Goal: Task Accomplishment & Management: Manage account settings

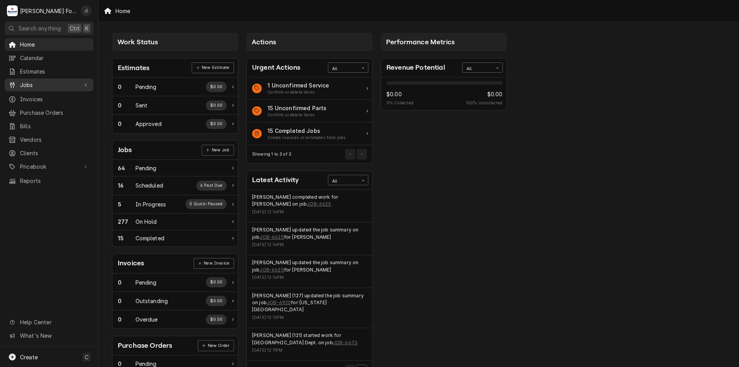
click at [35, 82] on span "Jobs" at bounding box center [49, 85] width 58 height 8
click at [35, 99] on span "Jobs" at bounding box center [55, 98] width 70 height 8
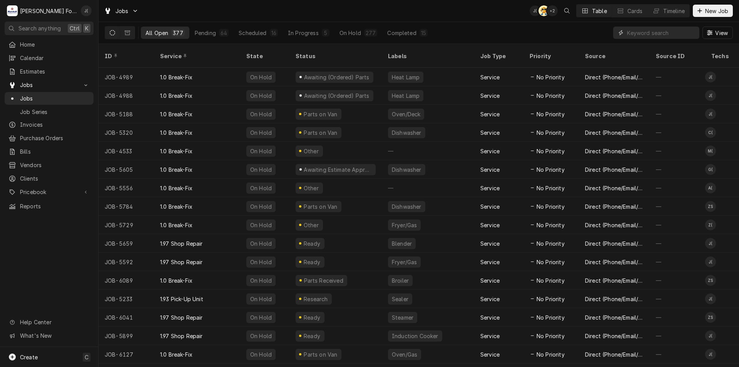
click at [628, 33] on input "Dynamic Content Wrapper" at bounding box center [661, 33] width 69 height 12
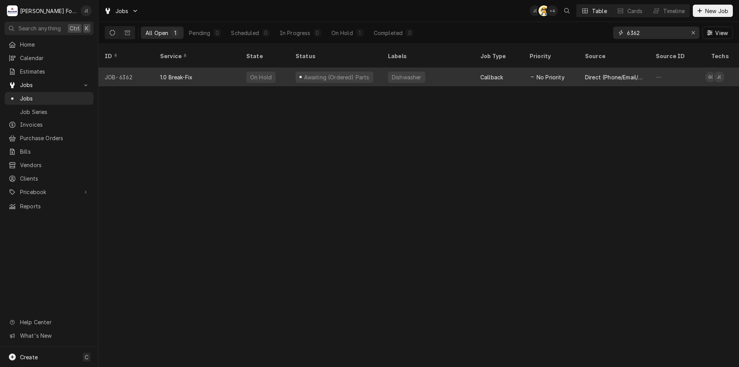
type input "6362"
click at [234, 68] on div "1.0 Break-Fix" at bounding box center [197, 77] width 86 height 18
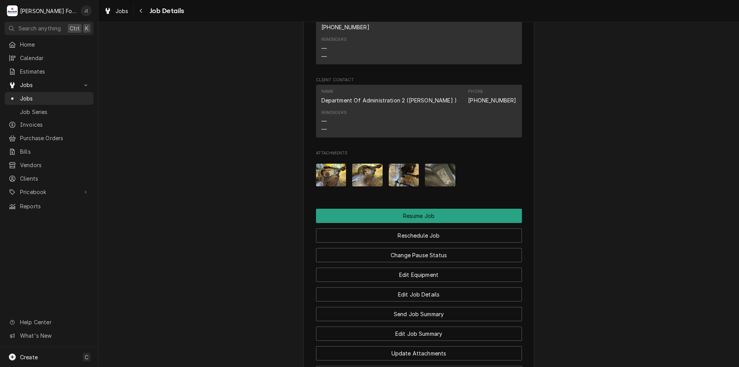
scroll to position [1039, 0]
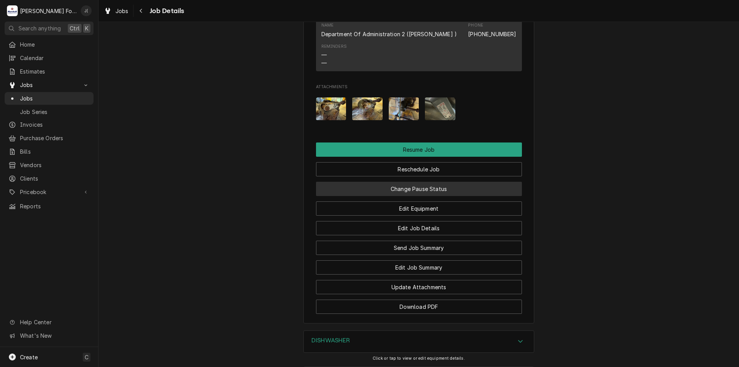
click at [392, 182] on button "Change Pause Status" at bounding box center [419, 189] width 206 height 14
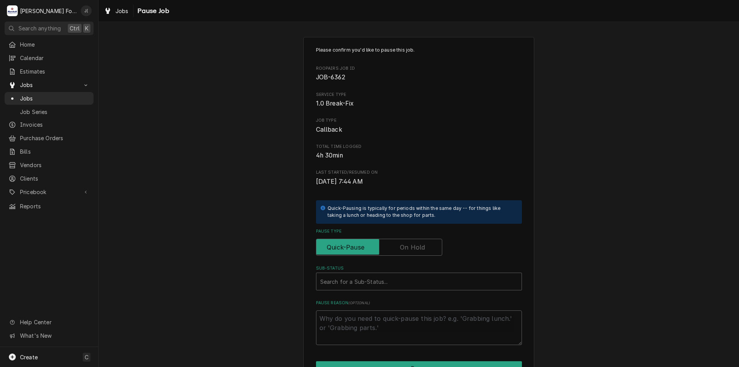
drag, startPoint x: 408, startPoint y: 243, endPoint x: 403, endPoint y: 249, distance: 7.7
click at [408, 243] on label "Pause Type" at bounding box center [379, 247] width 126 height 17
click at [408, 243] on input "Pause Type" at bounding box center [379, 247] width 119 height 17
checkbox input "true"
click at [383, 286] on div "Sub-Status" at bounding box center [418, 281] width 197 height 14
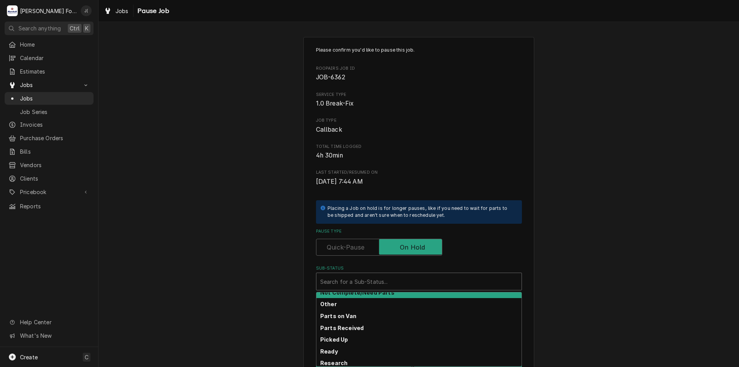
scroll to position [88, 0]
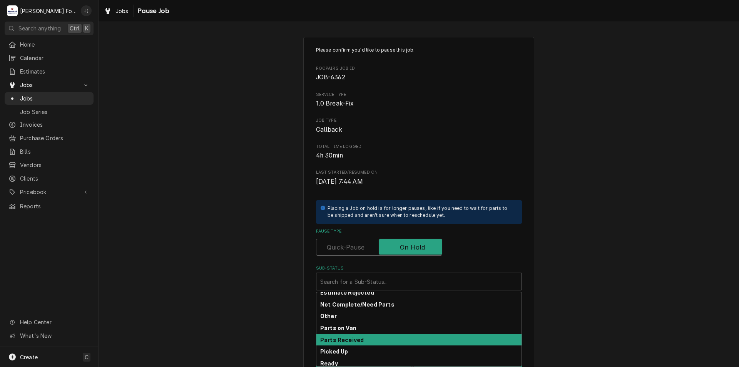
click at [373, 341] on div "Parts Received" at bounding box center [418, 340] width 205 height 12
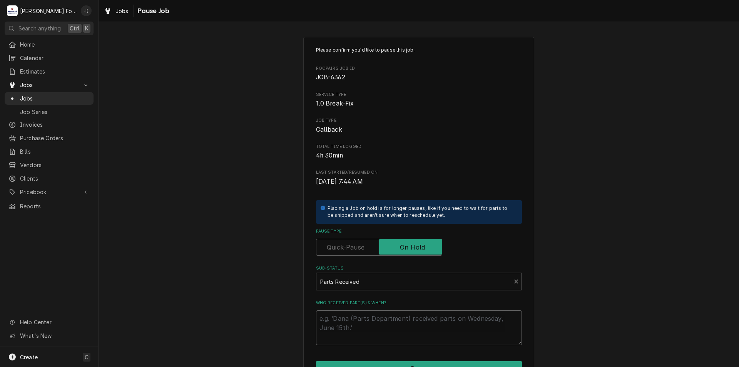
click at [376, 335] on textarea "Who received part(s) & when?" at bounding box center [419, 327] width 206 height 35
type textarea "x"
type textarea "0"
type textarea "x"
type textarea "08"
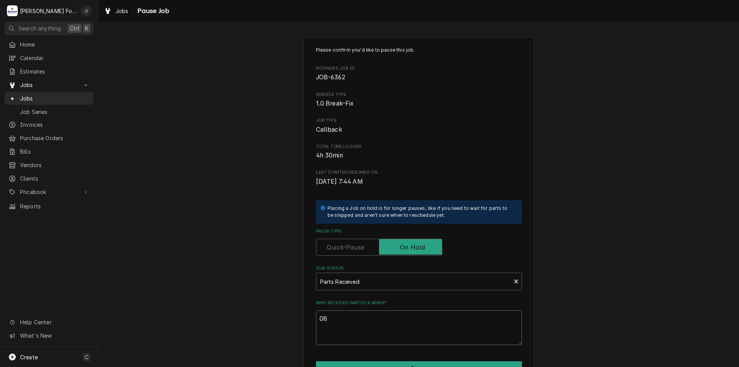
type textarea "x"
type textarea "08/"
type textarea "x"
type textarea "08/2"
type textarea "x"
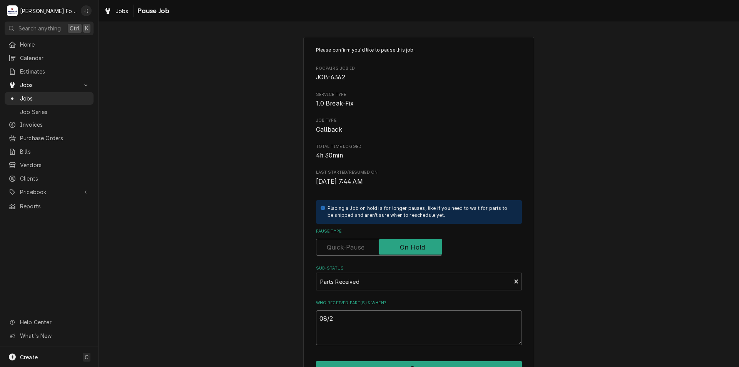
type textarea "08/20"
type textarea "x"
type textarea "08/20/"
type textarea "x"
type textarea "08/20/2"
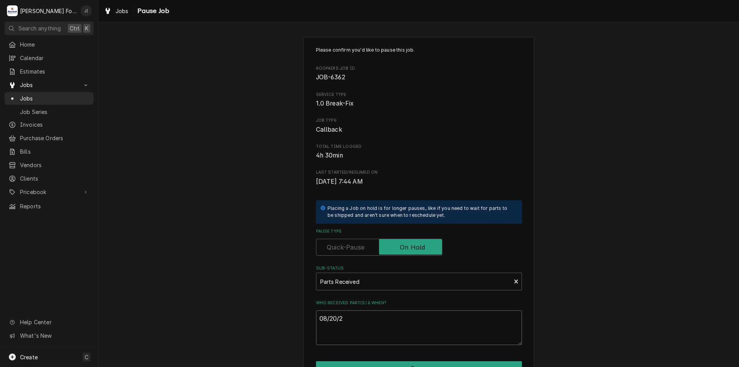
type textarea "x"
type textarea "[DATE]"
type textarea "x"
type textarea "08/20/202"
type textarea "x"
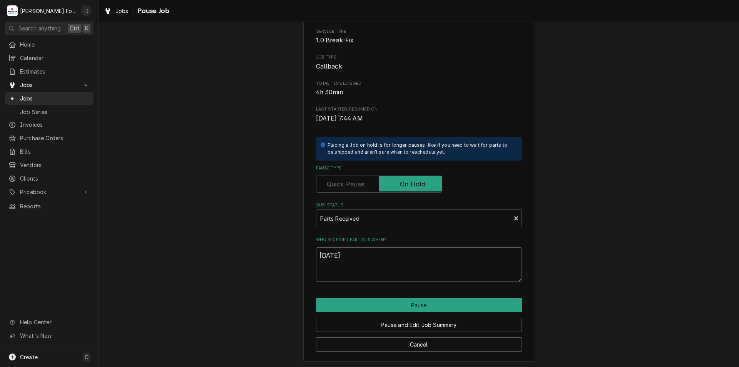
scroll to position [64, 0]
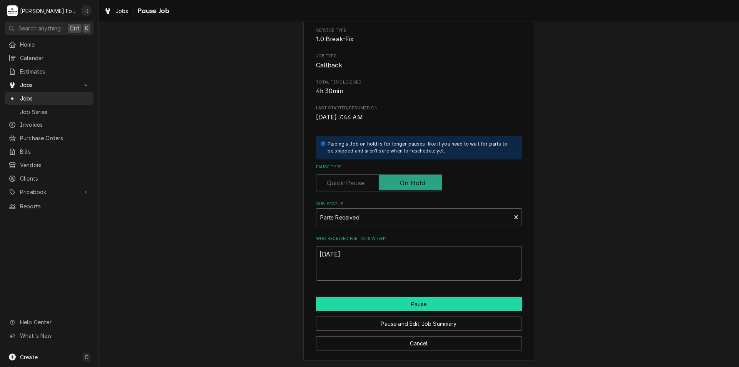
type textarea "[DATE]"
click at [377, 307] on button "Pause" at bounding box center [419, 304] width 206 height 14
type textarea "x"
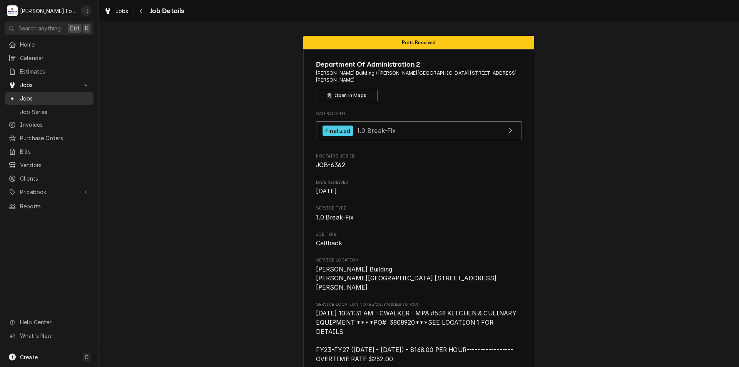
click at [74, 95] on span "Jobs" at bounding box center [55, 98] width 70 height 8
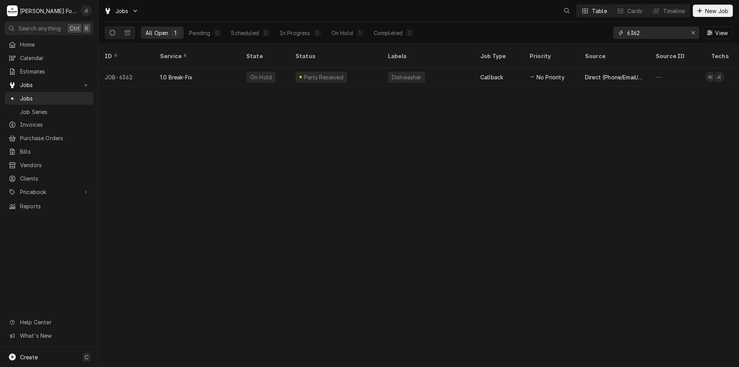
drag, startPoint x: 649, startPoint y: 33, endPoint x: 523, endPoint y: 31, distance: 126.3
click at [524, 32] on div "All Open 1 Pending 0 Scheduled 0 In Progress 0 On Hold 1 Completed 0 6362 View" at bounding box center [419, 33] width 628 height 22
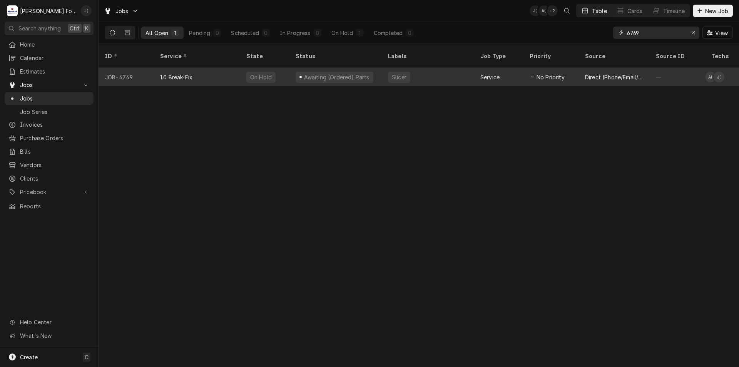
type input "6769"
click at [379, 70] on div "Awaiting (Ordered) Parts" at bounding box center [336, 77] width 92 height 18
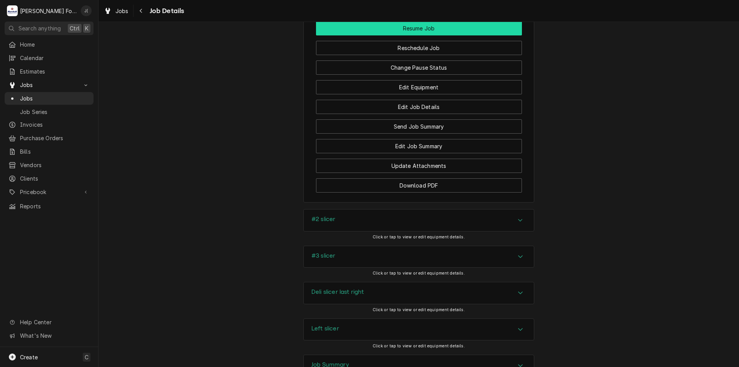
scroll to position [808, 0]
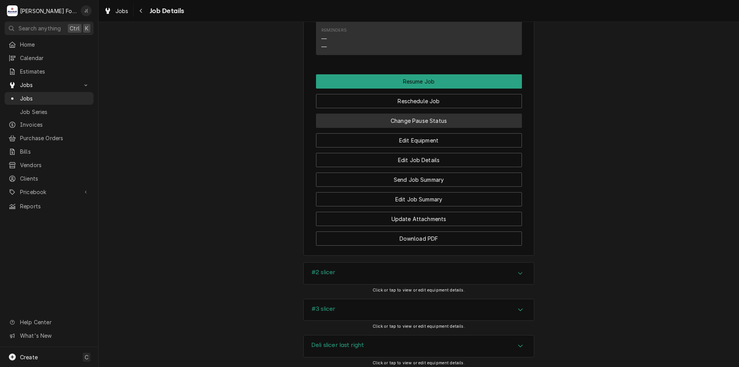
click at [416, 128] on button "Change Pause Status" at bounding box center [419, 121] width 206 height 14
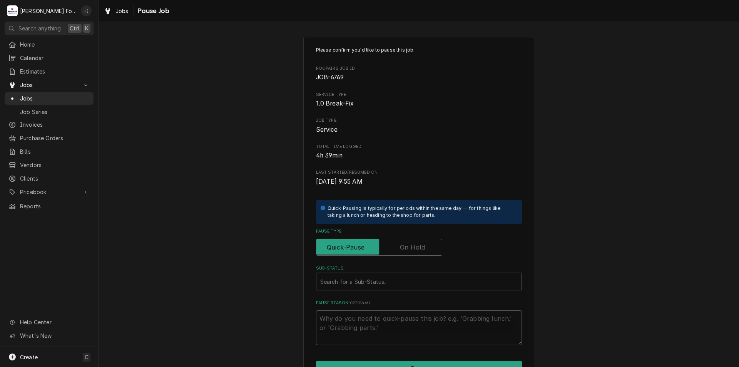
drag, startPoint x: 416, startPoint y: 245, endPoint x: 402, endPoint y: 259, distance: 20.4
click at [414, 246] on label "Pause Type" at bounding box center [379, 247] width 126 height 17
click at [414, 246] on input "Pause Type" at bounding box center [379, 247] width 119 height 17
checkbox input "true"
click at [398, 276] on div "Sub-Status" at bounding box center [418, 281] width 197 height 14
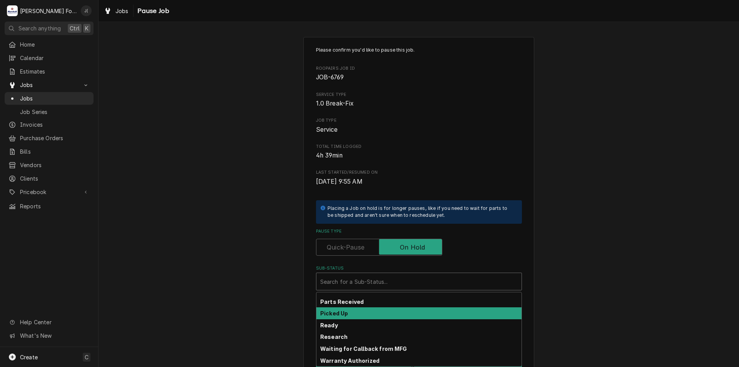
scroll to position [126, 0]
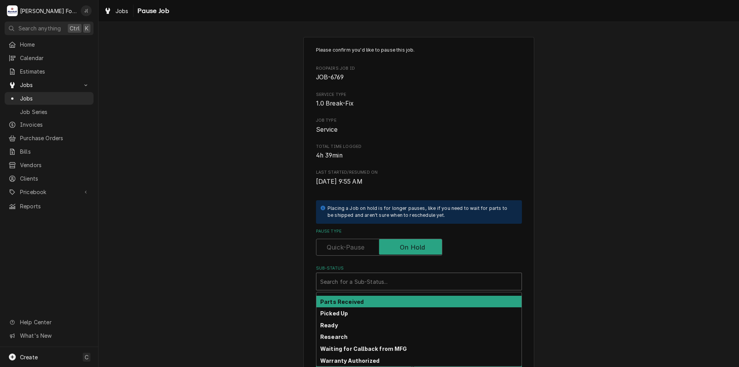
click at [382, 300] on div "Parts Received" at bounding box center [418, 302] width 205 height 12
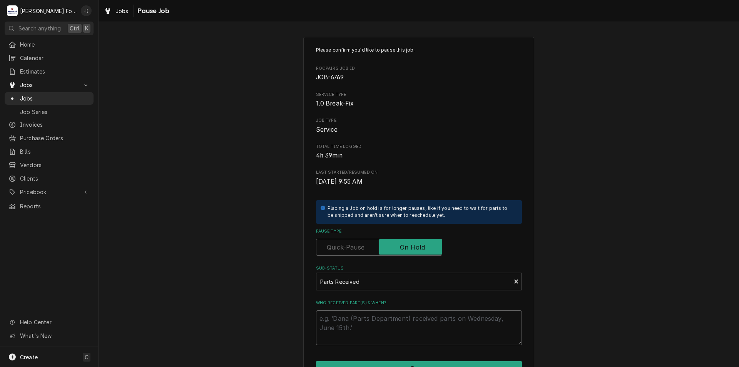
drag, startPoint x: 387, startPoint y: 319, endPoint x: 391, endPoint y: 318, distance: 4.3
click at [389, 319] on textarea "Who received part(s) & when?" at bounding box center [419, 327] width 206 height 35
type textarea "x"
type textarea "0"
type textarea "x"
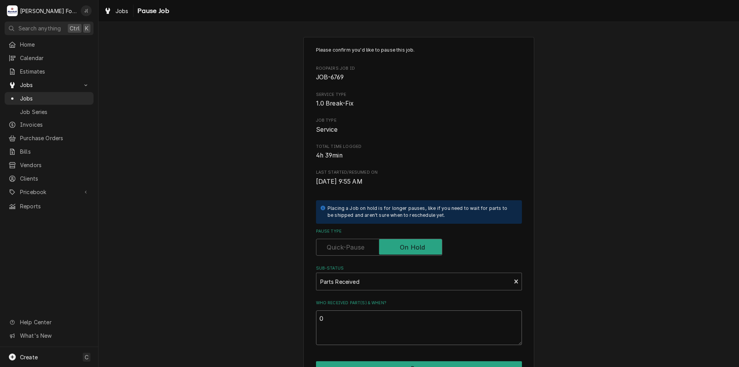
type textarea "08"
type textarea "x"
type textarea "08/"
type textarea "x"
type textarea "08/2"
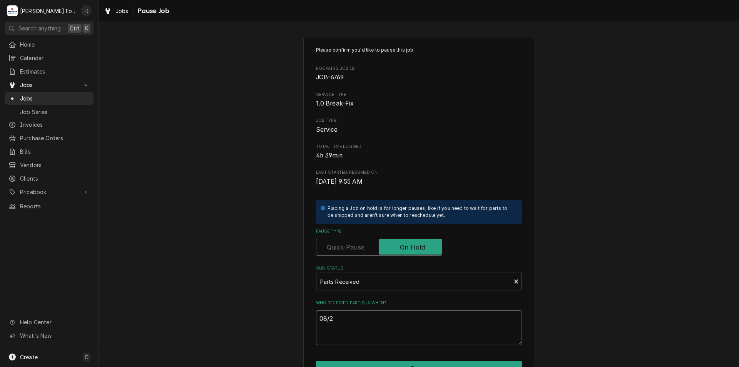
type textarea "x"
type textarea "08/20"
type textarea "x"
type textarea "08/20/"
type textarea "x"
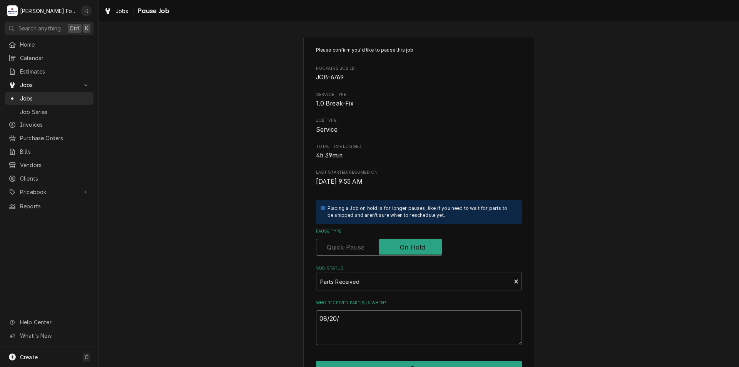
type textarea "08/20/2"
type textarea "x"
type textarea "08/20/20"
type textarea "x"
type textarea "08/20/202"
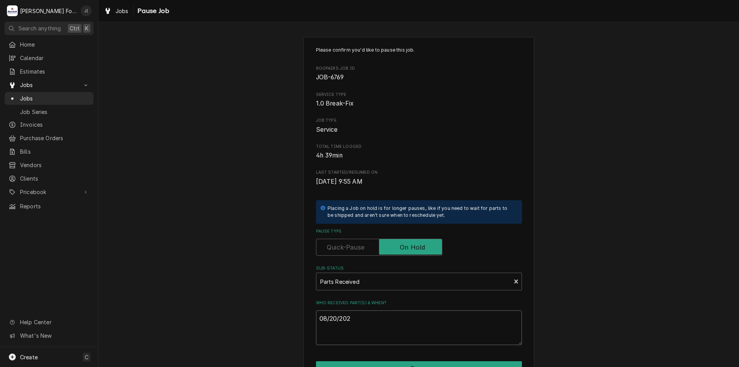
type textarea "x"
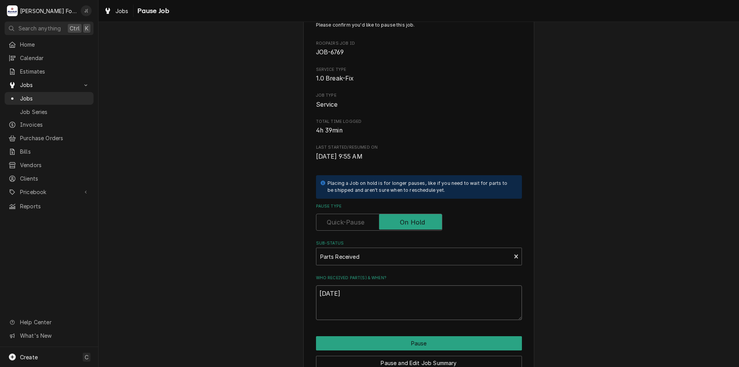
scroll to position [64, 0]
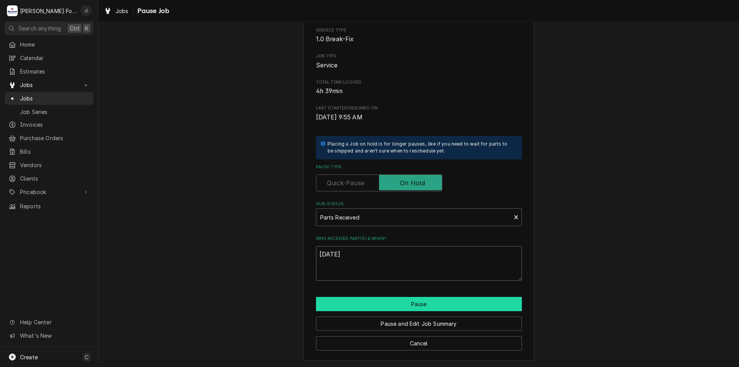
type textarea "08/20/2025"
click at [402, 305] on button "Pause" at bounding box center [419, 304] width 206 height 14
type textarea "x"
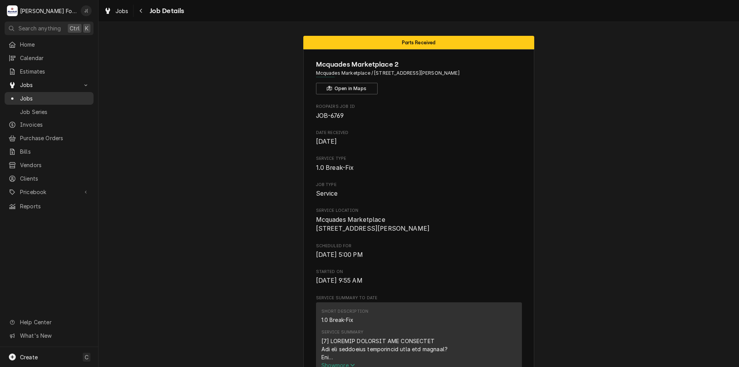
click at [69, 99] on span "Jobs" at bounding box center [55, 98] width 70 height 8
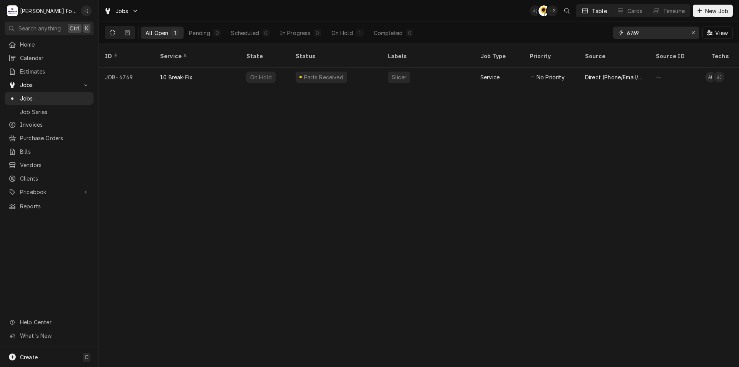
drag, startPoint x: 602, startPoint y: 24, endPoint x: 575, endPoint y: 23, distance: 27.7
click at [576, 22] on div "All Open 1 Pending 0 Scheduled 0 In Progress 0 On Hold 1 Completed 0 6769 View" at bounding box center [419, 33] width 628 height 22
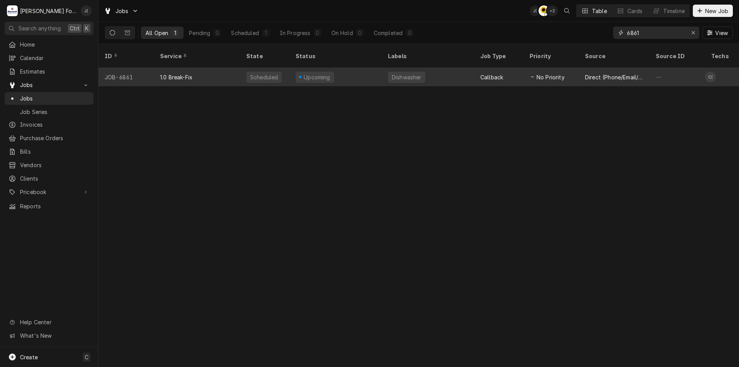
type input "6861"
click at [371, 69] on div "Upcoming" at bounding box center [336, 77] width 92 height 18
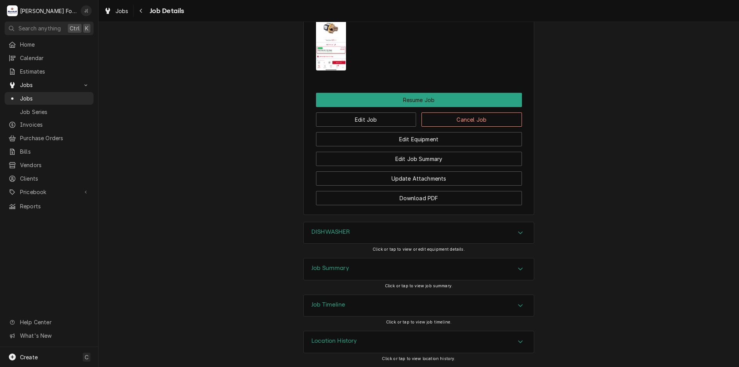
scroll to position [912, 0]
click at [429, 100] on button "Resume Job" at bounding box center [419, 100] width 206 height 14
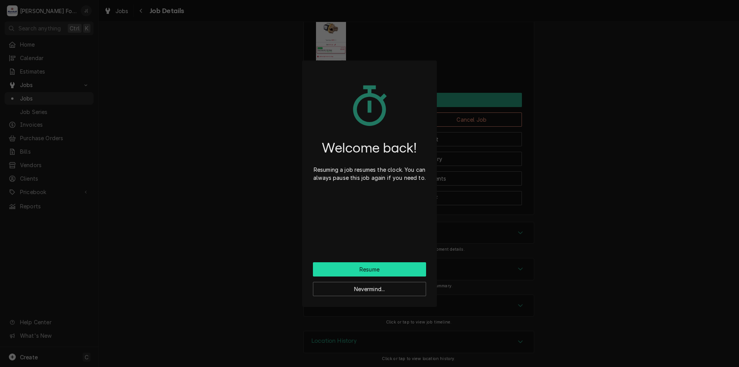
click at [406, 267] on button "Resume" at bounding box center [369, 269] width 113 height 14
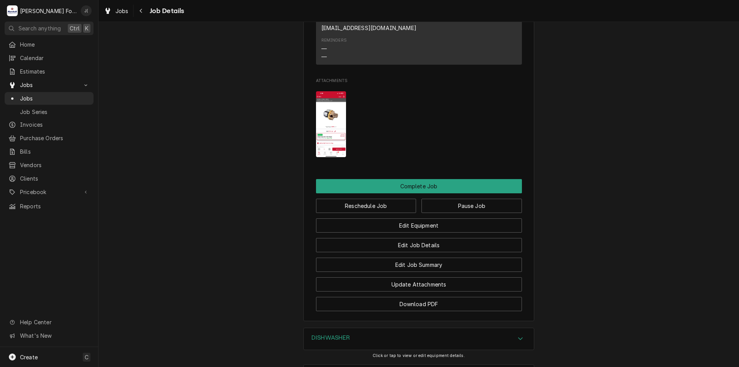
scroll to position [808, 0]
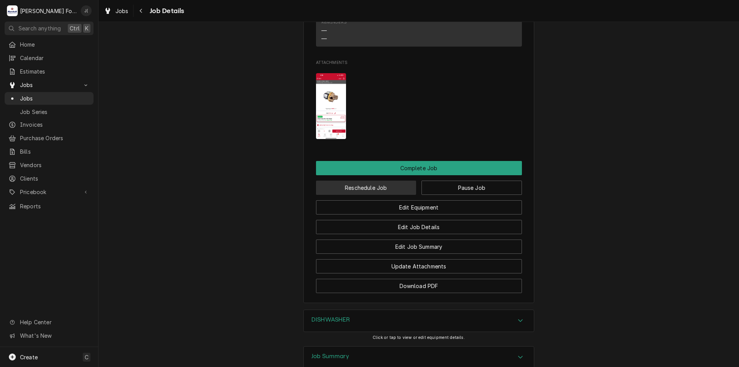
click at [403, 195] on button "Reschedule Job" at bounding box center [366, 188] width 100 height 14
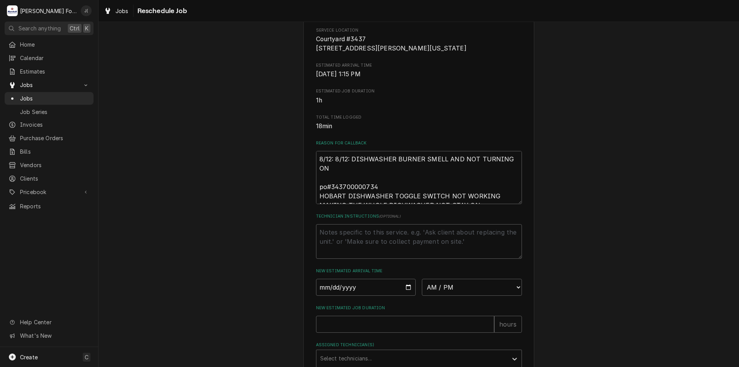
scroll to position [227, 0]
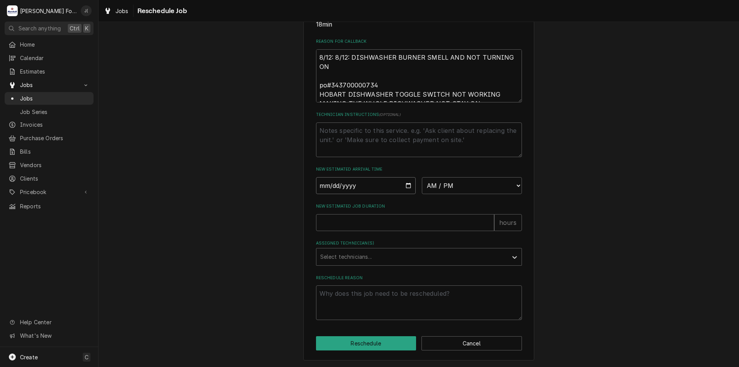
click at [371, 182] on input "Date" at bounding box center [366, 185] width 100 height 17
type input "0002-08-20"
type textarea "x"
type input "0020-08-20"
type textarea "x"
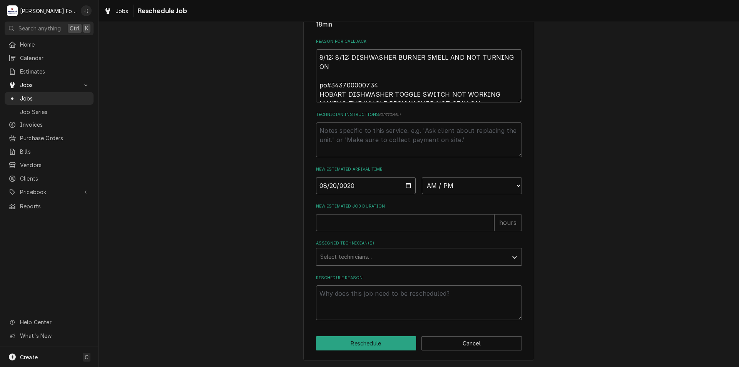
type input "0202-08-20"
type textarea "x"
type input "2025-08-20"
type textarea "x"
click at [371, 181] on input "2025-08-20" at bounding box center [366, 185] width 100 height 17
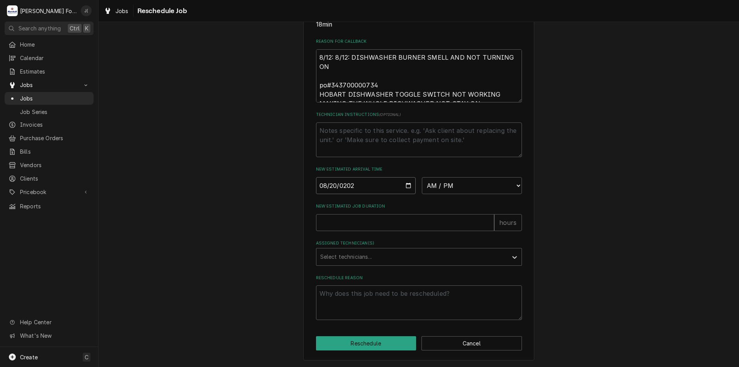
click at [370, 182] on input "2025-08-20" at bounding box center [366, 185] width 100 height 17
drag, startPoint x: 369, startPoint y: 182, endPoint x: 363, endPoint y: 186, distance: 6.9
click at [365, 186] on input "2025-08-20" at bounding box center [366, 185] width 100 height 17
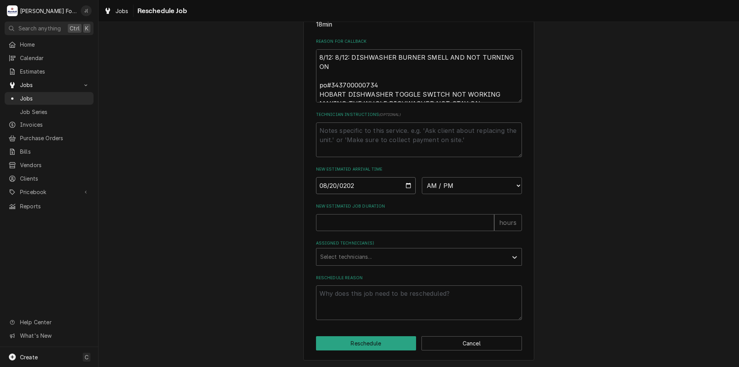
drag, startPoint x: 351, startPoint y: 187, endPoint x: 342, endPoint y: 187, distance: 9.2
click at [342, 187] on input "2025-08-20" at bounding box center [366, 185] width 100 height 17
click at [447, 184] on select "AM / PM 6:00 AM 6:15 AM 6:30 AM 6:45 AM 7:00 AM 7:15 AM 7:30 AM 7:45 AM 8:00 AM…" at bounding box center [472, 185] width 100 height 17
select select "02:15:00"
click at [422, 177] on select "AM / PM 6:00 AM 6:15 AM 6:30 AM 6:45 AM 7:00 AM 7:15 AM 7:30 AM 7:45 AM 8:00 AM…" at bounding box center [472, 185] width 100 height 17
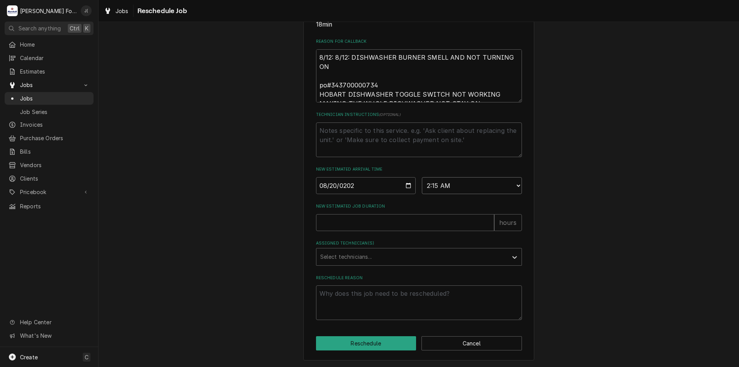
type textarea "x"
click at [507, 187] on select "AM / PM 6:00 AM 6:15 AM 6:30 AM 6:45 AM 7:00 AM 7:15 AM 7:30 AM 7:45 AM 8:00 AM…" at bounding box center [472, 185] width 100 height 17
select select "14:45:00"
click at [422, 177] on select "AM / PM 6:00 AM 6:15 AM 6:30 AM 6:45 AM 7:00 AM 7:15 AM 7:30 AM 7:45 AM 8:00 AM…" at bounding box center [472, 185] width 100 height 17
click at [377, 223] on input "New Estimated Job Duration" at bounding box center [405, 222] width 178 height 17
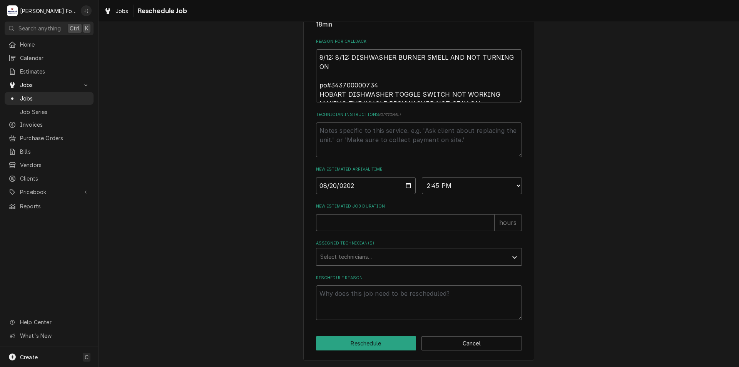
type textarea "x"
type input "1"
click at [485, 220] on input "1" at bounding box center [405, 222] width 178 height 17
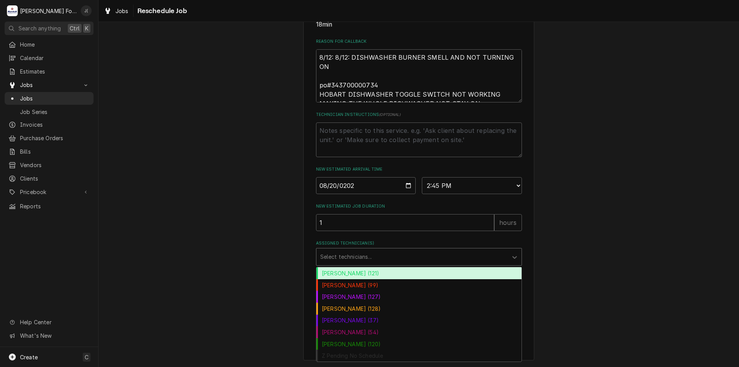
click at [500, 257] on div "Assigned Technician(s)" at bounding box center [412, 257] width 184 height 14
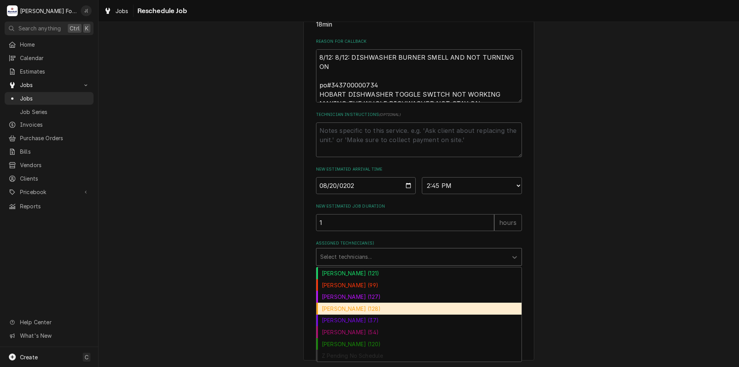
click at [387, 310] on div "James Lunney (128)" at bounding box center [418, 309] width 205 height 12
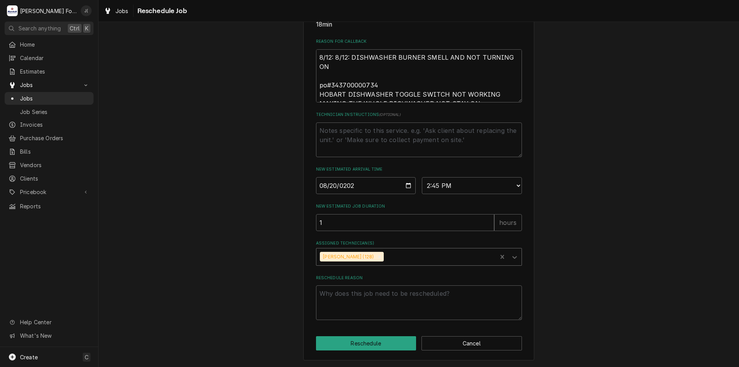
click at [488, 258] on div "Assigned Technician(s)" at bounding box center [439, 257] width 108 height 14
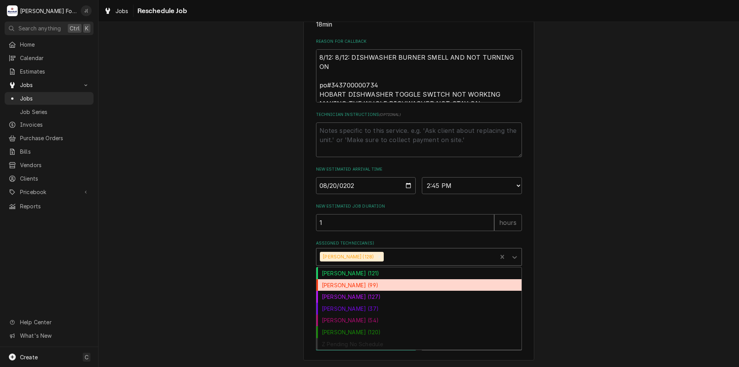
click at [376, 286] on div "[PERSON_NAME] (99)" at bounding box center [418, 285] width 205 height 12
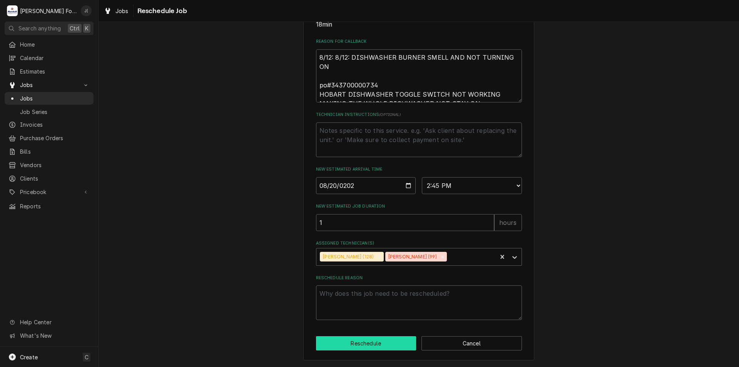
click at [400, 341] on button "Reschedule" at bounding box center [366, 343] width 100 height 14
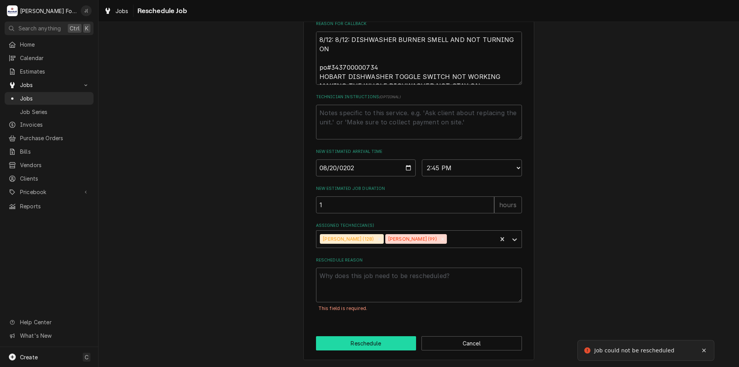
scroll to position [244, 0]
click at [379, 282] on textarea "Reschedule Reason" at bounding box center [419, 285] width 206 height 35
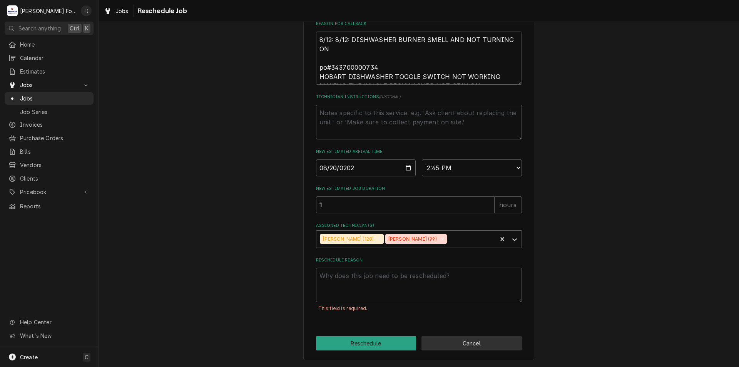
click at [465, 343] on button "Cancel" at bounding box center [472, 343] width 100 height 14
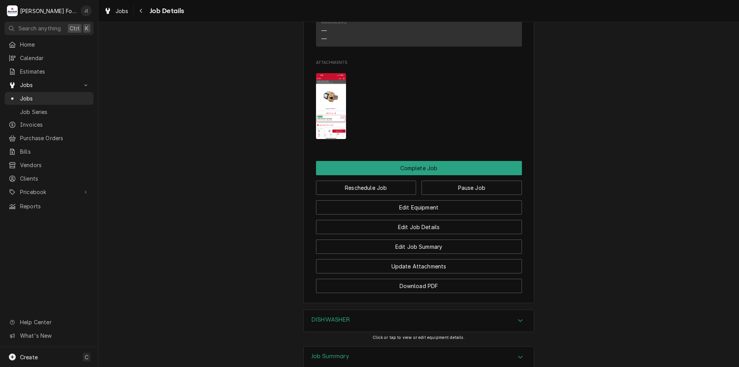
type textarea "x"
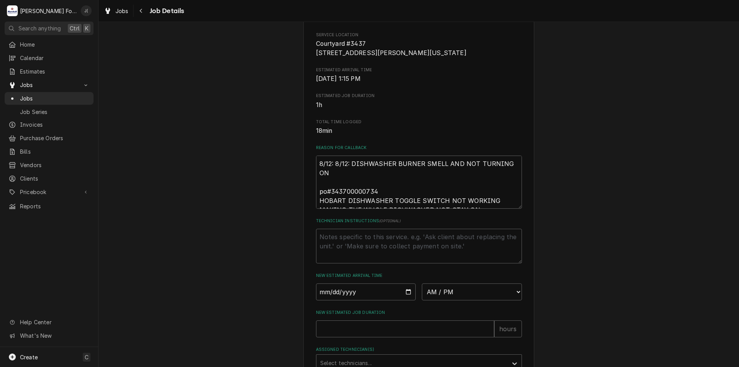
scroll to position [227, 0]
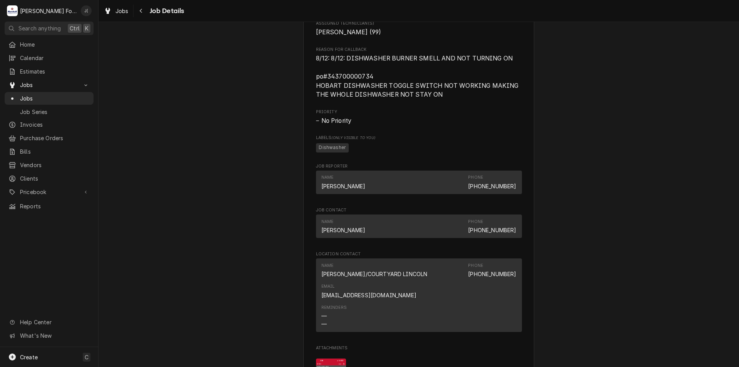
scroll to position [577, 0]
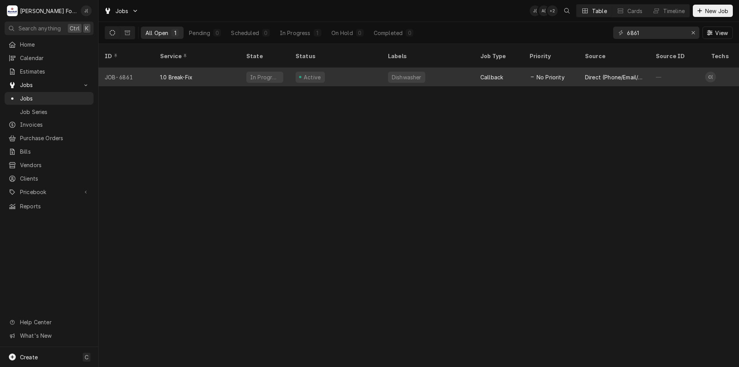
click at [367, 68] on div "Active" at bounding box center [336, 77] width 92 height 18
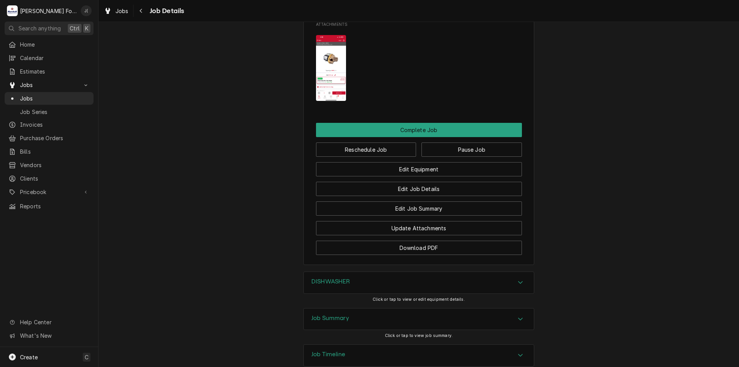
scroll to position [847, 0]
click at [505, 156] on button "Pause Job" at bounding box center [472, 149] width 100 height 14
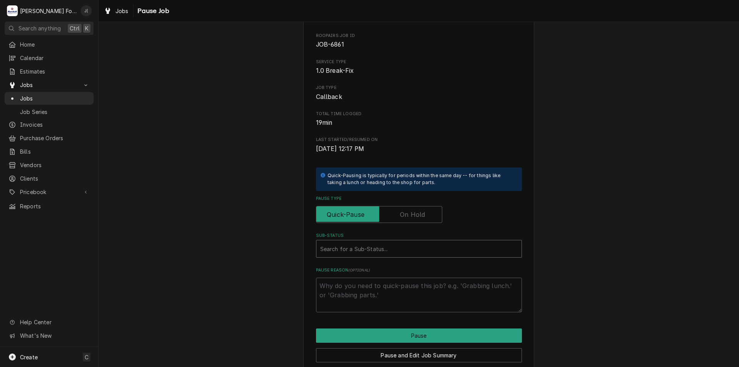
scroll to position [64, 0]
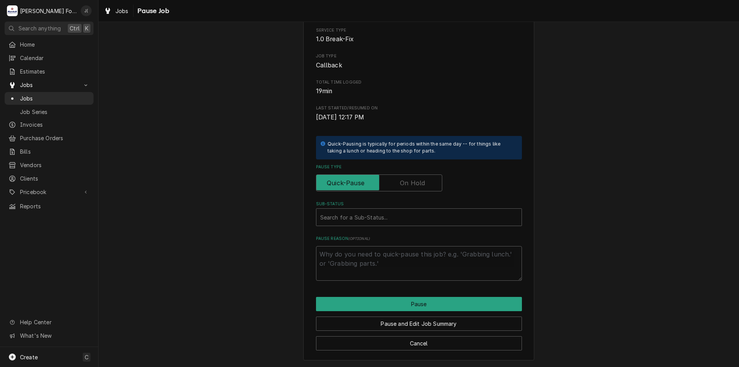
drag, startPoint x: 417, startPoint y: 181, endPoint x: 415, endPoint y: 203, distance: 22.0
click at [417, 181] on label "Pause Type" at bounding box center [379, 182] width 126 height 17
click at [417, 181] on input "Pause Type" at bounding box center [379, 182] width 119 height 17
checkbox input "true"
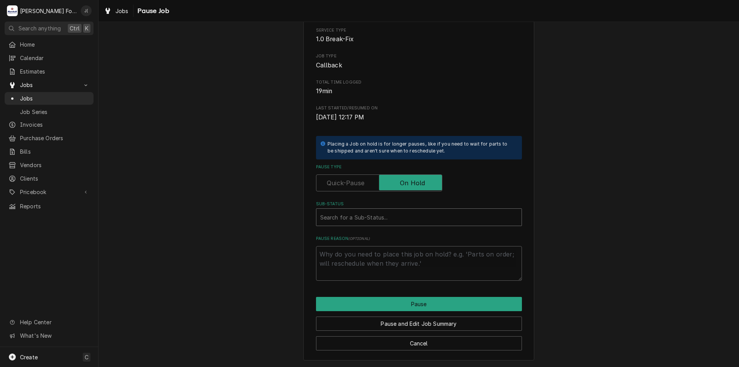
drag, startPoint x: 404, startPoint y: 216, endPoint x: 402, endPoint y: 223, distance: 6.5
click at [404, 216] on div "Sub-Status" at bounding box center [418, 217] width 197 height 14
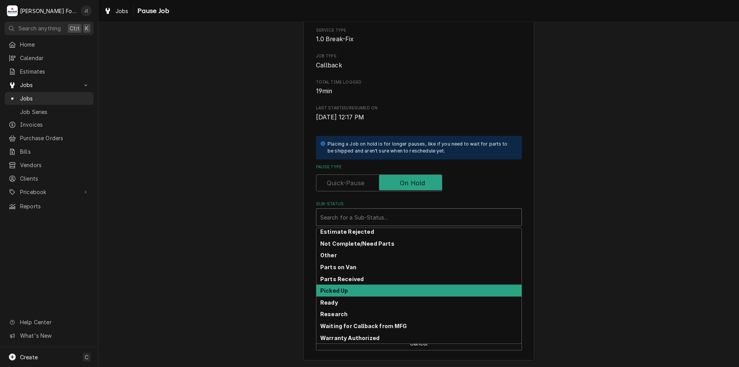
scroll to position [85, 0]
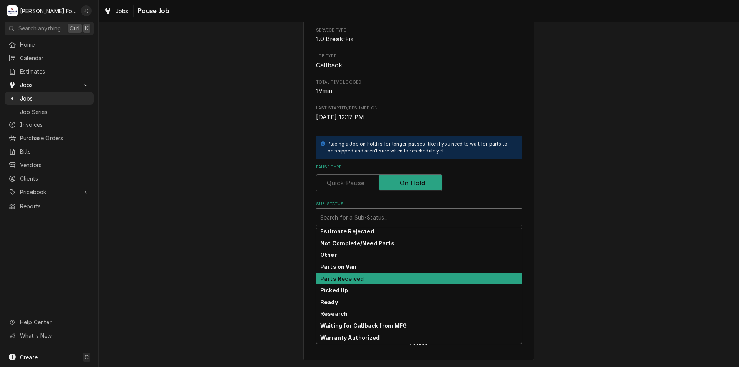
click at [339, 278] on strong "Parts Received" at bounding box center [342, 278] width 44 height 7
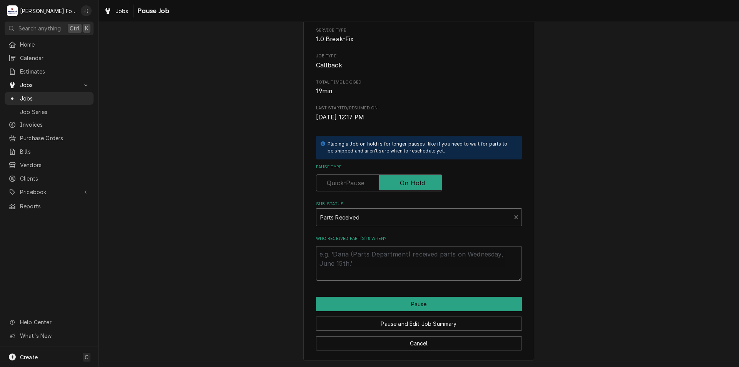
click at [351, 258] on textarea "Who received part(s) & when?" at bounding box center [419, 263] width 206 height 35
type textarea "x"
type textarea "0"
type textarea "x"
type textarea "08"
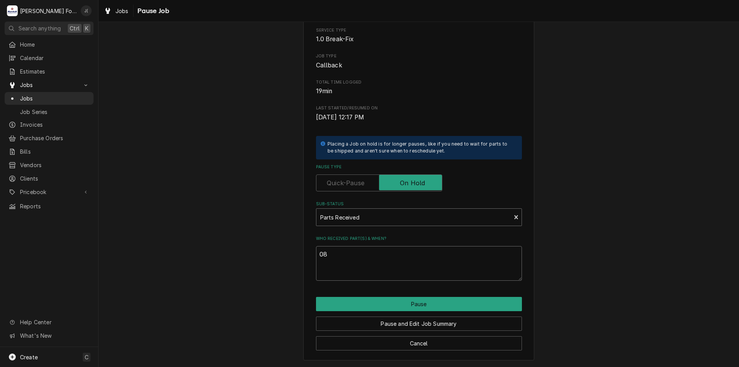
type textarea "x"
type textarea "08/"
type textarea "x"
type textarea "08/2"
type textarea "x"
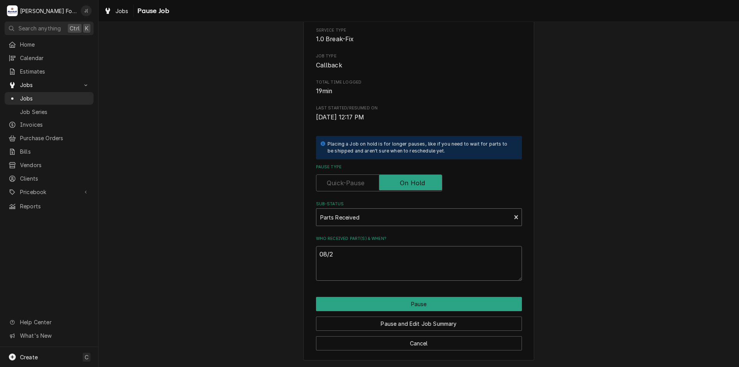
type textarea "08/20"
type textarea "x"
type textarea "08/202"
type textarea "x"
type textarea "08/202/"
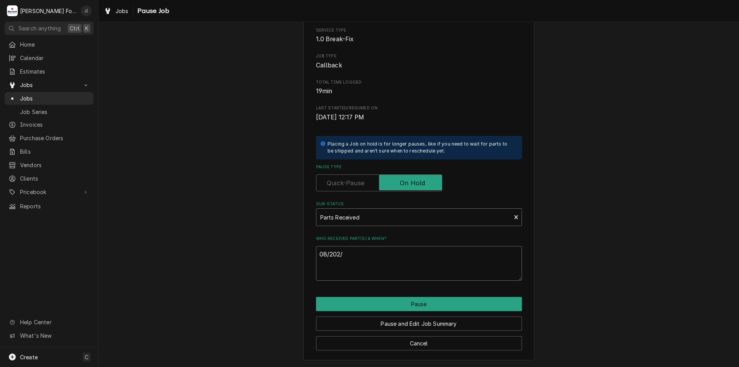
type textarea "x"
type textarea "08/202"
type textarea "x"
type textarea "08/20"
type textarea "x"
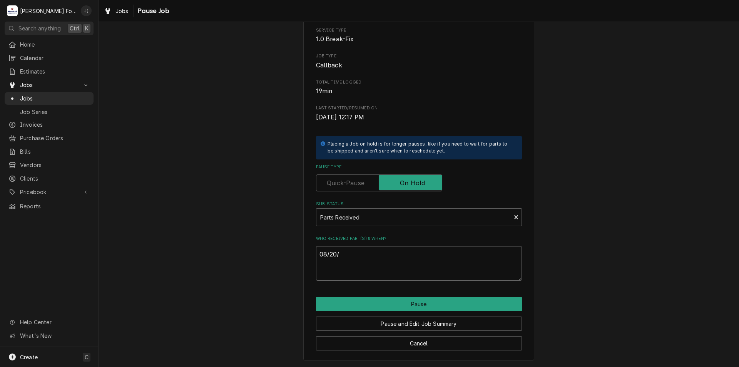
click at [348, 259] on textarea "08/20/" at bounding box center [419, 263] width 206 height 35
type textarea "08/20/"
click at [283, 259] on div "Please confirm you'd like to pause this job. Roopairs Job ID JOB-6861 Service T…" at bounding box center [419, 166] width 641 height 401
drag, startPoint x: 283, startPoint y: 259, endPoint x: 297, endPoint y: 256, distance: 14.2
click at [284, 259] on div "Please confirm you'd like to pause this job. Roopairs Job ID JOB-6861 Service T…" at bounding box center [419, 166] width 641 height 401
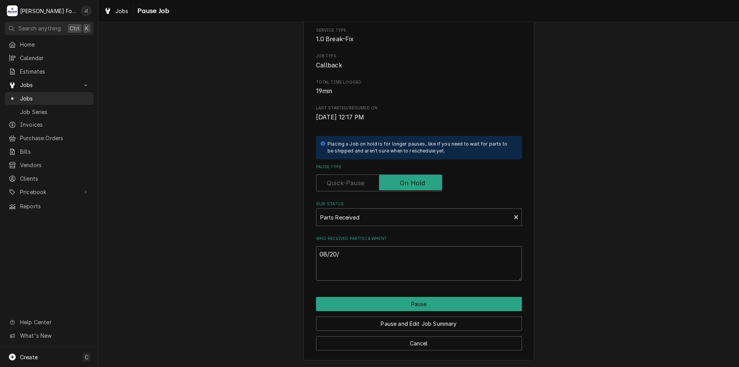
click at [337, 256] on textarea "08/20/" at bounding box center [419, 263] width 206 height 35
click at [331, 256] on textarea "08/20/" at bounding box center [419, 263] width 206 height 35
click at [369, 252] on textarea "08/20/" at bounding box center [419, 263] width 206 height 35
type textarea "x"
type textarea "08/20/2"
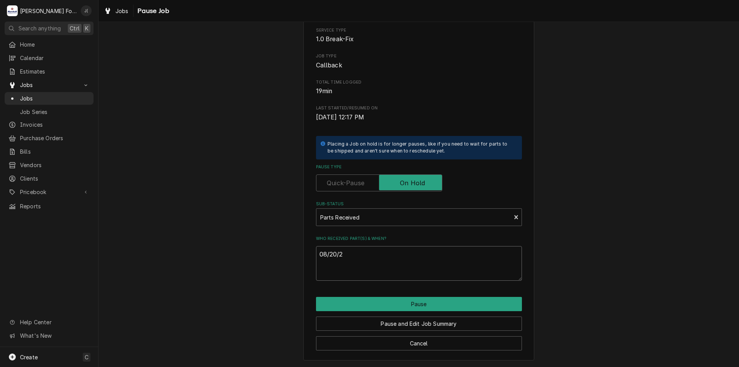
type textarea "x"
type textarea "[DATE]"
type textarea "x"
type textarea "08/20/202"
type textarea "x"
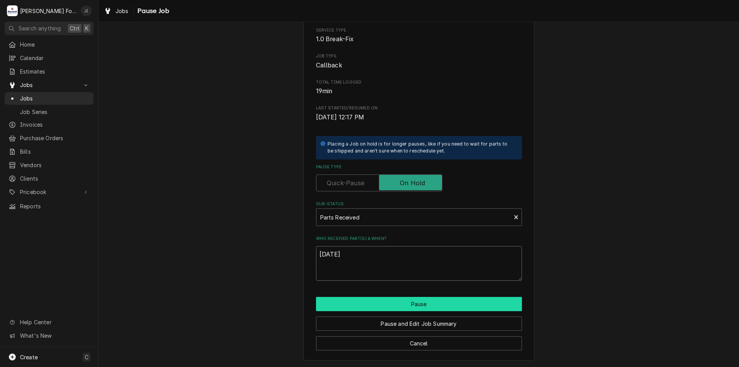
type textarea "[DATE]"
click at [457, 306] on button "Pause" at bounding box center [419, 304] width 206 height 14
type textarea "x"
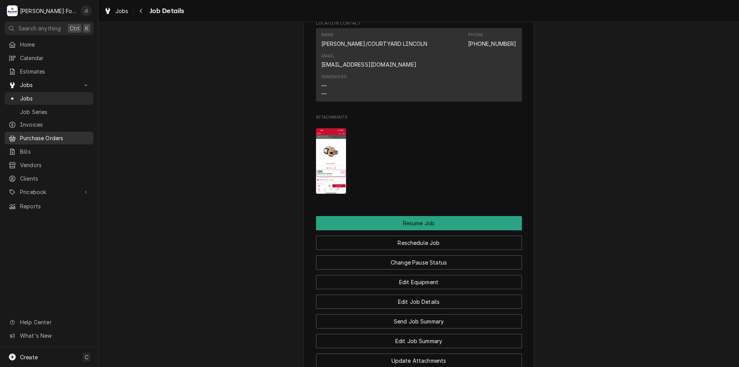
scroll to position [693, 0]
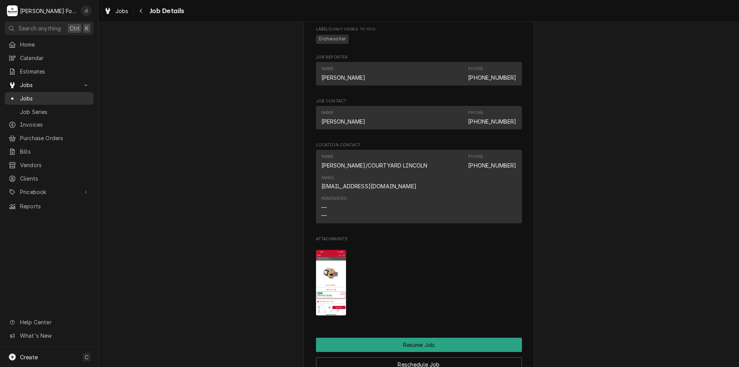
click at [35, 94] on span "Jobs" at bounding box center [55, 98] width 70 height 8
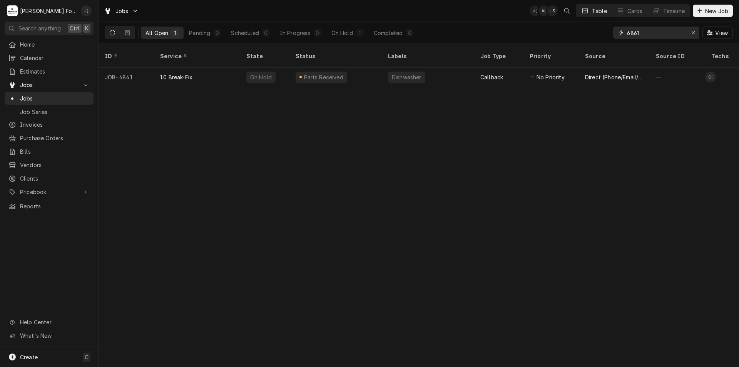
click at [692, 30] on div "Erase input" at bounding box center [694, 33] width 8 height 8
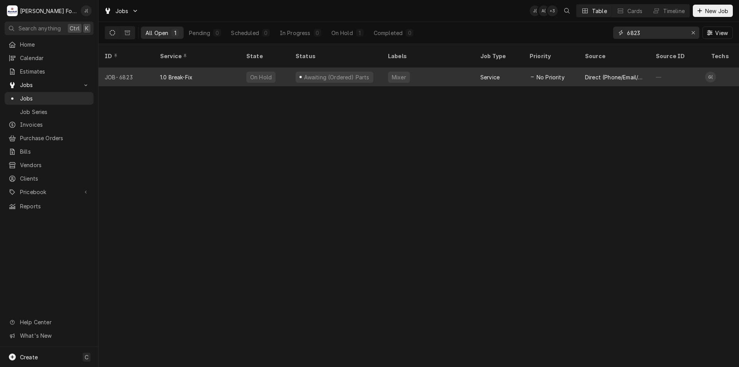
type input "6823"
click at [343, 73] on div "Awaiting (Ordered) Parts" at bounding box center [336, 77] width 67 height 8
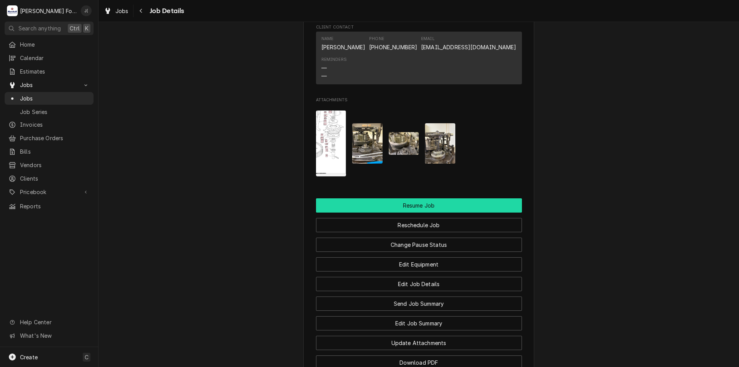
scroll to position [962, 0]
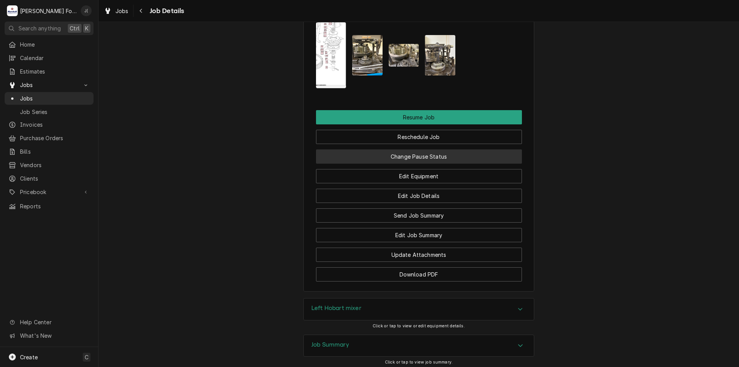
click at [416, 164] on button "Change Pause Status" at bounding box center [419, 156] width 206 height 14
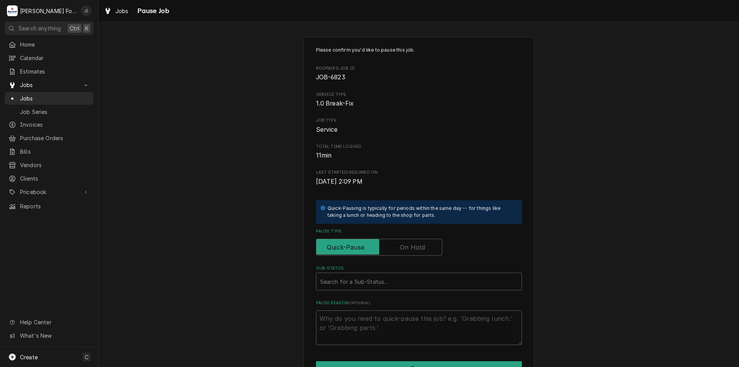
click at [419, 244] on label "Pause Type" at bounding box center [379, 247] width 126 height 17
click at [419, 244] on input "Pause Type" at bounding box center [379, 247] width 119 height 17
checkbox input "true"
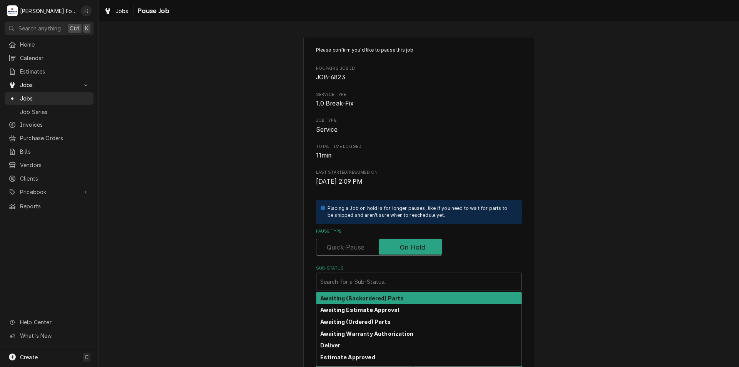
click at [415, 288] on div "Sub-Status" at bounding box center [418, 281] width 197 height 14
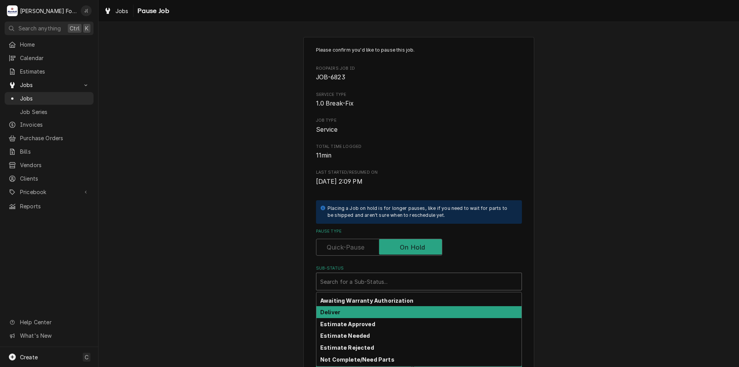
scroll to position [126, 0]
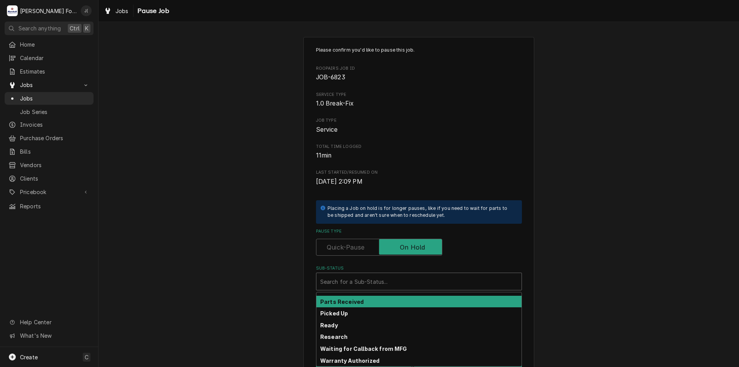
click at [363, 304] on div "Parts Received" at bounding box center [418, 302] width 205 height 12
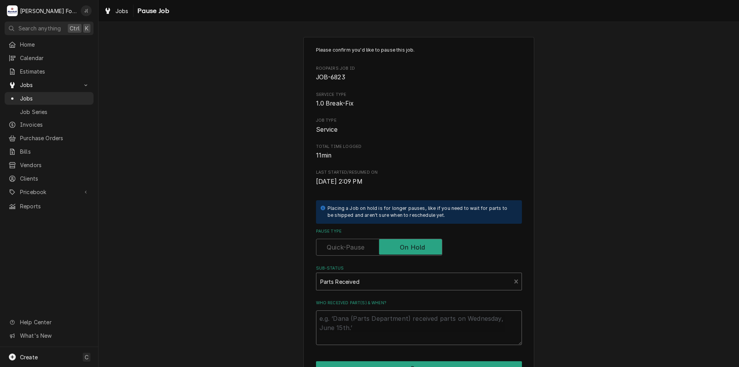
click at [377, 320] on textarea "Who received part(s) & when?" at bounding box center [419, 327] width 206 height 35
type textarea "x"
type textarea "0"
type textarea "x"
type textarea "08"
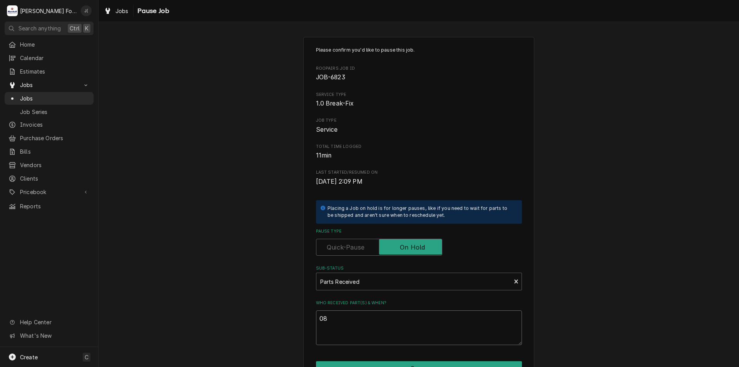
type textarea "x"
type textarea "08/"
type textarea "x"
type textarea "08/2"
type textarea "x"
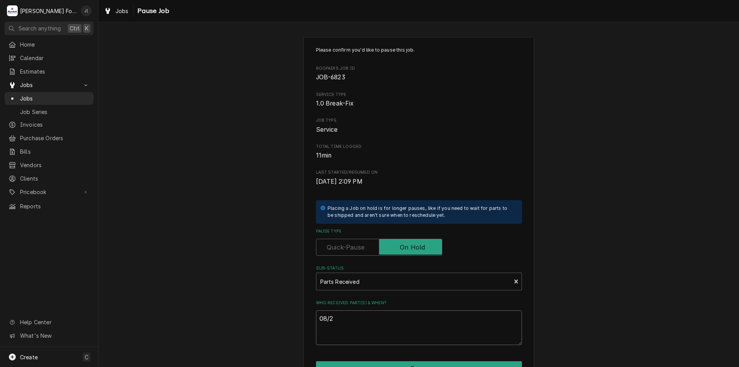
type textarea "08/20"
type textarea "x"
type textarea "08/202"
type textarea "x"
type textarea "08/202/"
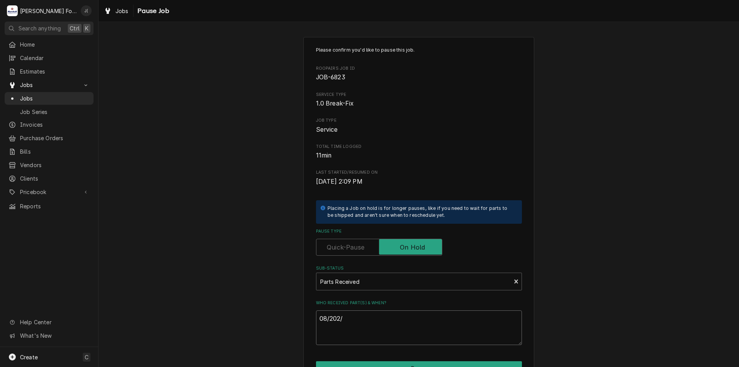
type textarea "x"
type textarea "08/202"
type textarea "x"
type textarea "08/20"
type textarea "x"
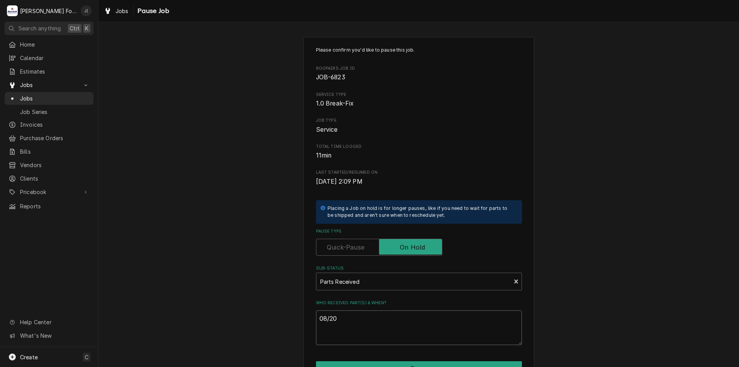
type textarea "08/2"
type textarea "x"
type textarea "08/20"
type textarea "x"
type textarea "08/20/"
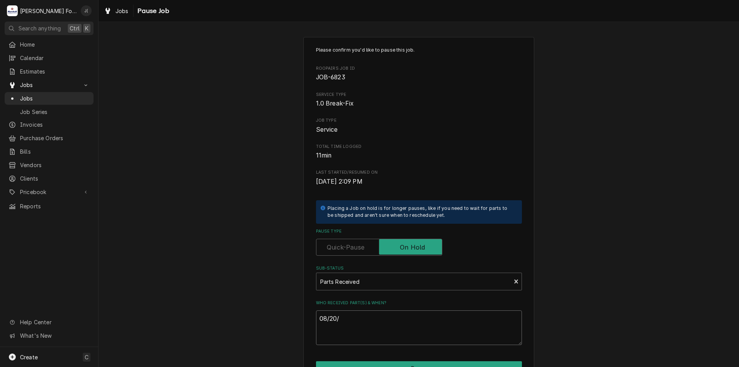
type textarea "x"
type textarea "08/20/2"
type textarea "x"
type textarea "08/20/20"
type textarea "x"
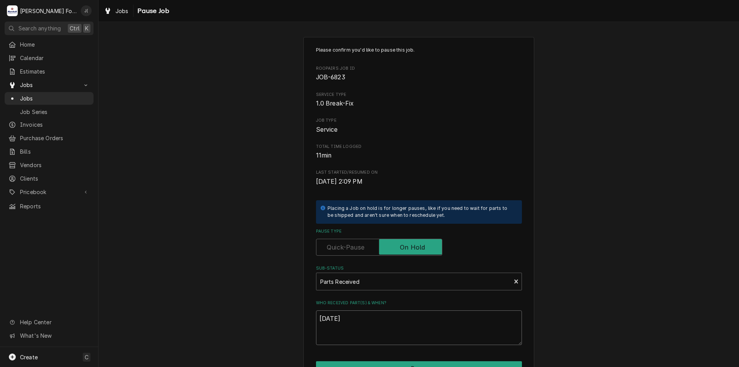
type textarea "08/20/202"
type textarea "x"
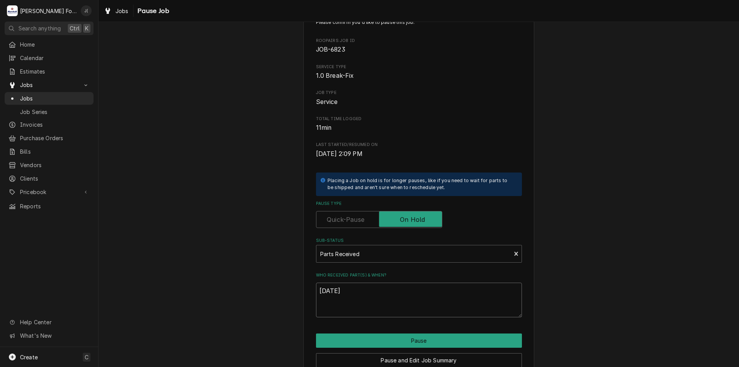
scroll to position [64, 0]
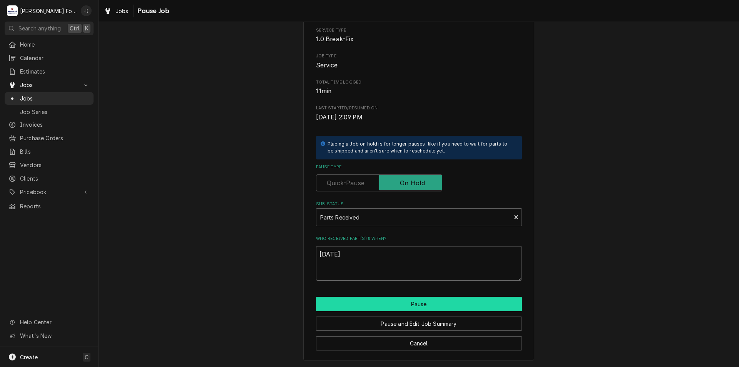
type textarea "08/20/2025"
click at [390, 304] on button "Pause" at bounding box center [419, 304] width 206 height 14
type textarea "x"
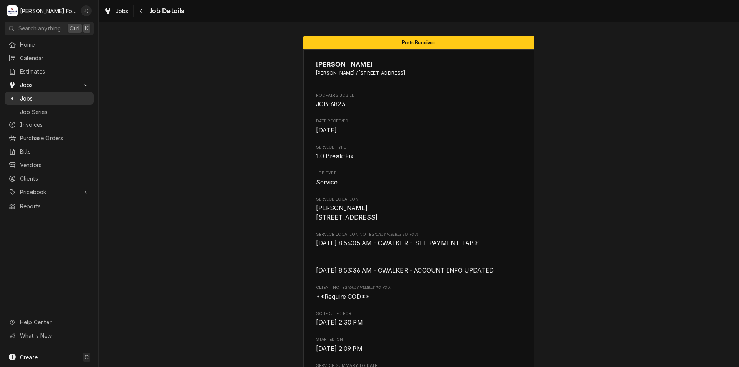
click at [42, 97] on span "Jobs" at bounding box center [55, 98] width 70 height 8
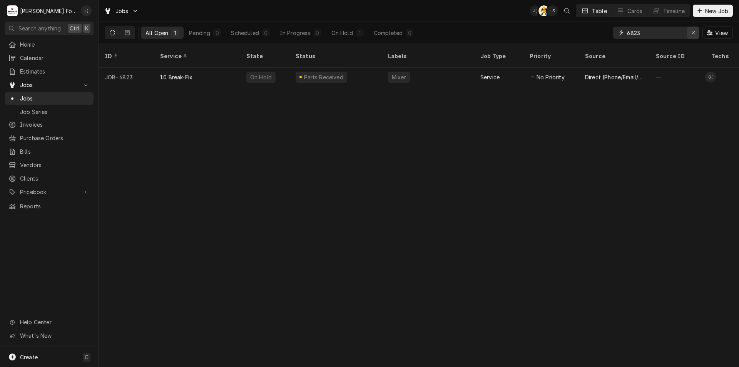
click at [693, 31] on icon "Erase input" at bounding box center [693, 32] width 4 height 5
click at [676, 28] on input "Dynamic Content Wrapper" at bounding box center [663, 33] width 72 height 12
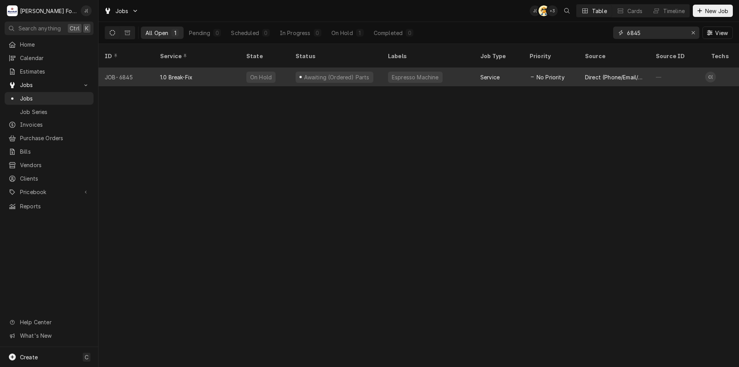
type input "6845"
click at [283, 72] on div "On Hold" at bounding box center [264, 77] width 49 height 18
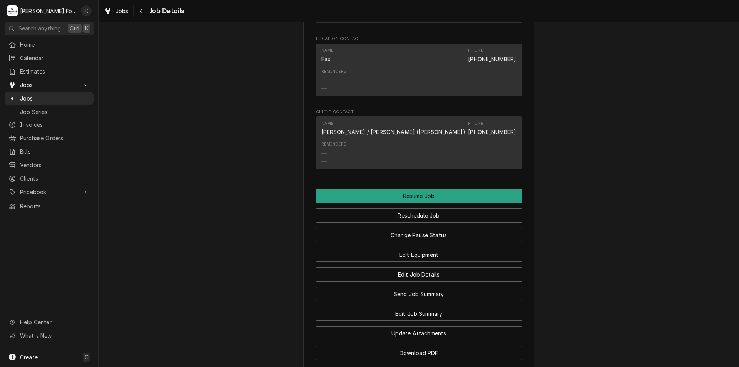
scroll to position [808, 0]
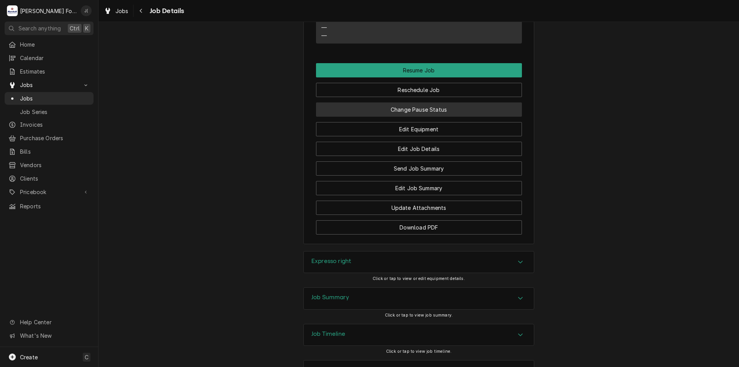
click at [402, 117] on button "Change Pause Status" at bounding box center [419, 109] width 206 height 14
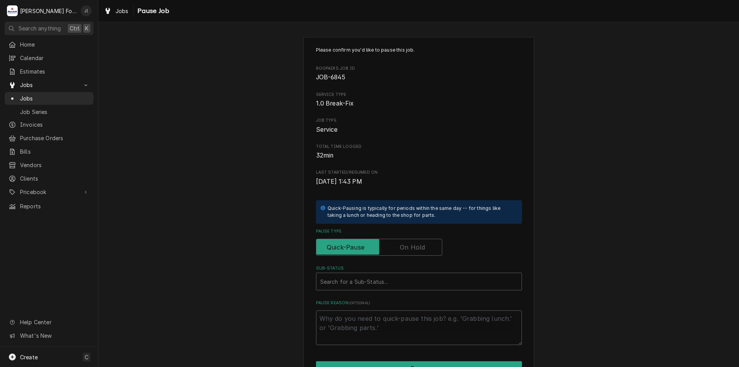
click at [416, 250] on label "Pause Type" at bounding box center [379, 247] width 126 height 17
click at [416, 250] on input "Pause Type" at bounding box center [379, 247] width 119 height 17
checkbox input "true"
click at [397, 281] on div "Sub-Status" at bounding box center [418, 281] width 197 height 14
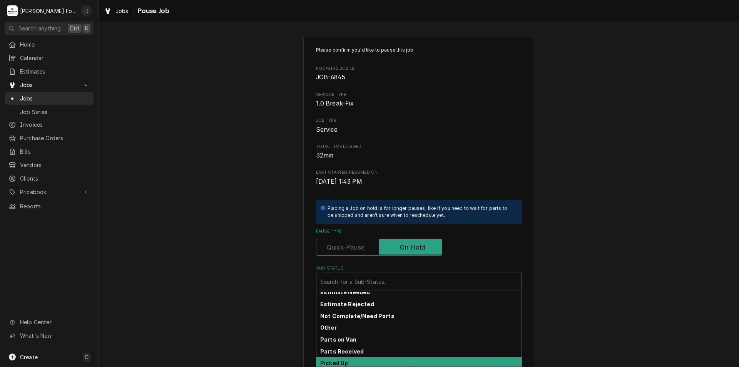
scroll to position [126, 0]
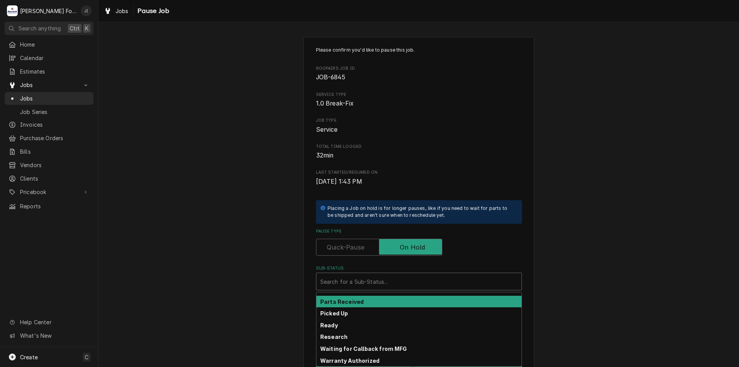
click at [389, 301] on div "Parts Received" at bounding box center [418, 302] width 205 height 12
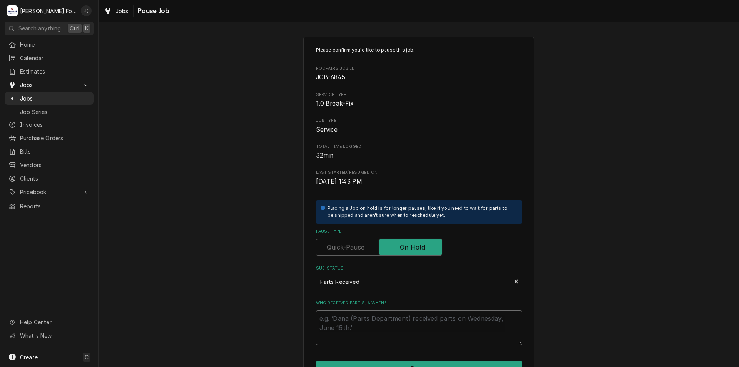
click at [400, 320] on textarea "Who received part(s) & when?" at bounding box center [419, 327] width 206 height 35
type textarea "x"
type textarea "0"
type textarea "x"
type textarea "08"
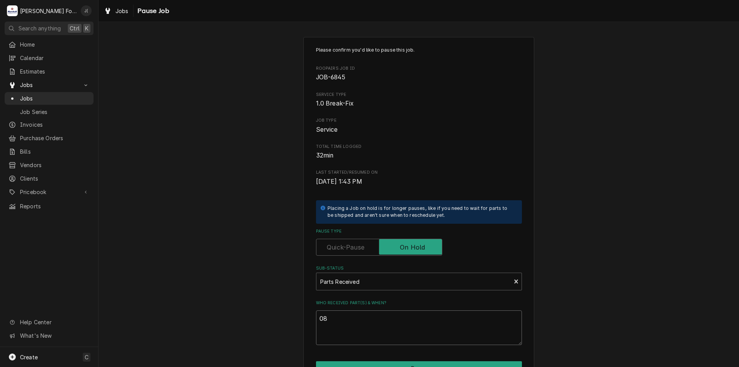
type textarea "x"
type textarea "08/"
type textarea "x"
type textarea "08/2"
type textarea "x"
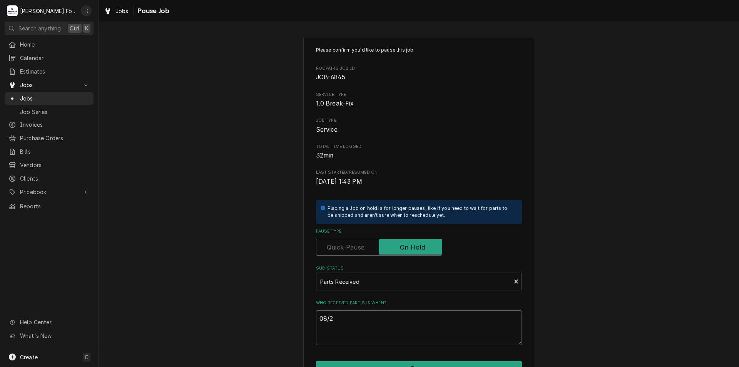
type textarea "08/20"
type textarea "x"
type textarea "08/20/"
type textarea "x"
type textarea "08/20/2"
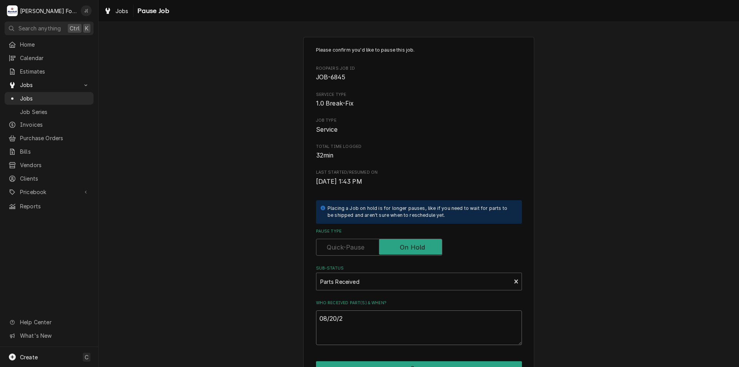
type textarea "x"
type textarea "08/20/20"
type textarea "x"
type textarea "08/20/202"
type textarea "x"
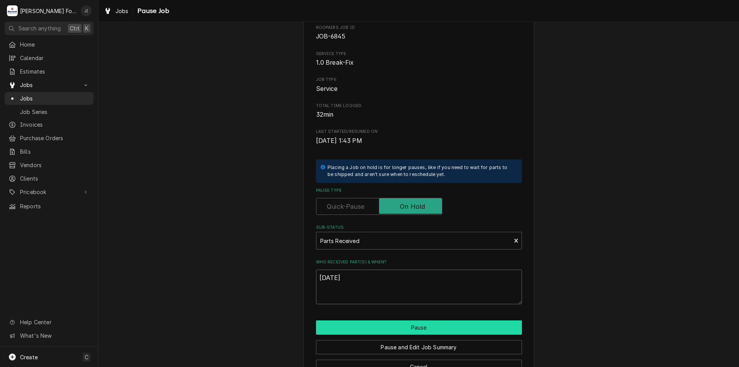
scroll to position [64, 0]
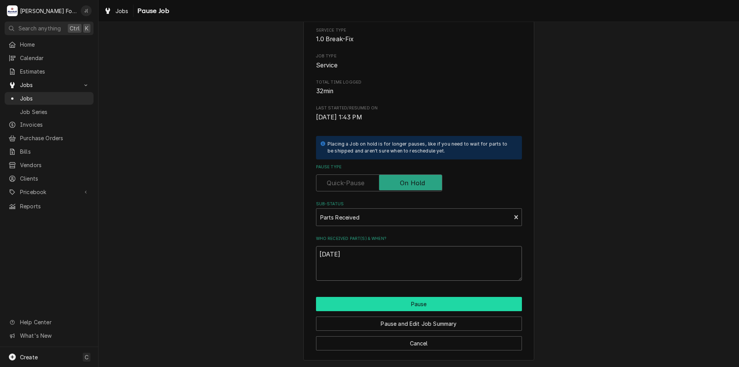
type textarea "08/20/2025"
click at [410, 303] on button "Pause" at bounding box center [419, 304] width 206 height 14
type textarea "x"
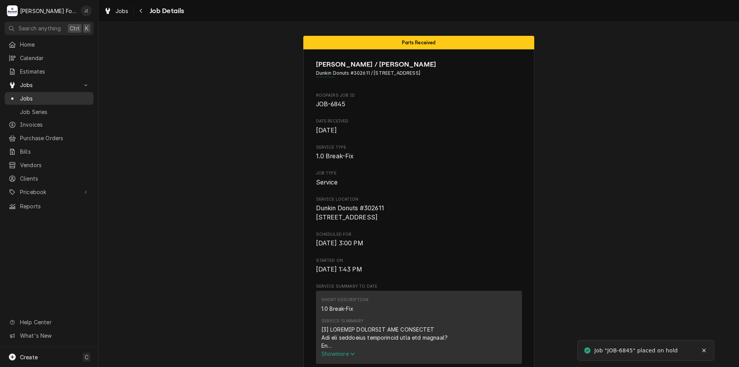
click at [50, 94] on span "Jobs" at bounding box center [55, 98] width 70 height 8
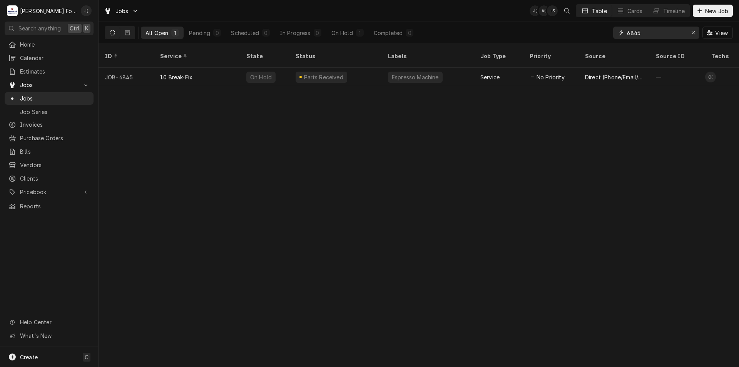
drag, startPoint x: 693, startPoint y: 32, endPoint x: 688, endPoint y: 29, distance: 6.0
click at [693, 32] on icon "Erase input" at bounding box center [693, 32] width 4 height 5
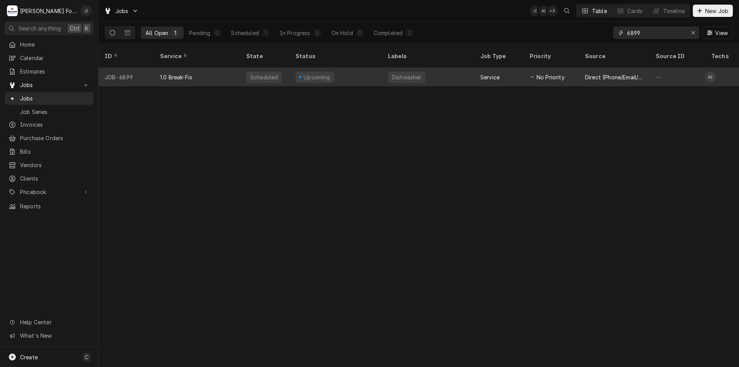
type input "6899"
click at [148, 69] on div "JOB-6899" at bounding box center [126, 77] width 55 height 18
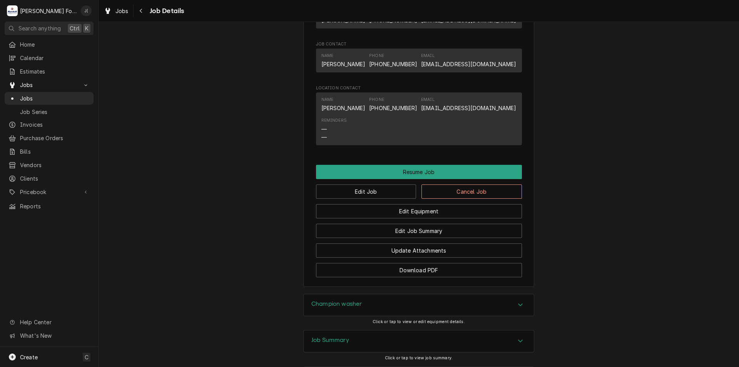
scroll to position [732, 0]
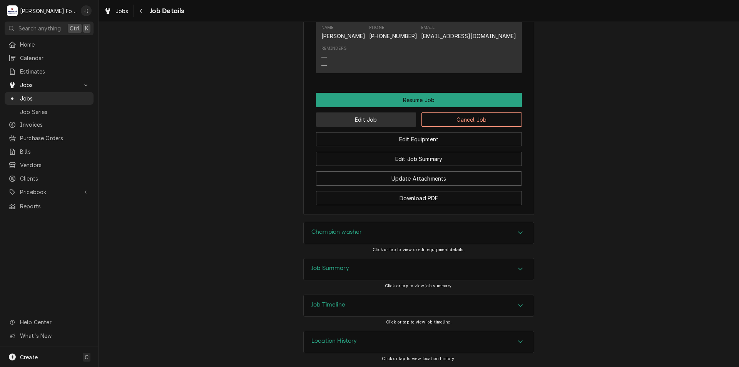
click at [398, 121] on button "Edit Job" at bounding box center [366, 119] width 100 height 14
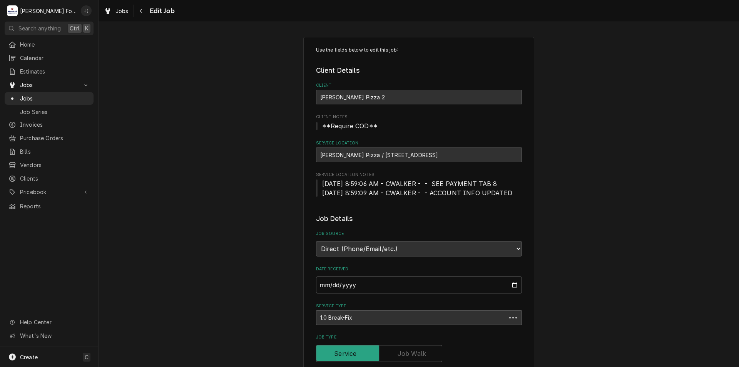
type textarea "x"
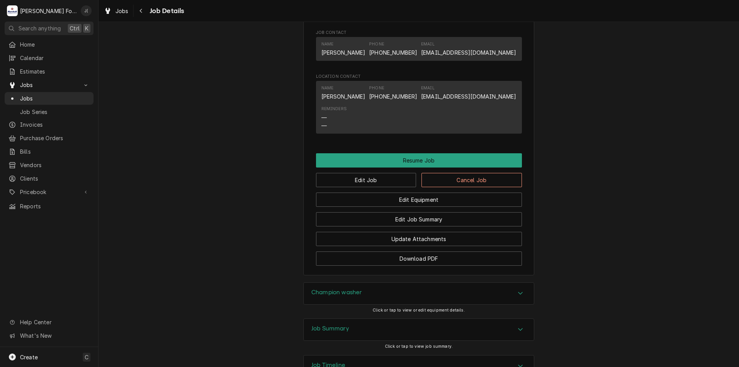
scroll to position [693, 0]
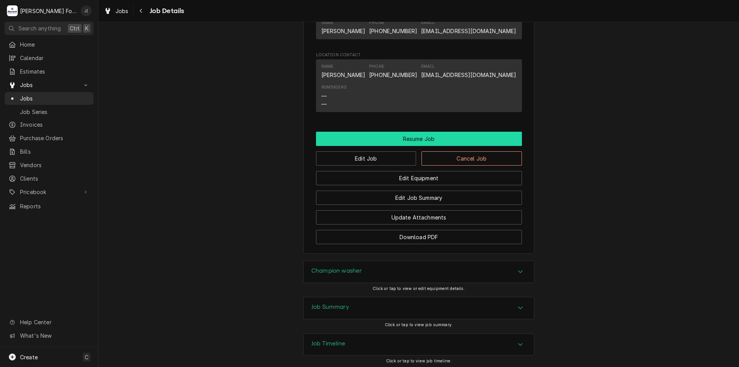
click at [407, 139] on button "Resume Job" at bounding box center [419, 139] width 206 height 14
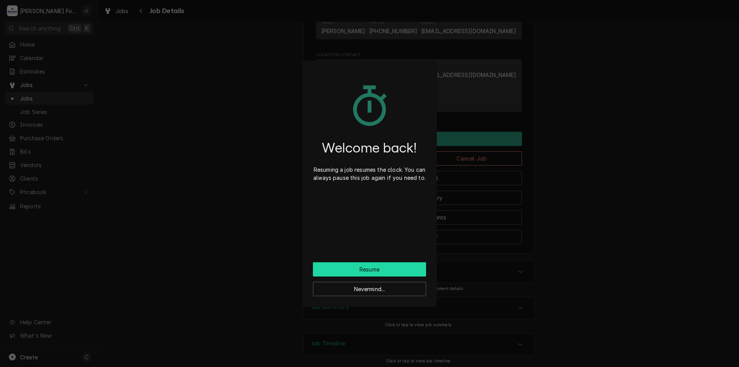
click at [371, 269] on button "Resume" at bounding box center [369, 269] width 113 height 14
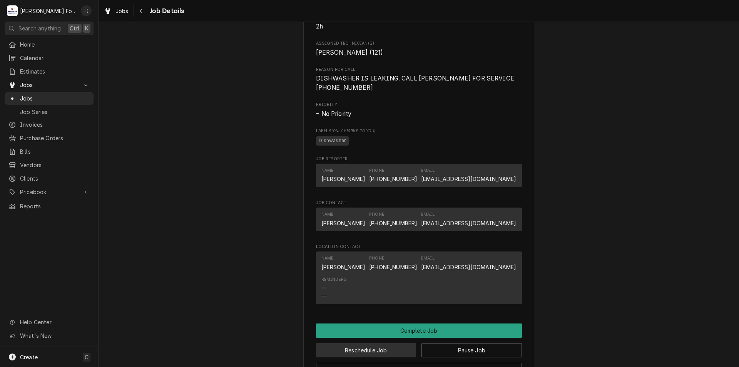
scroll to position [616, 0]
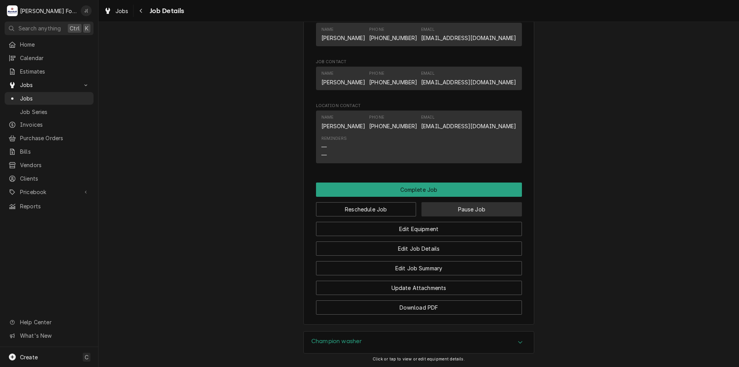
click at [455, 212] on button "Pause Job" at bounding box center [472, 209] width 100 height 14
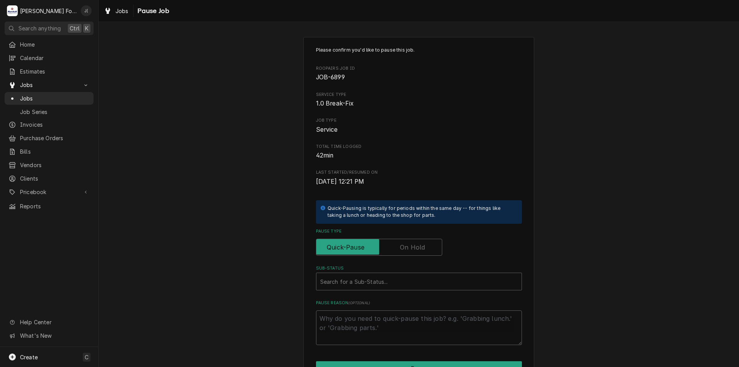
click at [412, 247] on label "Pause Type" at bounding box center [379, 247] width 126 height 17
click at [412, 247] on input "Pause Type" at bounding box center [379, 247] width 119 height 17
checkbox input "true"
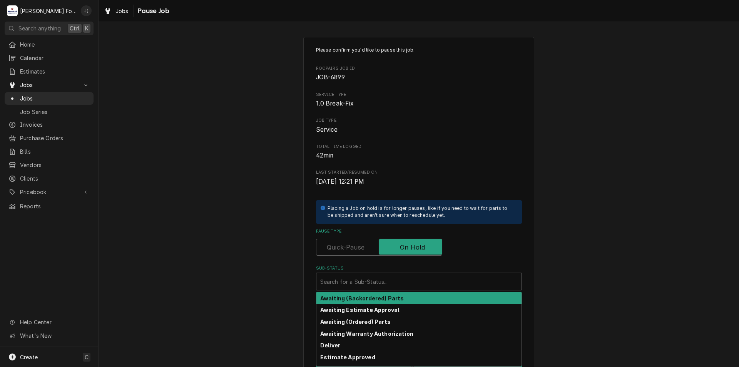
click at [413, 283] on div "Sub-Status" at bounding box center [418, 281] width 197 height 14
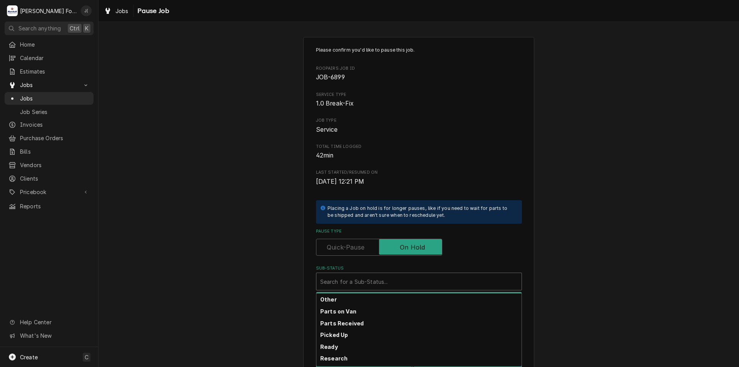
scroll to position [115, 0]
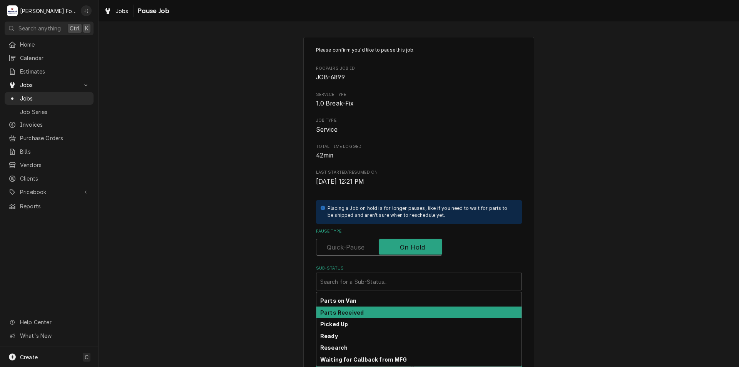
click at [350, 312] on strong "Parts Received" at bounding box center [342, 312] width 44 height 7
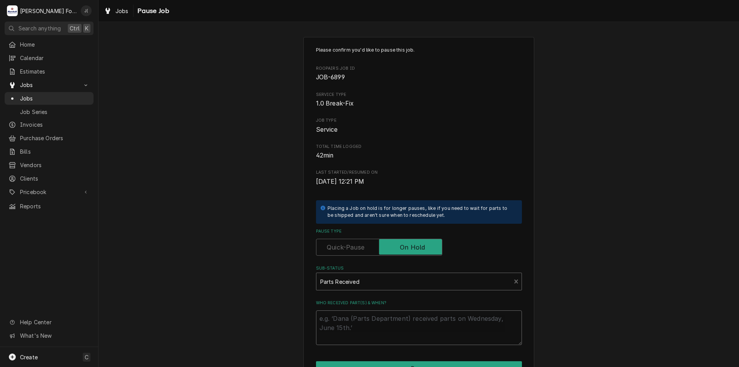
click at [365, 321] on textarea "Who received part(s) & when?" at bounding box center [419, 327] width 206 height 35
type textarea "x"
type textarea "0"
type textarea "x"
type textarea "08"
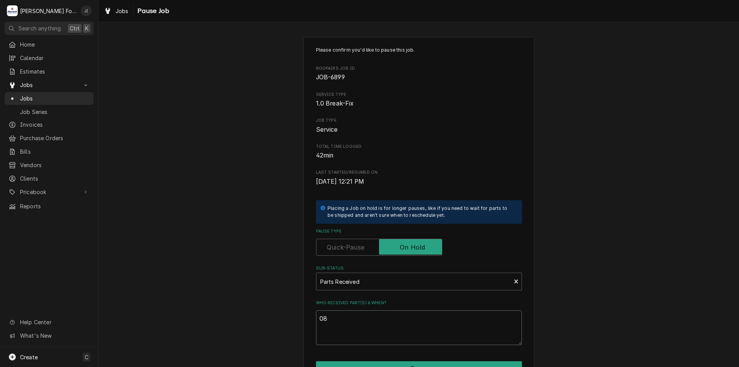
type textarea "x"
type textarea "08/"
type textarea "x"
type textarea "08/2"
type textarea "x"
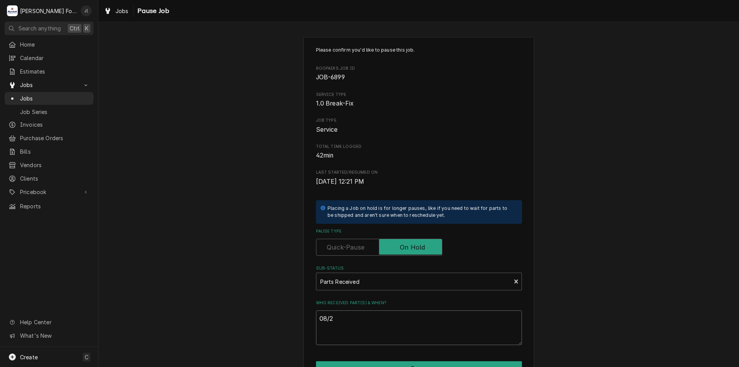
type textarea "08/20"
type textarea "x"
type textarea "08/20/"
type textarea "x"
type textarea "08/20/2"
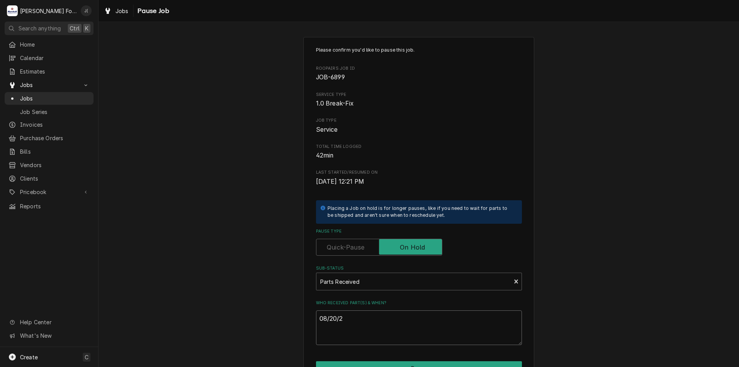
type textarea "x"
type textarea "08/20/20"
type textarea "x"
type textarea "08/20/202"
type textarea "x"
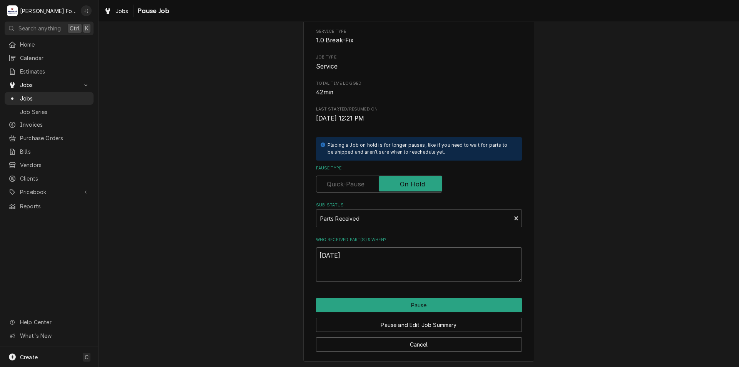
scroll to position [64, 0]
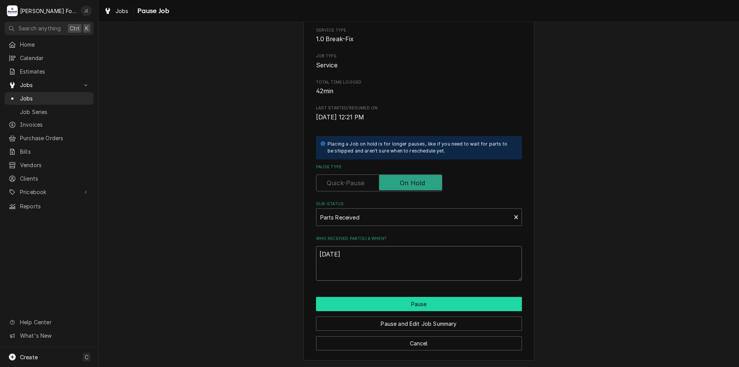
type textarea "[DATE]"
click at [422, 306] on button "Pause" at bounding box center [419, 304] width 206 height 14
type textarea "x"
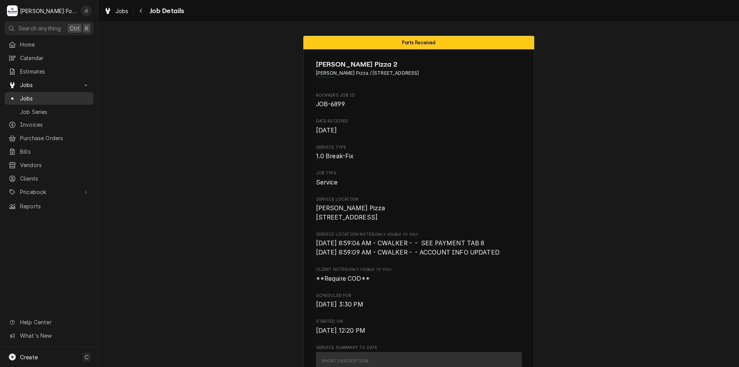
click at [38, 94] on span "Jobs" at bounding box center [55, 98] width 70 height 8
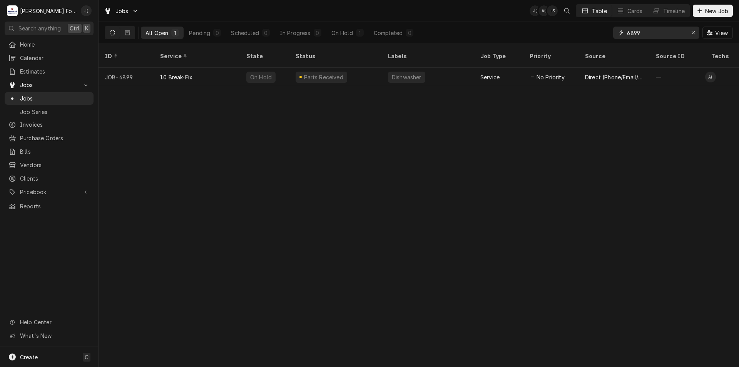
drag, startPoint x: 648, startPoint y: 30, endPoint x: 607, endPoint y: 26, distance: 41.0
click at [608, 26] on div "All Open 1 Pending 0 Scheduled 0 In Progress 0 On Hold 1 Completed 0 6899 View" at bounding box center [419, 33] width 628 height 22
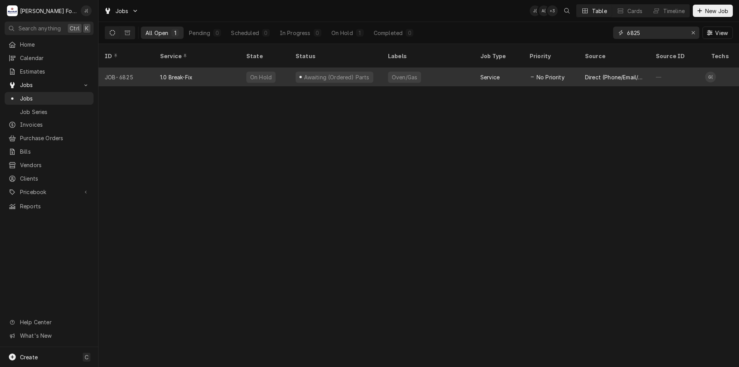
type input "6825"
click at [344, 73] on div "Awaiting (Ordered) Parts" at bounding box center [336, 77] width 67 height 8
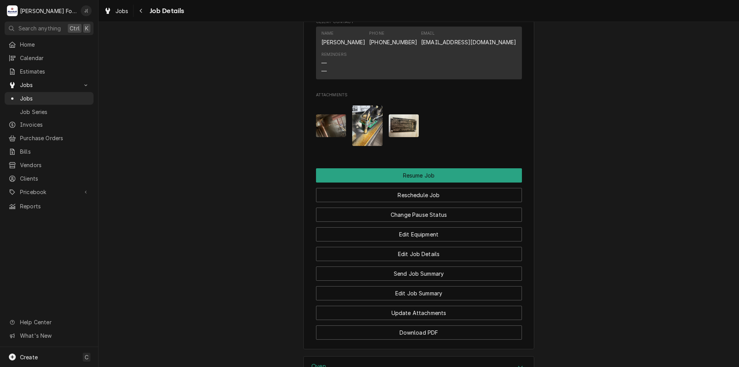
scroll to position [770, 0]
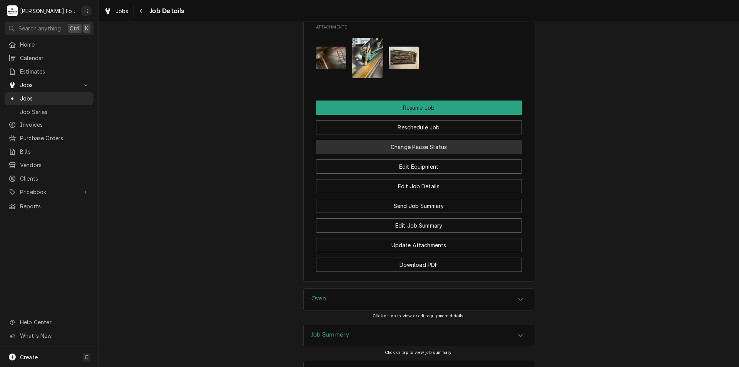
click at [407, 154] on button "Change Pause Status" at bounding box center [419, 147] width 206 height 14
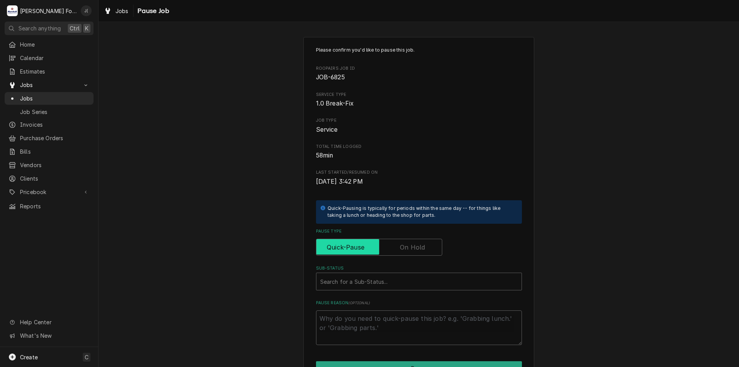
drag, startPoint x: 421, startPoint y: 248, endPoint x: 413, endPoint y: 271, distance: 24.7
click at [420, 256] on input "Pause Type" at bounding box center [379, 247] width 119 height 17
checkbox input "true"
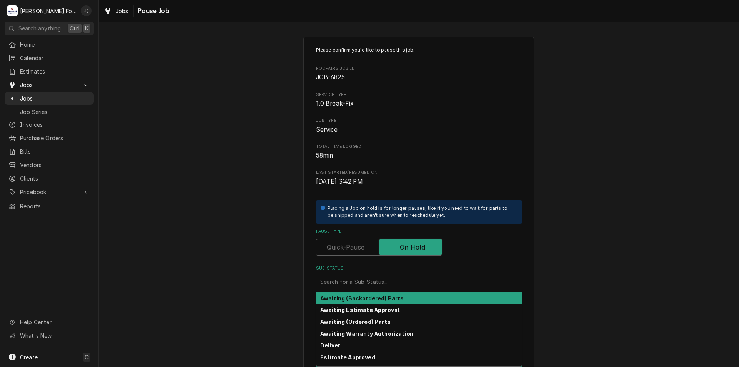
drag, startPoint x: 404, startPoint y: 283, endPoint x: 396, endPoint y: 306, distance: 24.6
click at [403, 285] on div "Sub-Status" at bounding box center [418, 281] width 197 height 14
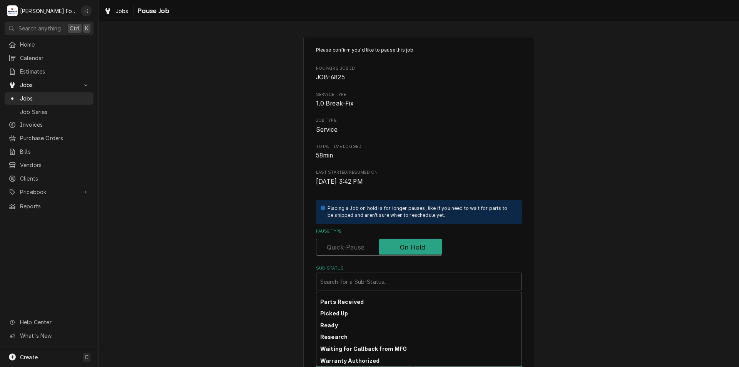
scroll to position [126, 0]
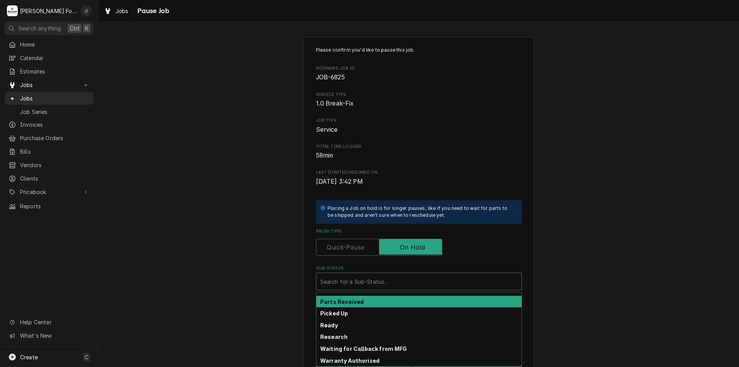
click at [395, 306] on div "Parts Received" at bounding box center [418, 302] width 205 height 12
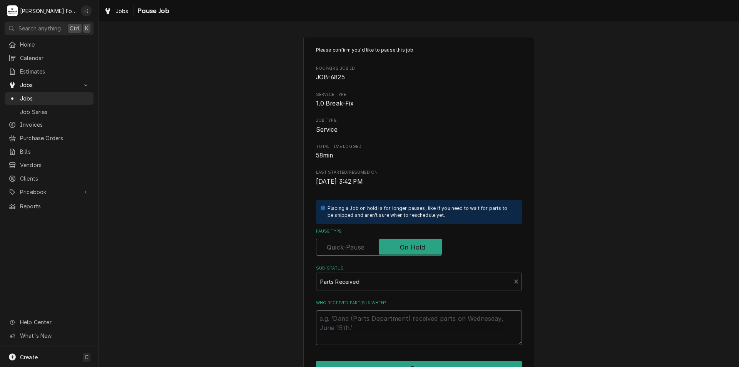
click at [406, 330] on textarea "Who received part(s) & when?" at bounding box center [419, 327] width 206 height 35
type textarea "x"
type textarea "0"
type textarea "x"
type textarea "08"
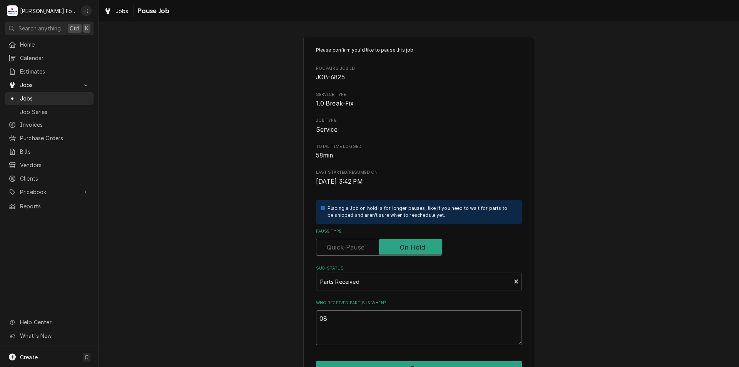
type textarea "x"
type textarea "08/"
type textarea "x"
type textarea "08/2"
type textarea "x"
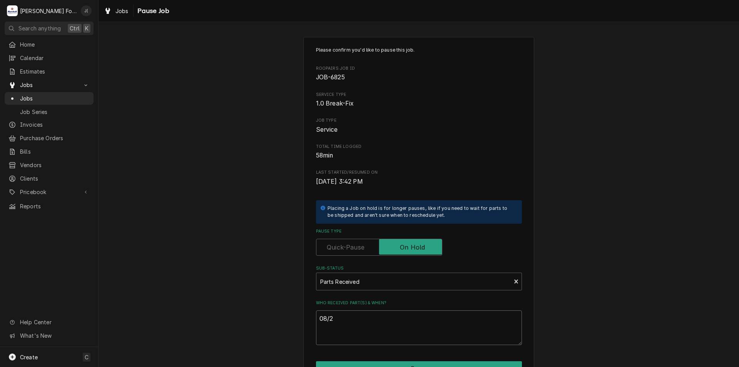
type textarea "08/22"
type textarea "x"
type textarea "08/22/"
type textarea "x"
type textarea "08/22/2"
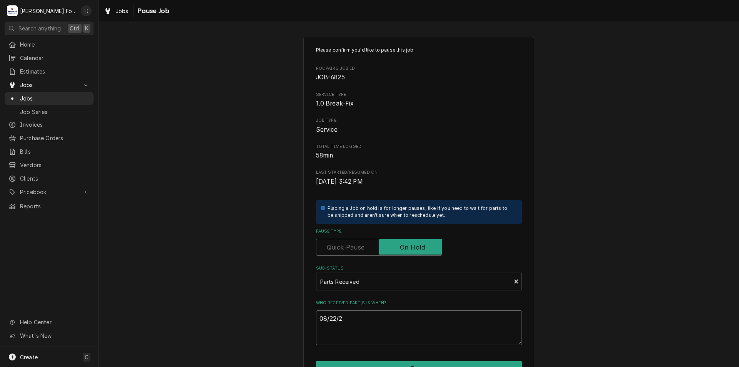
type textarea "x"
type textarea "08/22/20"
type textarea "x"
type textarea "08/22/202"
type textarea "x"
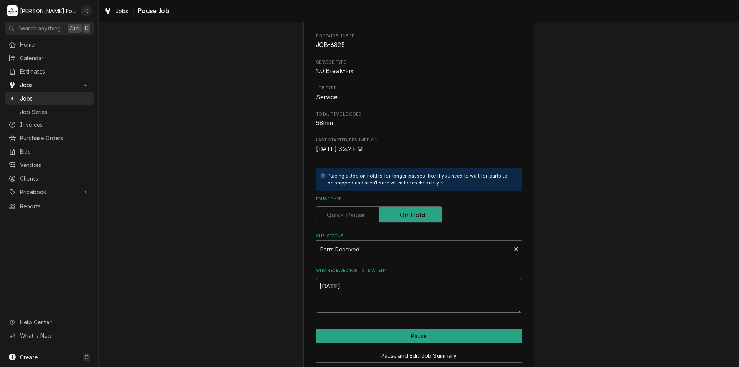
scroll to position [64, 0]
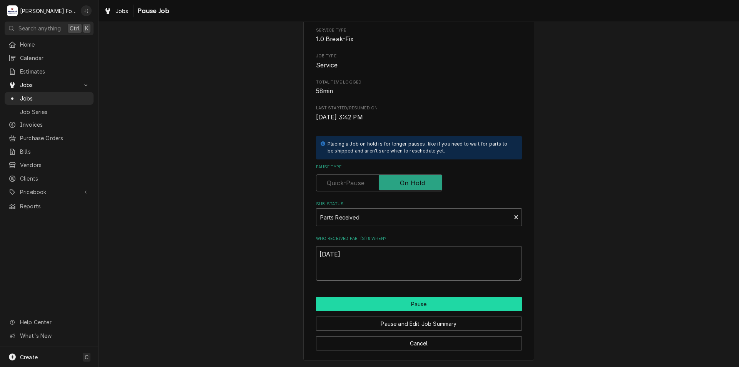
type textarea "08/22/2025"
click at [413, 303] on button "Pause" at bounding box center [419, 304] width 206 height 14
type textarea "x"
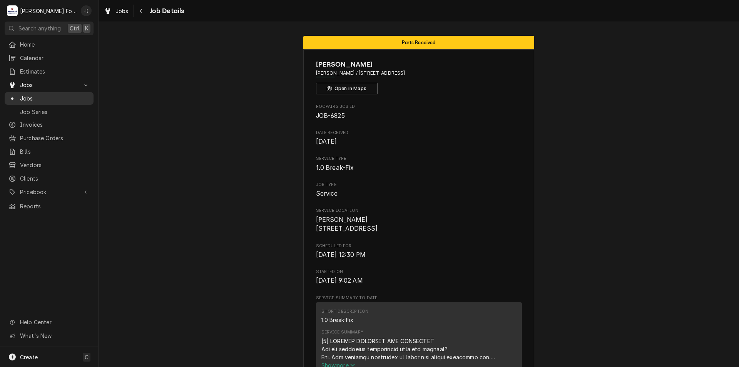
click at [60, 100] on link "Jobs" at bounding box center [49, 98] width 89 height 13
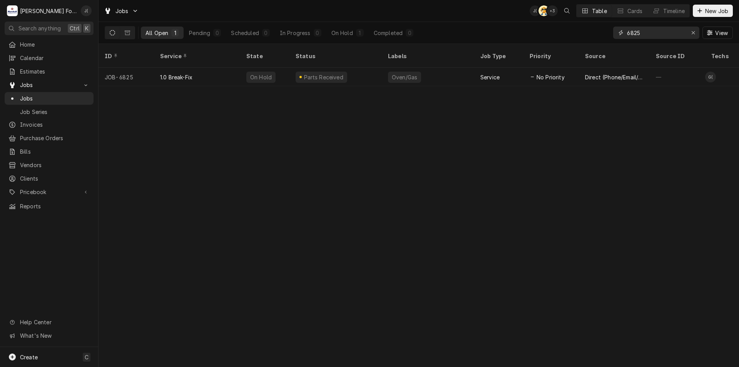
drag, startPoint x: 656, startPoint y: 34, endPoint x: 550, endPoint y: 40, distance: 106.4
click at [552, 41] on div "All Open 1 Pending 0 Scheduled 0 In Progress 0 On Hold 1 Completed 0 6825 View" at bounding box center [419, 33] width 628 height 22
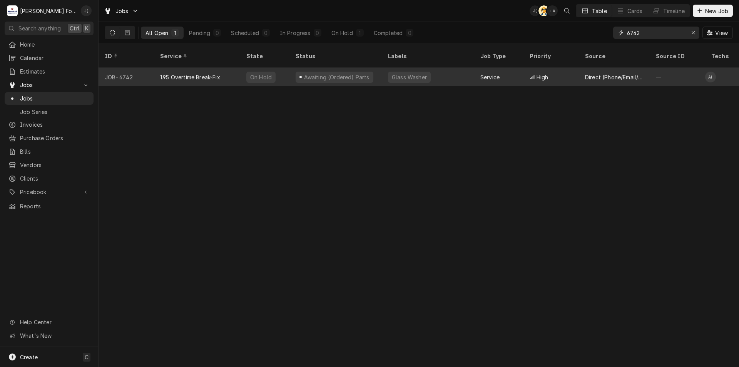
type input "6742"
click at [290, 69] on div "Awaiting (Ordered) Parts" at bounding box center [336, 77] width 92 height 18
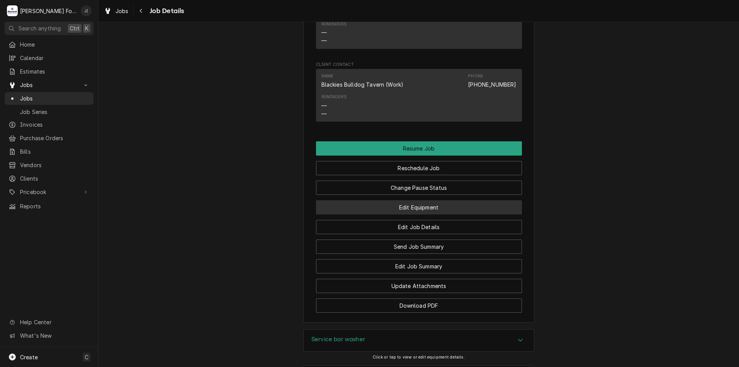
scroll to position [882, 0]
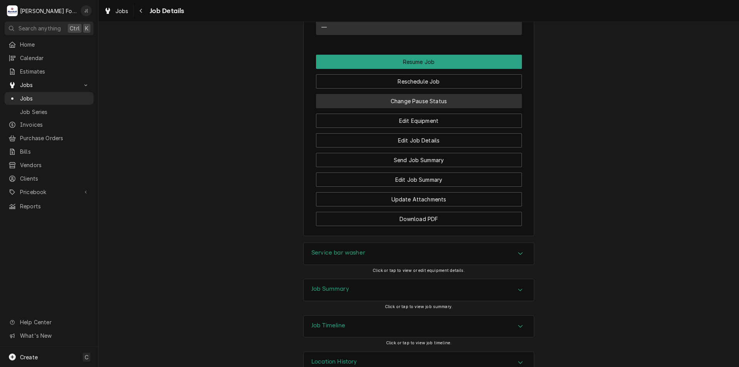
click at [406, 94] on button "Change Pause Status" at bounding box center [419, 101] width 206 height 14
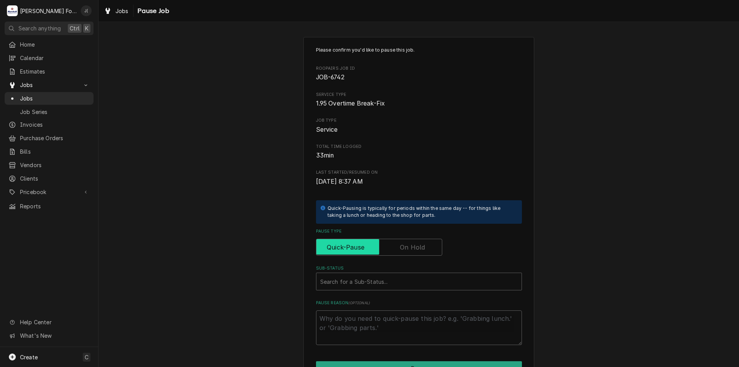
drag, startPoint x: 418, startPoint y: 241, endPoint x: 415, endPoint y: 246, distance: 5.9
click at [416, 243] on label "Pause Type" at bounding box center [379, 247] width 126 height 17
click at [416, 243] on input "Pause Type" at bounding box center [379, 247] width 119 height 17
checkbox input "true"
click at [390, 288] on div "Search for a Sub-Status..." at bounding box center [418, 281] width 205 height 17
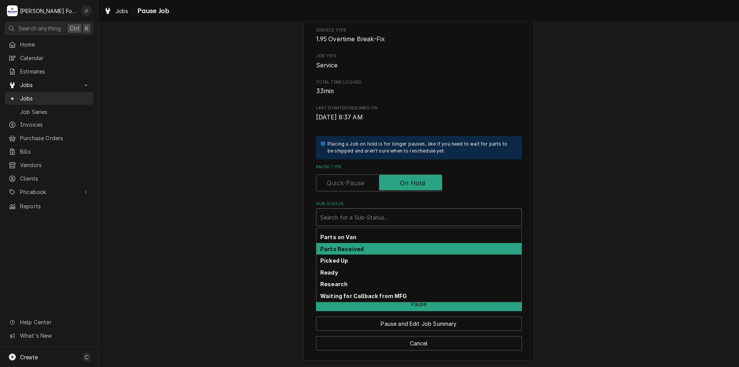
scroll to position [115, 0]
click at [380, 247] on div "Parts Received" at bounding box center [418, 248] width 205 height 12
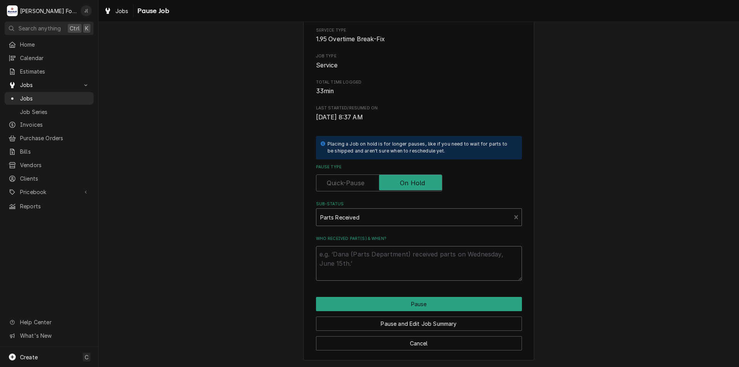
click at [388, 263] on textarea "Who received part(s) & when?" at bounding box center [419, 263] width 206 height 35
type textarea "x"
type textarea "0"
type textarea "x"
type textarea "08"
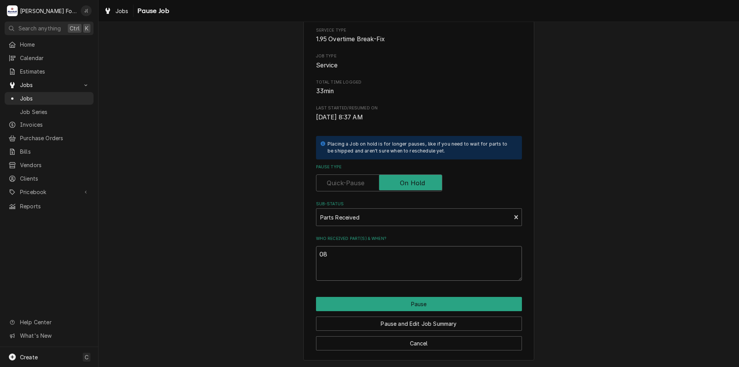
type textarea "x"
type textarea "08/"
type textarea "x"
type textarea "08/2"
type textarea "x"
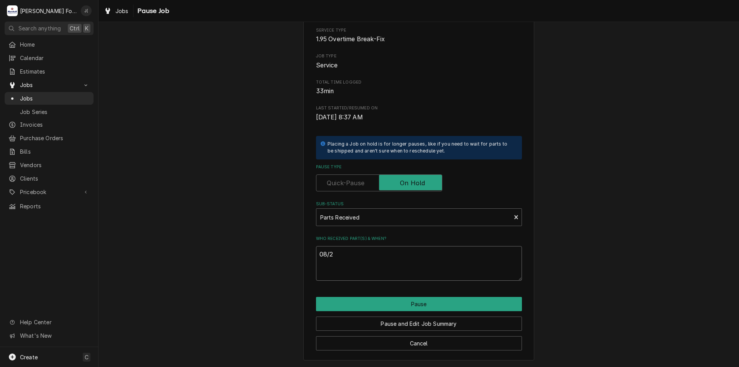
type textarea "08/20"
type textarea "x"
type textarea "08/20/"
type textarea "x"
type textarea "08/20/2"
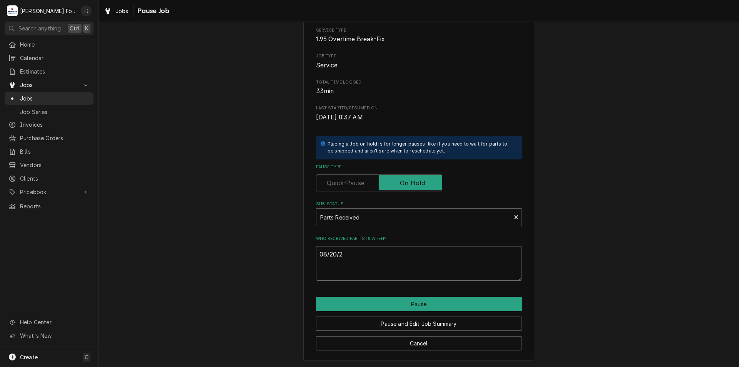
type textarea "x"
type textarea "08/20/20"
type textarea "x"
type textarea "08/20/202"
type textarea "x"
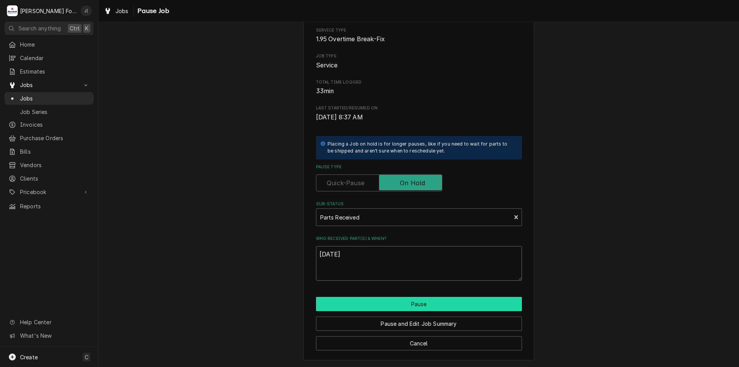
type textarea "[DATE]"
click at [431, 305] on button "Pause" at bounding box center [419, 304] width 206 height 14
type textarea "x"
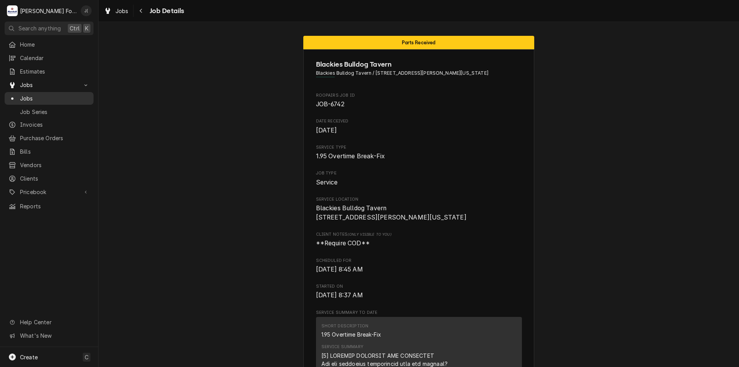
click at [39, 96] on span "Jobs" at bounding box center [55, 98] width 70 height 8
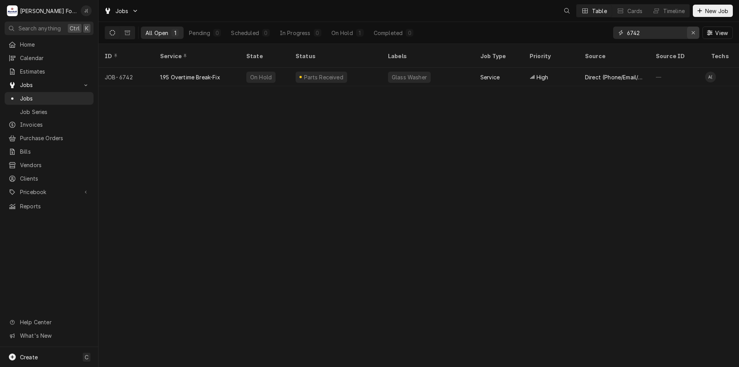
click at [692, 32] on icon "Erase input" at bounding box center [693, 32] width 4 height 5
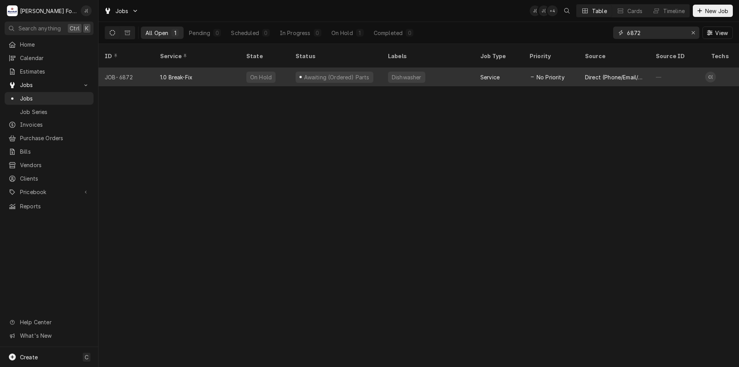
type input "6872"
click at [228, 72] on div "1.0 Break-Fix" at bounding box center [197, 77] width 86 height 18
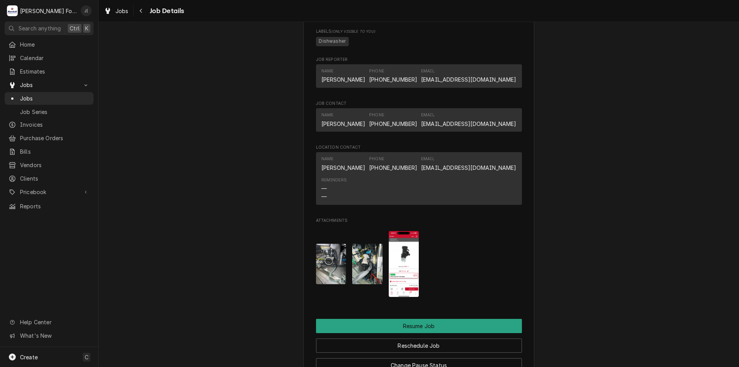
scroll to position [770, 0]
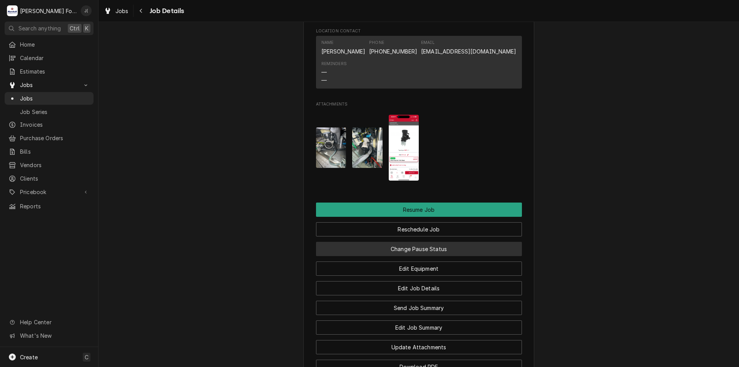
click at [438, 256] on button "Change Pause Status" at bounding box center [419, 249] width 206 height 14
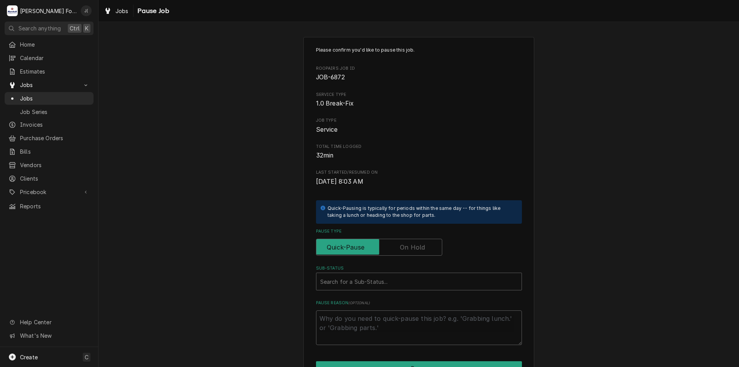
click at [410, 246] on label "Pause Type" at bounding box center [379, 247] width 126 height 17
click at [410, 246] on input "Pause Type" at bounding box center [379, 247] width 119 height 17
checkbox input "true"
click at [392, 281] on div "Sub-Status" at bounding box center [418, 281] width 197 height 14
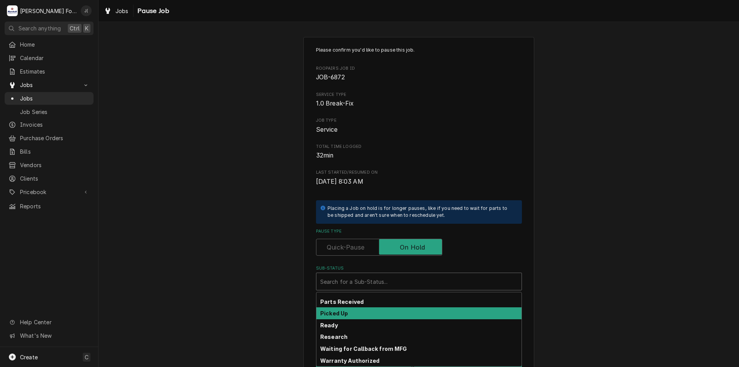
scroll to position [126, 0]
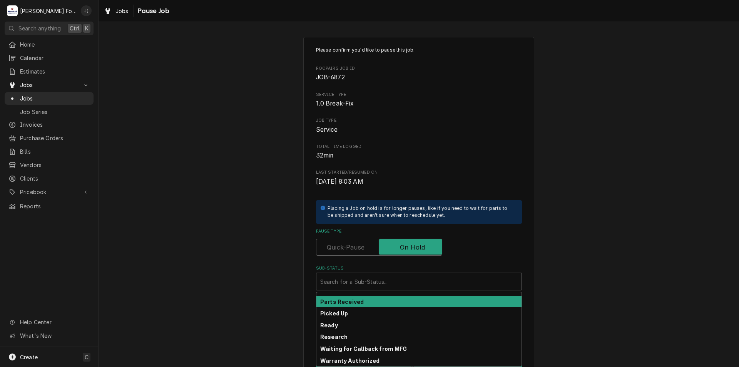
click at [388, 301] on div "Parts Received" at bounding box center [418, 302] width 205 height 12
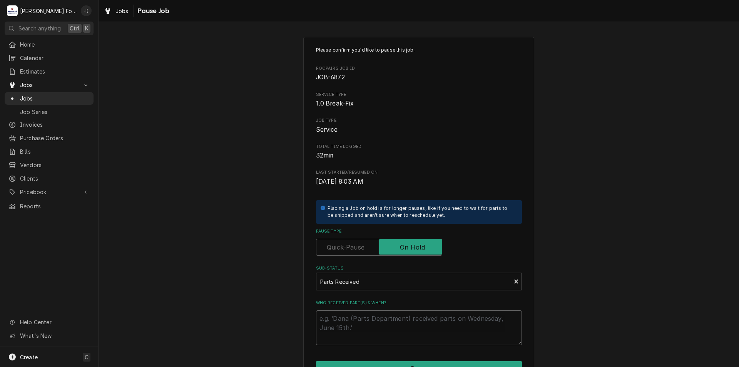
click at [388, 321] on textarea "Who received part(s) & when?" at bounding box center [419, 327] width 206 height 35
type textarea "x"
type textarea "0"
type textarea "x"
type textarea "08"
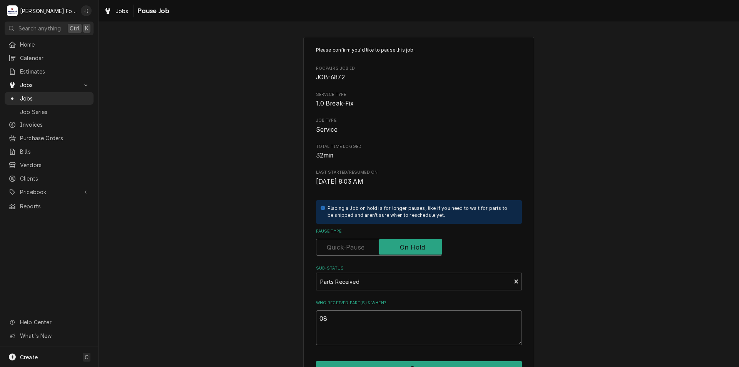
type textarea "x"
type textarea "08/"
type textarea "x"
type textarea "08/2"
type textarea "x"
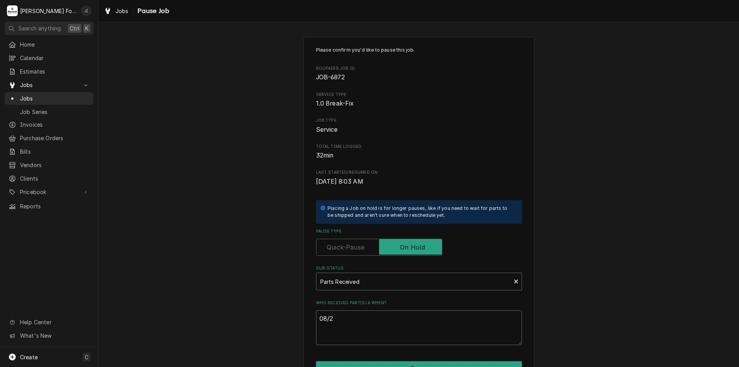
type textarea "08/20"
type textarea "x"
type textarea "08/20/"
type textarea "x"
type textarea "08/20/2"
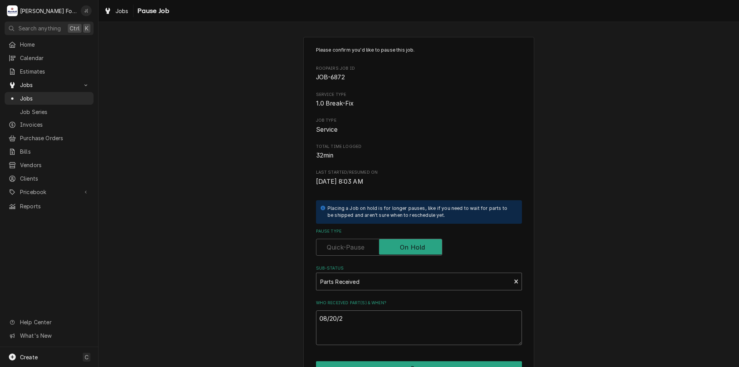
type textarea "x"
type textarea "08/20/20"
type textarea "x"
type textarea "08/20/202"
type textarea "x"
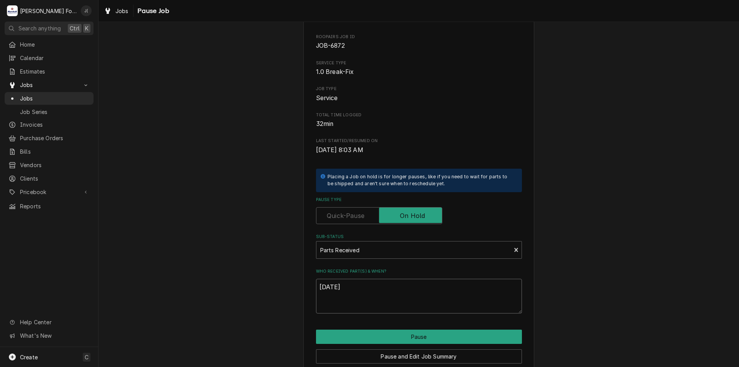
scroll to position [64, 0]
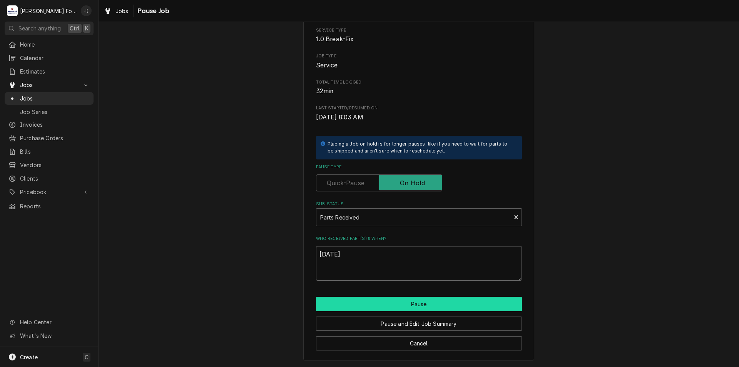
type textarea "[DATE]"
click at [446, 305] on button "Pause" at bounding box center [419, 304] width 206 height 14
type textarea "x"
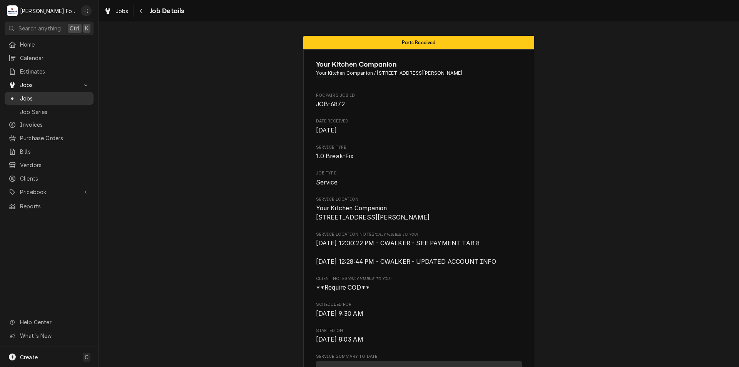
drag, startPoint x: 37, startPoint y: 93, endPoint x: 40, endPoint y: 96, distance: 4.1
click at [38, 94] on span "Jobs" at bounding box center [55, 98] width 70 height 8
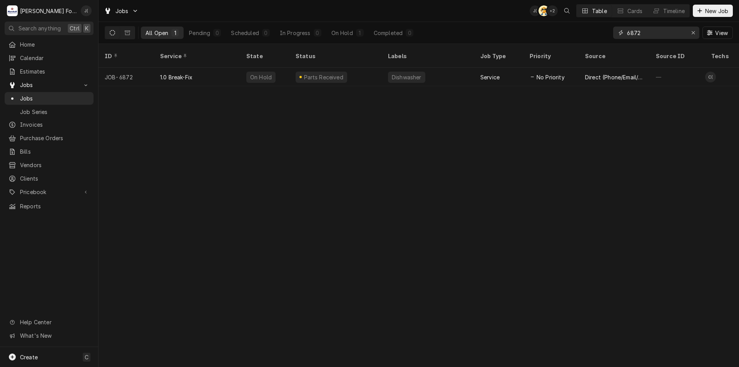
drag, startPoint x: 646, startPoint y: 36, endPoint x: 581, endPoint y: 15, distance: 67.9
click at [580, 15] on div "Jobs J( AT + 2 Table Cards Timeline New Job All Open 1 Pending 0 Scheduled 0 In…" at bounding box center [419, 22] width 641 height 44
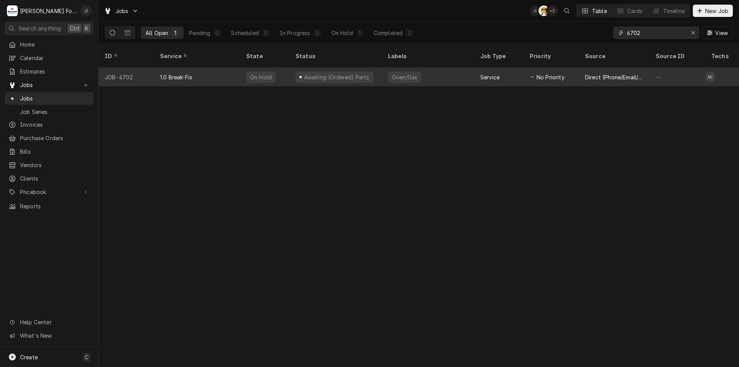
type input "6702"
click at [292, 72] on div "Awaiting (Ordered) Parts" at bounding box center [336, 77] width 92 height 18
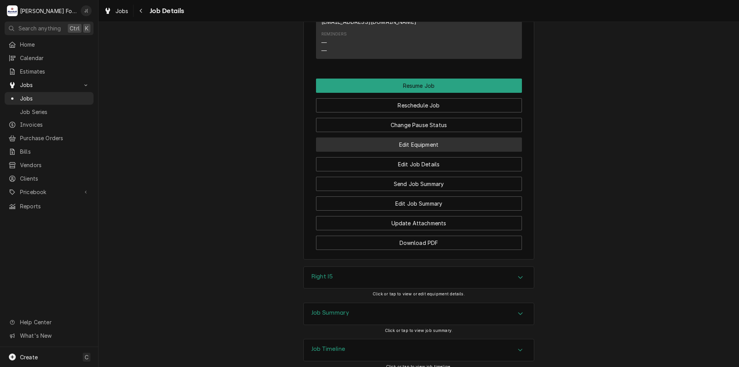
scroll to position [885, 0]
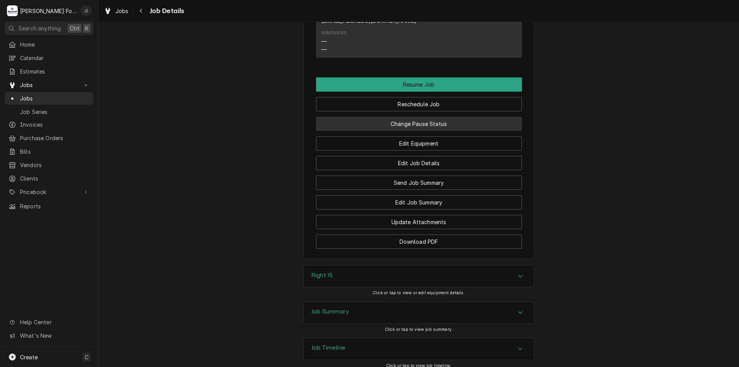
click at [425, 117] on button "Change Pause Status" at bounding box center [419, 124] width 206 height 14
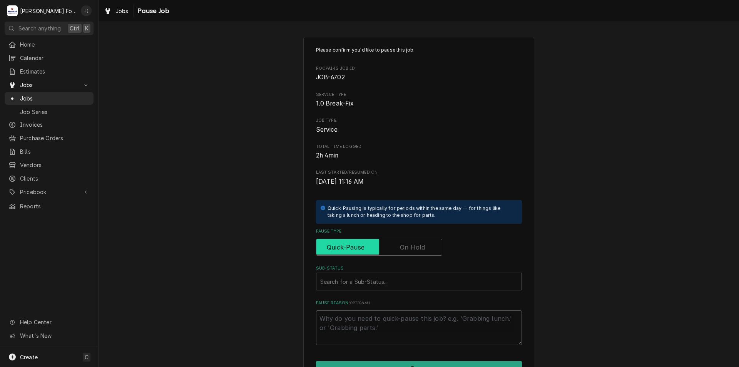
click at [417, 252] on input "Pause Type" at bounding box center [379, 247] width 119 height 17
checkbox input "true"
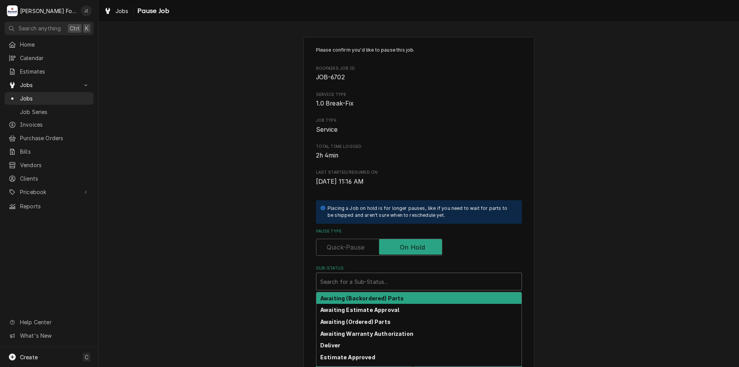
drag, startPoint x: 409, startPoint y: 281, endPoint x: 401, endPoint y: 290, distance: 12.0
click at [408, 280] on div "Sub-Status" at bounding box center [418, 281] width 197 height 14
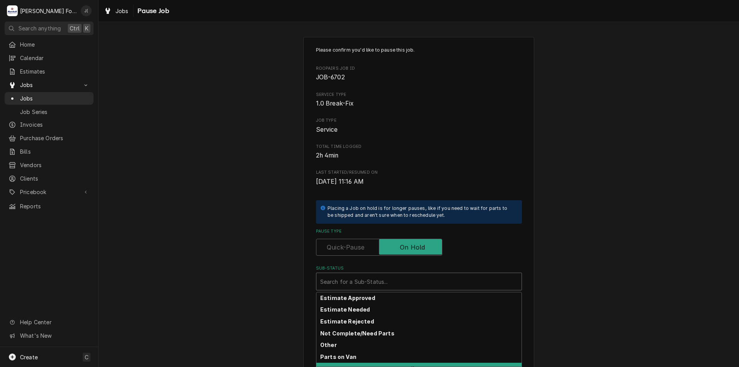
scroll to position [126, 0]
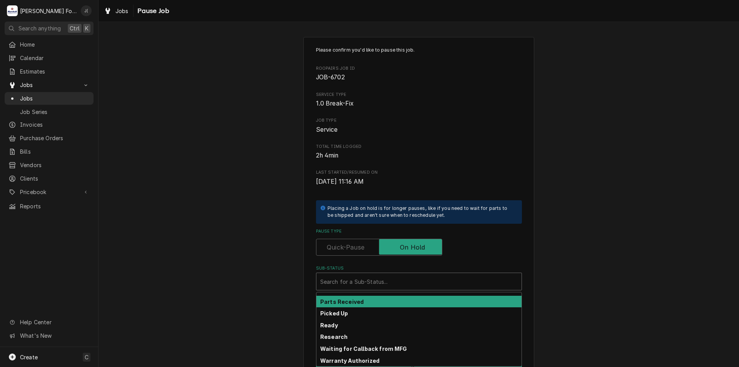
click at [387, 300] on div "Parts Received" at bounding box center [418, 302] width 205 height 12
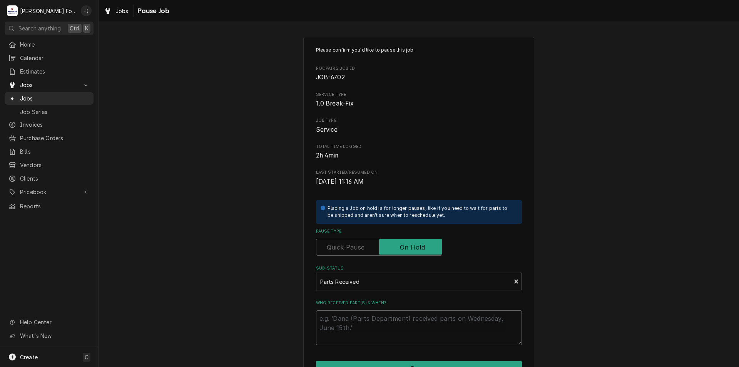
click at [386, 323] on textarea "Who received part(s) & when?" at bounding box center [419, 327] width 206 height 35
type textarea "x"
type textarea "0"
type textarea "x"
type textarea "08"
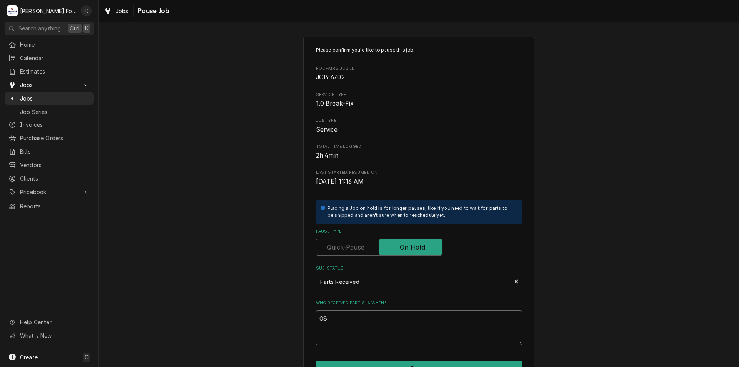
type textarea "x"
type textarea "08/"
type textarea "x"
type textarea "08/2"
type textarea "x"
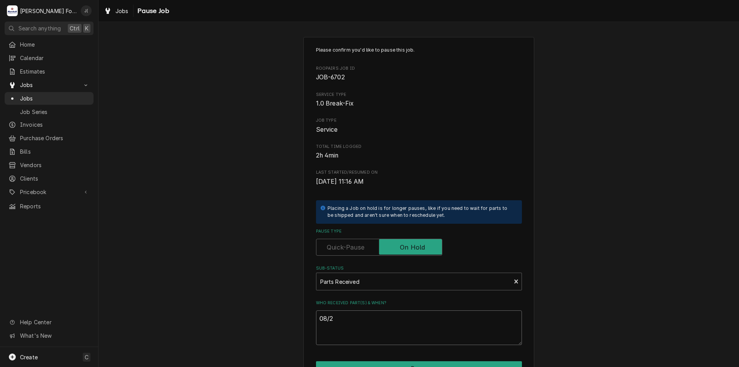
type textarea "08/20"
type textarea "x"
type textarea "08/20/"
type textarea "x"
type textarea "08/20/2"
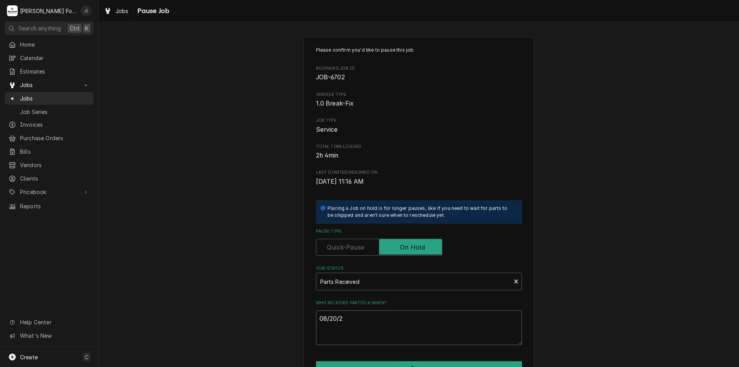
type textarea "x"
type textarea "08/20/20"
type textarea "x"
type textarea "08/20/202"
type textarea "x"
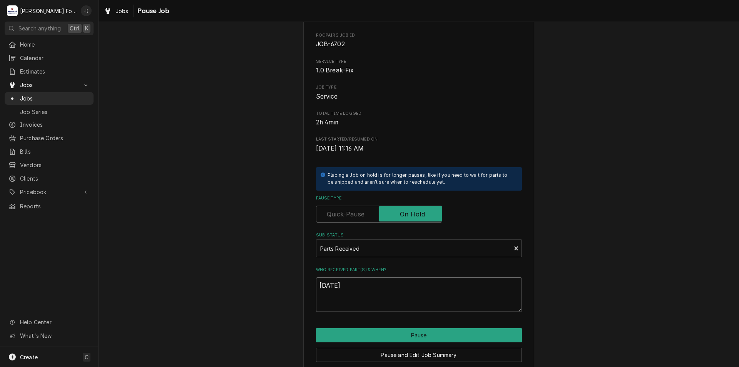
scroll to position [64, 0]
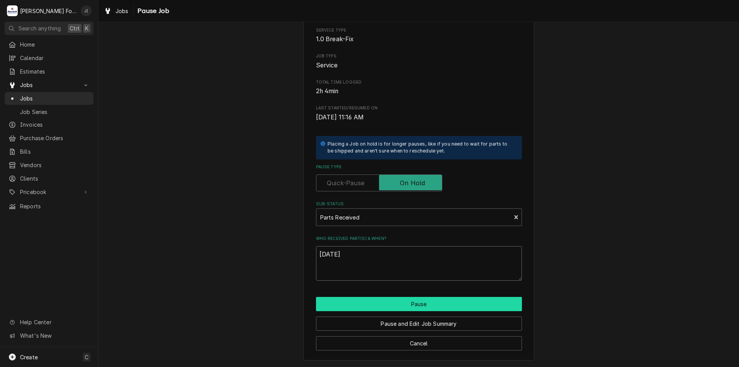
type textarea "08/20/2025"
click at [424, 305] on button "Pause" at bounding box center [419, 304] width 206 height 14
type textarea "x"
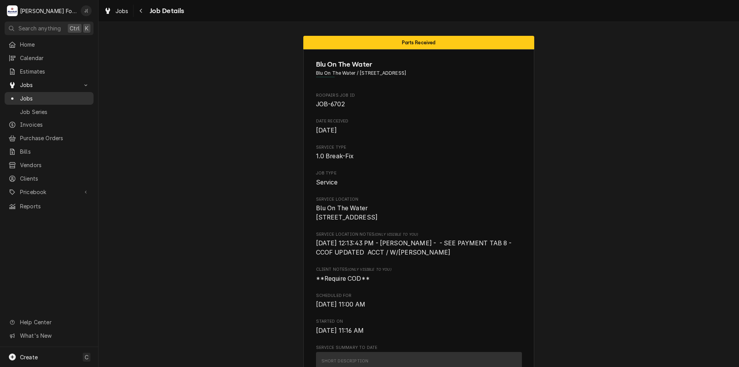
click at [52, 95] on span "Jobs" at bounding box center [55, 98] width 70 height 8
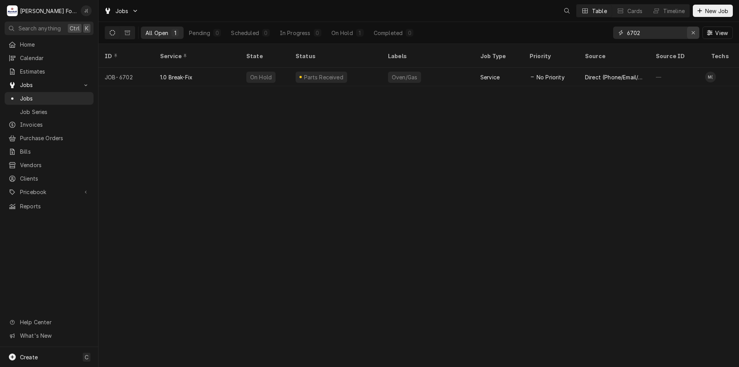
click at [693, 33] on icon "Erase input" at bounding box center [693, 32] width 4 height 5
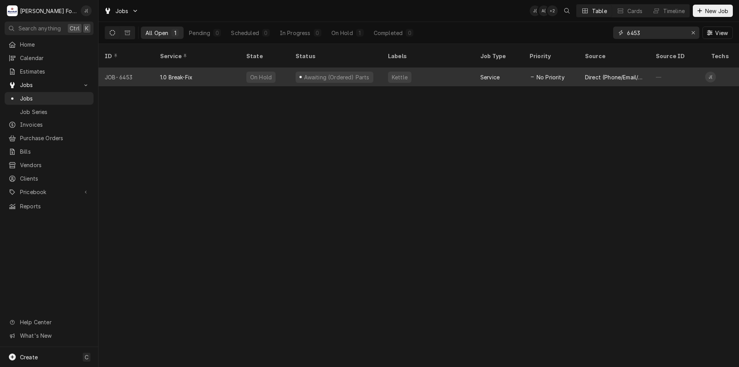
type input "6453"
click at [224, 68] on div "1.0 Break-Fix" at bounding box center [197, 77] width 86 height 18
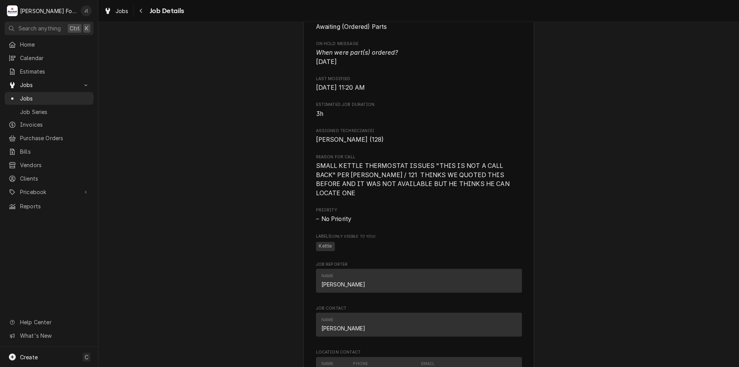
scroll to position [654, 0]
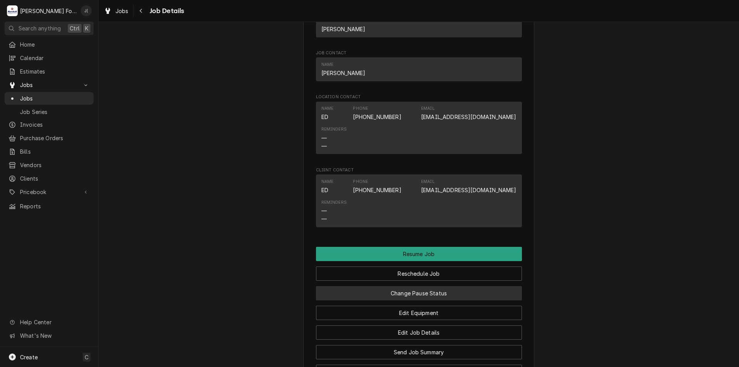
click at [410, 296] on button "Change Pause Status" at bounding box center [419, 293] width 206 height 14
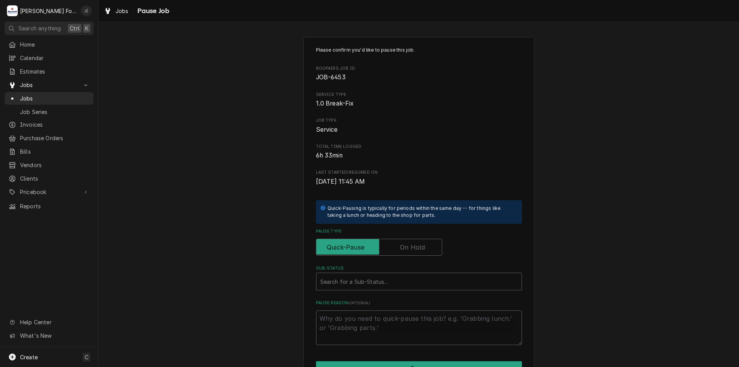
click at [408, 251] on label "Pause Type" at bounding box center [379, 247] width 126 height 17
click at [408, 251] on input "Pause Type" at bounding box center [379, 247] width 119 height 17
checkbox input "true"
click at [396, 286] on div "Sub-Status" at bounding box center [418, 281] width 197 height 14
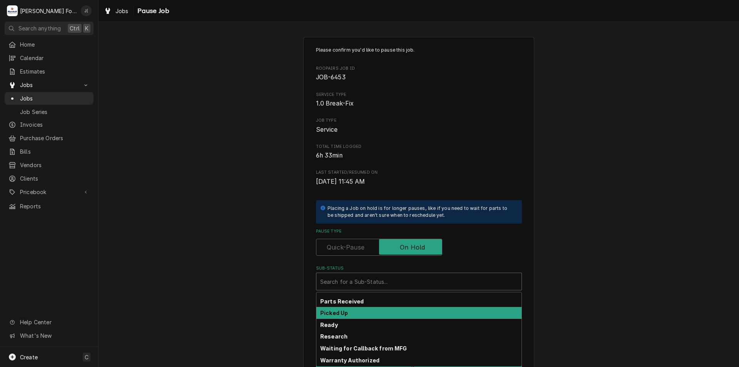
scroll to position [126, 0]
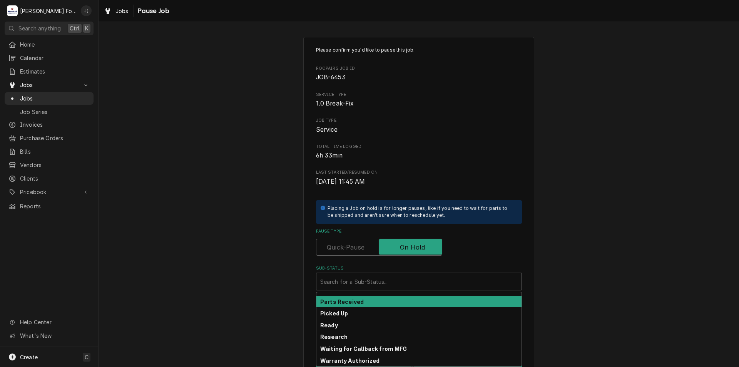
click at [385, 302] on div "Parts Received" at bounding box center [418, 302] width 205 height 12
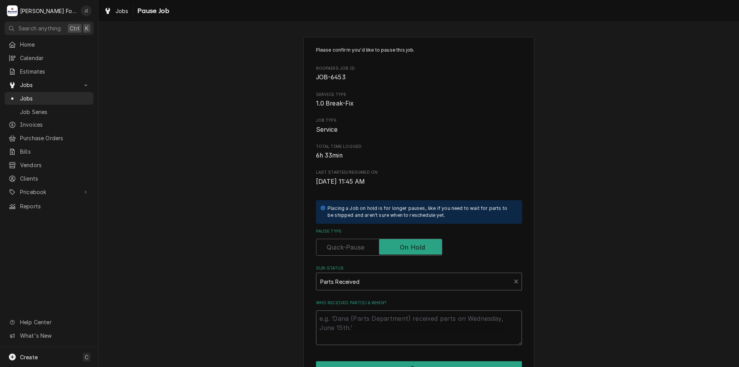
click at [388, 316] on textarea "Who received part(s) & when?" at bounding box center [419, 327] width 206 height 35
type textarea "x"
type textarea "0"
type textarea "x"
type textarea "08"
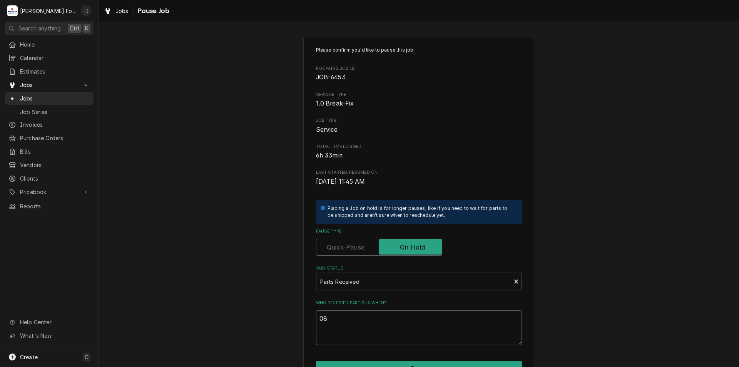
type textarea "x"
type textarea "08/"
type textarea "x"
type textarea "08/2"
type textarea "x"
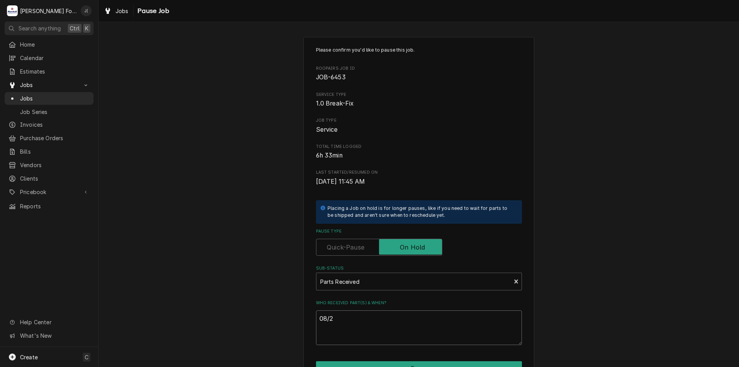
type textarea "08/20"
type textarea "x"
type textarea "08/202"
type textarea "x"
type textarea "08/20"
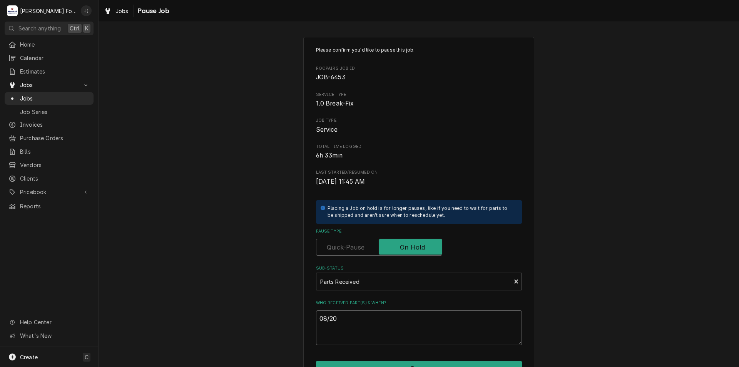
type textarea "x"
type textarea "08/20/"
type textarea "x"
type textarea "08/20/2"
type textarea "x"
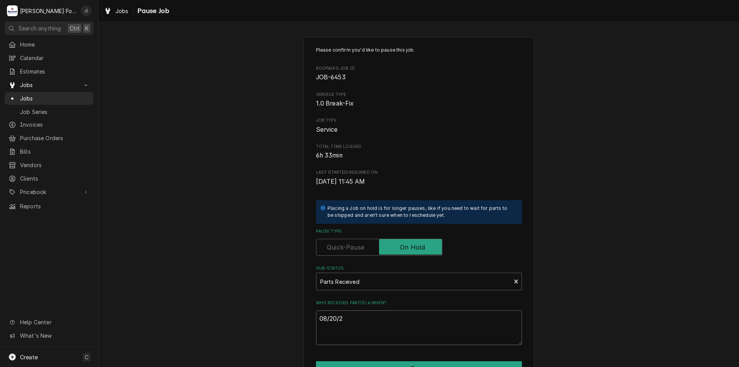
type textarea "08/20/20"
type textarea "x"
type textarea "08/20/202"
type textarea "x"
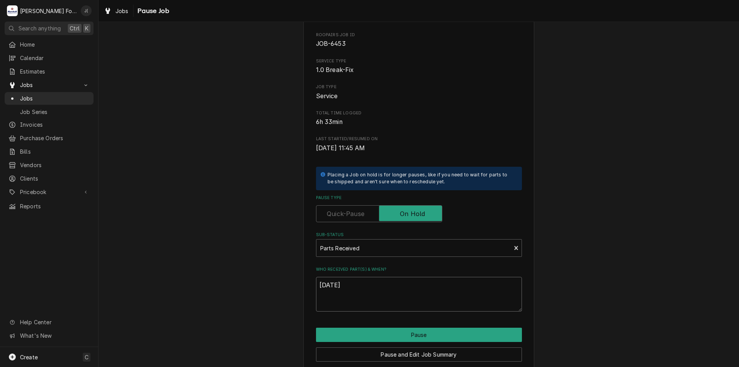
scroll to position [64, 0]
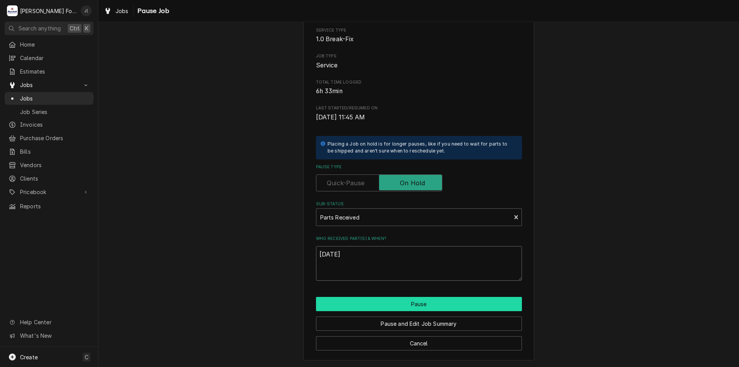
type textarea "08/20/2025"
click at [391, 301] on button "Pause" at bounding box center [419, 304] width 206 height 14
type textarea "x"
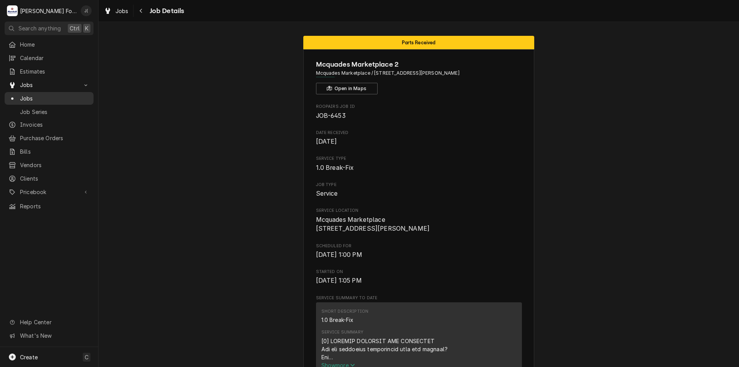
click at [52, 98] on span "Jobs" at bounding box center [55, 98] width 70 height 8
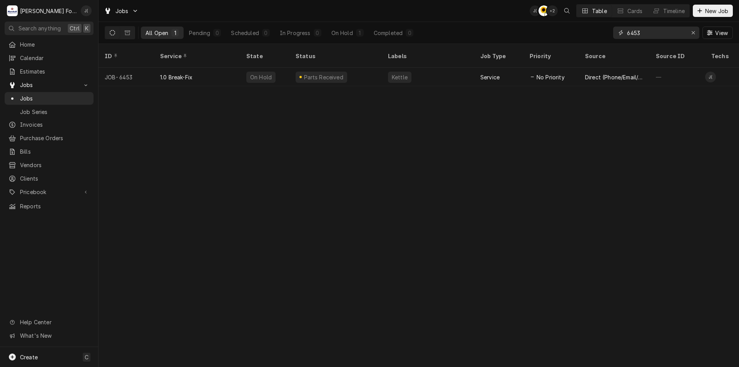
drag, startPoint x: 693, startPoint y: 33, endPoint x: 686, endPoint y: 31, distance: 7.5
click at [692, 32] on icon "Erase input" at bounding box center [693, 32] width 4 height 5
click at [679, 29] on input "Dynamic Content Wrapper" at bounding box center [663, 33] width 72 height 12
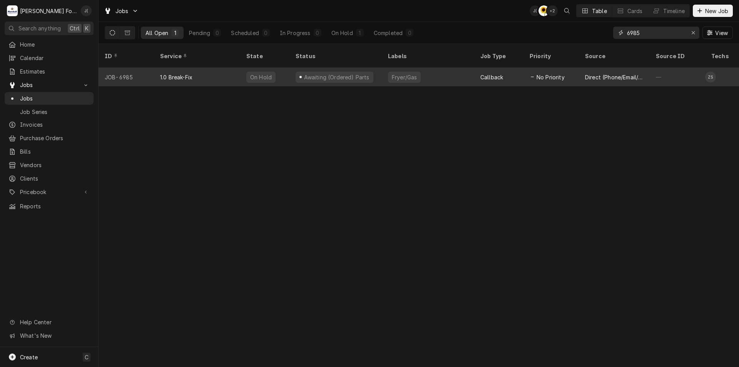
type input "6985"
click at [425, 68] on div "Fryer/Gas" at bounding box center [428, 77] width 92 height 18
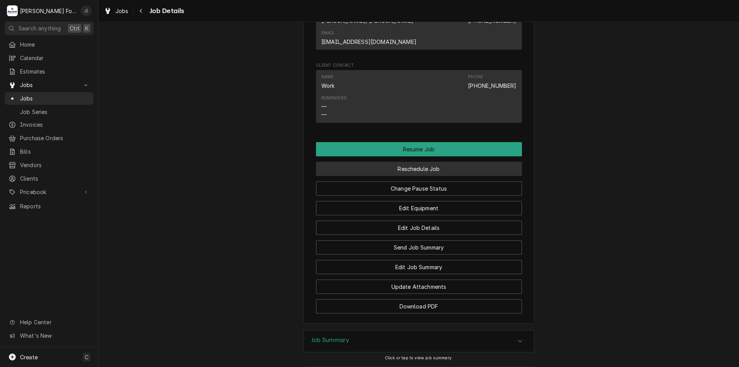
scroll to position [969, 0]
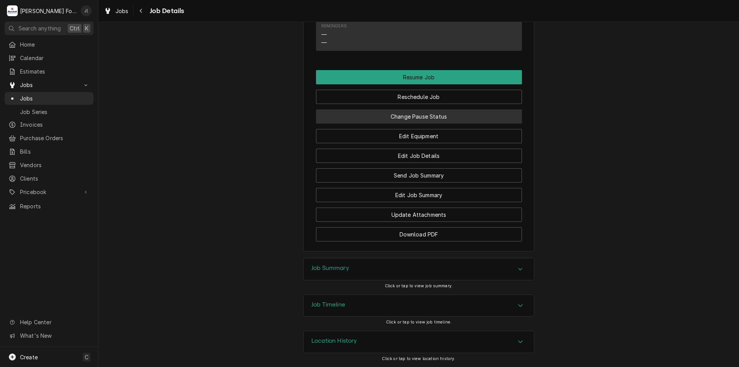
click at [393, 117] on button "Change Pause Status" at bounding box center [419, 116] width 206 height 14
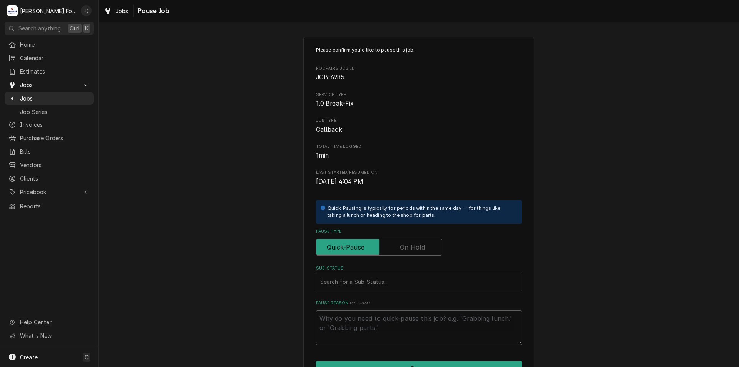
drag, startPoint x: 403, startPoint y: 243, endPoint x: 403, endPoint y: 260, distance: 17.0
click at [403, 245] on label "Pause Type" at bounding box center [379, 247] width 126 height 17
click at [403, 245] on input "Pause Type" at bounding box center [379, 247] width 119 height 17
checkbox input "true"
click at [399, 277] on div "Sub-Status" at bounding box center [418, 281] width 197 height 14
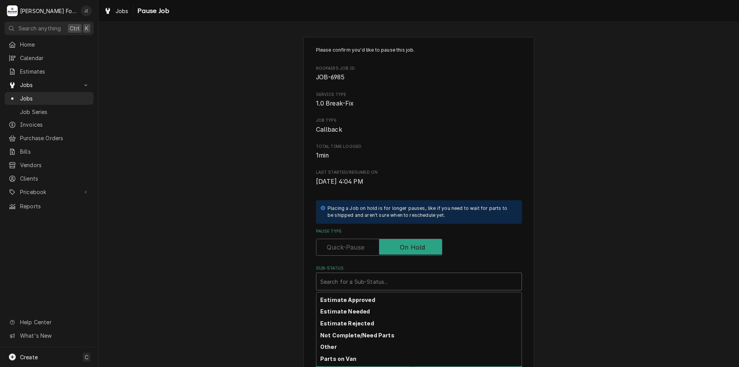
scroll to position [126, 0]
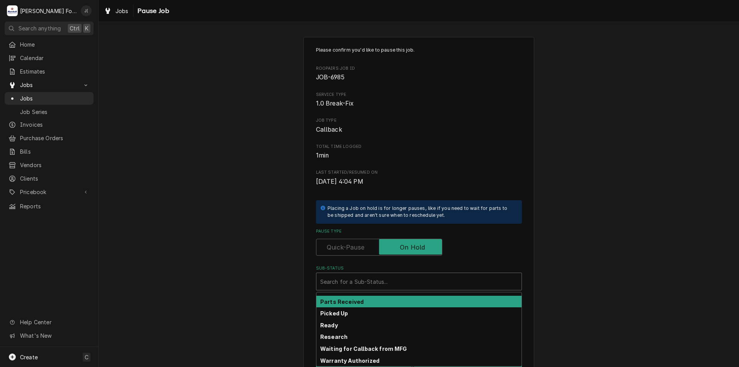
click at [387, 299] on div "Parts Received" at bounding box center [418, 302] width 205 height 12
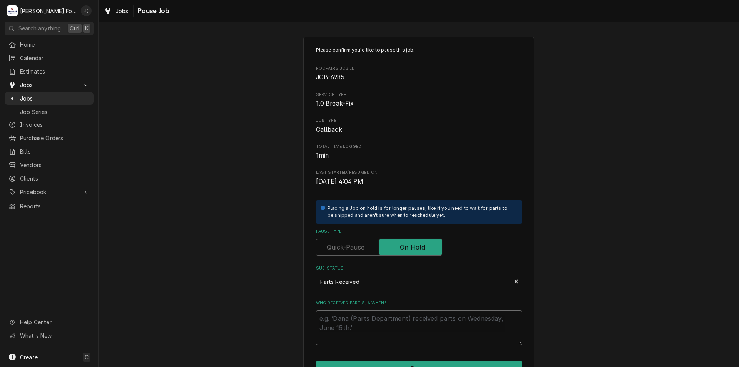
click at [395, 320] on textarea "Who received part(s) & when?" at bounding box center [419, 327] width 206 height 35
type textarea "x"
type textarea "0"
type textarea "x"
type textarea "08"
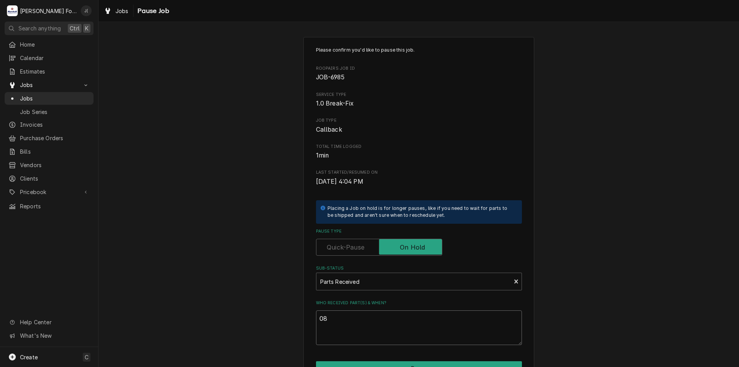
type textarea "x"
type textarea "08/"
type textarea "x"
type textarea "08/2"
type textarea "x"
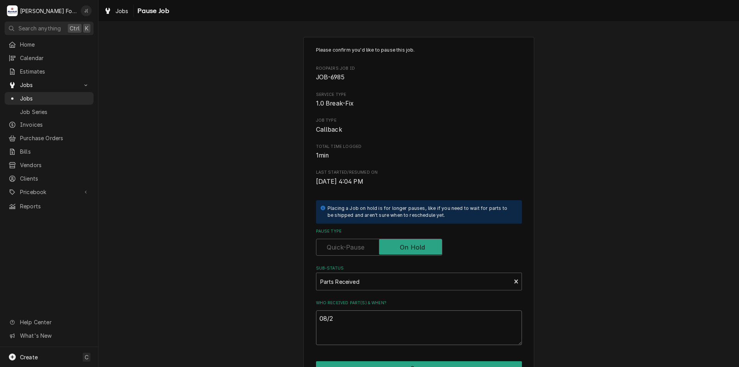
type textarea "08/20"
type textarea "x"
type textarea "08/20/"
type textarea "x"
type textarea "08/20/2"
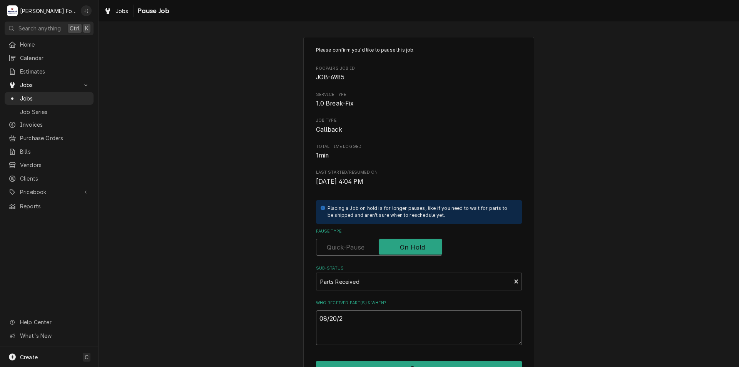
type textarea "x"
type textarea "[DATE]"
type textarea "x"
type textarea "08/20/202"
type textarea "x"
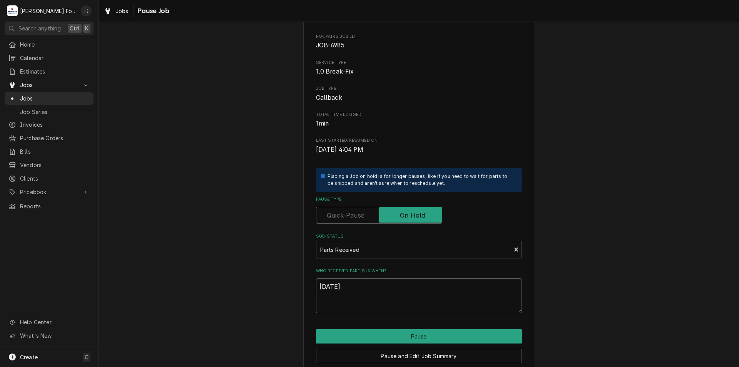
scroll to position [64, 0]
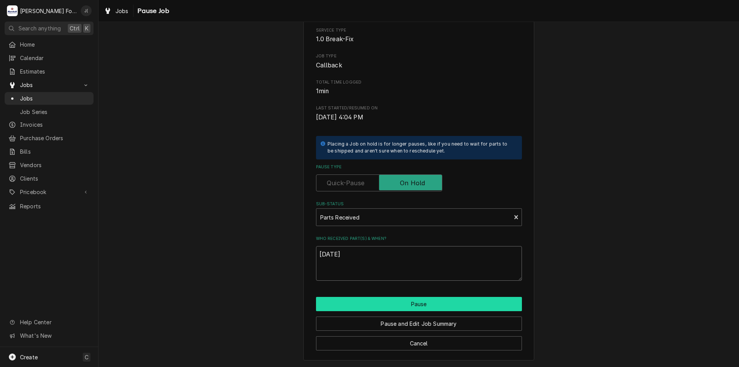
type textarea "[DATE]"
click at [409, 303] on button "Pause" at bounding box center [419, 304] width 206 height 14
type textarea "x"
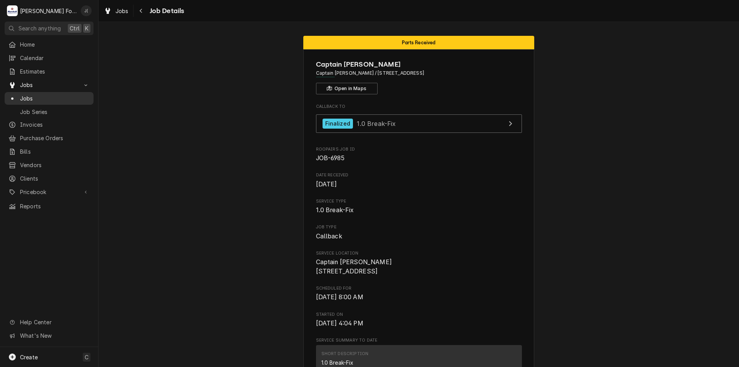
click at [57, 94] on span "Jobs" at bounding box center [55, 98] width 70 height 8
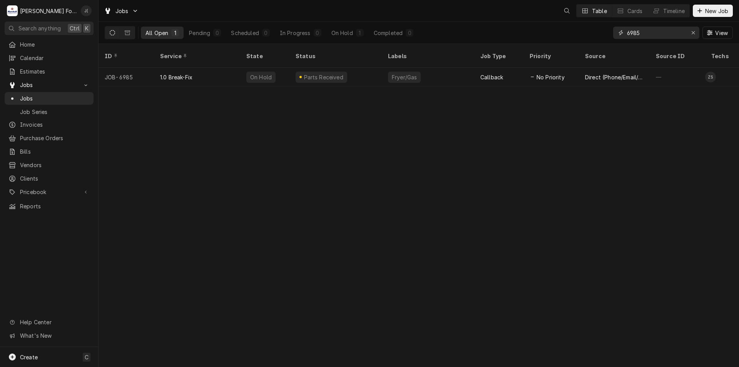
drag, startPoint x: 658, startPoint y: 35, endPoint x: 590, endPoint y: 16, distance: 70.3
click at [590, 16] on div "Jobs Table Cards Timeline New Job All Open 1 Pending 0 Scheduled 0 In Progress …" at bounding box center [419, 22] width 641 height 44
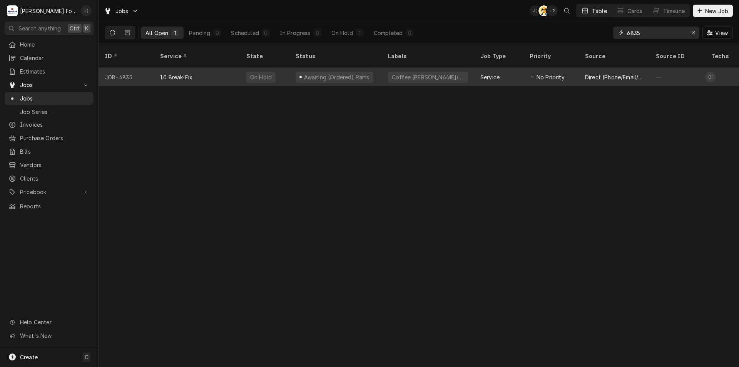
type input "6835"
click at [377, 70] on div "Awaiting (Ordered) Parts" at bounding box center [336, 77] width 92 height 18
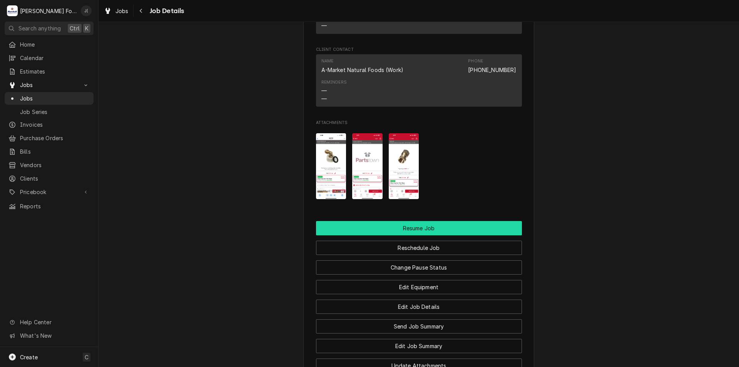
scroll to position [847, 0]
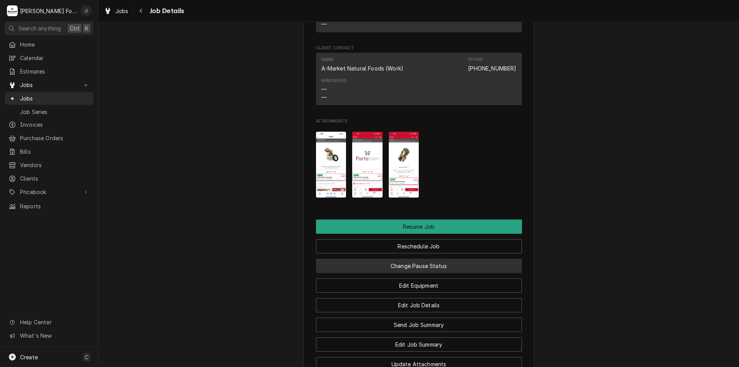
click at [415, 259] on button "Change Pause Status" at bounding box center [419, 266] width 206 height 14
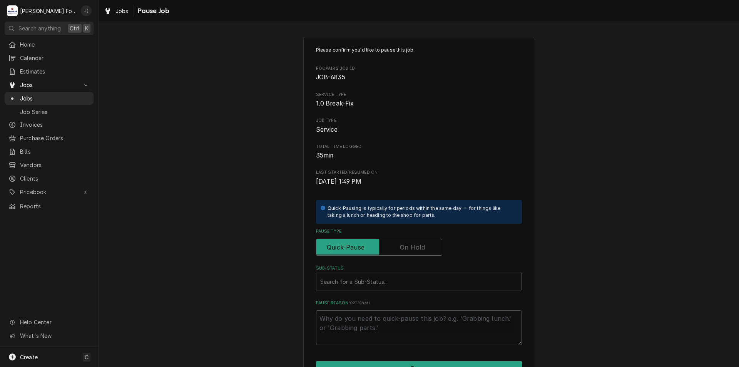
click at [407, 245] on label "Pause Type" at bounding box center [379, 247] width 126 height 17
click at [407, 245] on input "Pause Type" at bounding box center [379, 247] width 119 height 17
checkbox input "true"
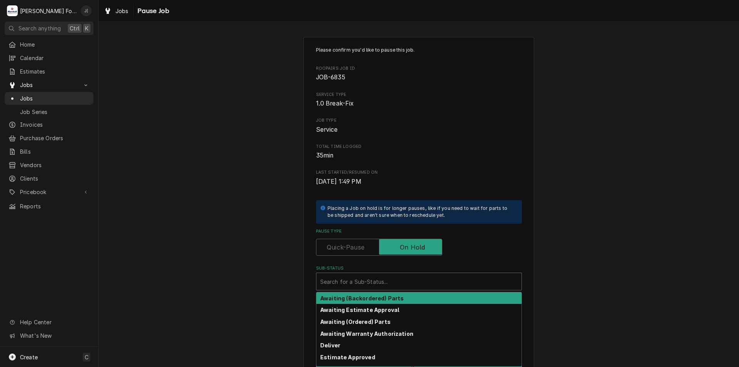
click at [403, 276] on div "Sub-Status" at bounding box center [418, 281] width 197 height 14
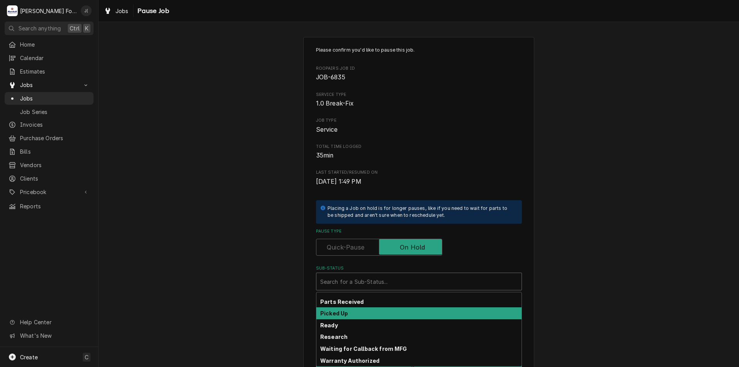
scroll to position [126, 0]
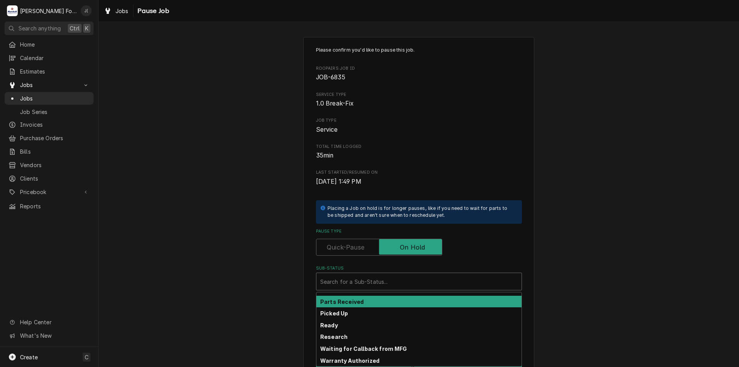
click at [372, 302] on div "Parts Received" at bounding box center [418, 302] width 205 height 12
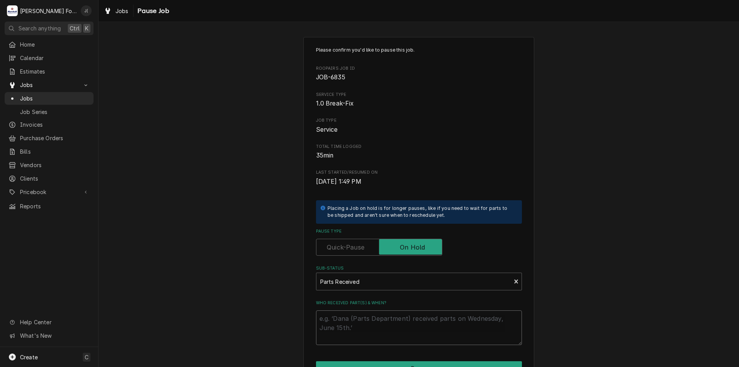
click at [377, 320] on textarea "Who received part(s) & when?" at bounding box center [419, 327] width 206 height 35
type textarea "x"
type textarea "0"
type textarea "x"
type textarea "08"
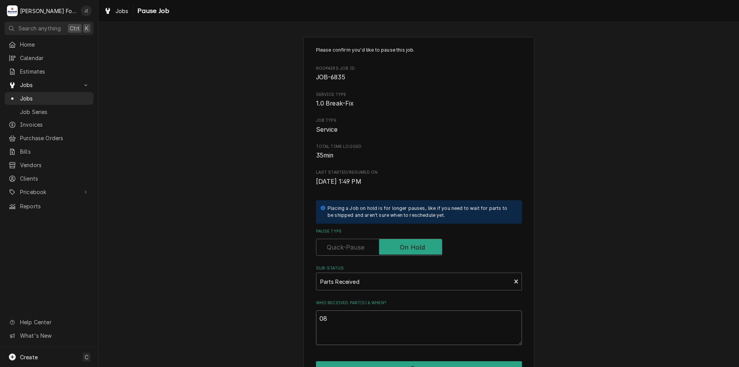
type textarea "x"
type textarea "08/"
type textarea "x"
type textarea "08/2"
type textarea "x"
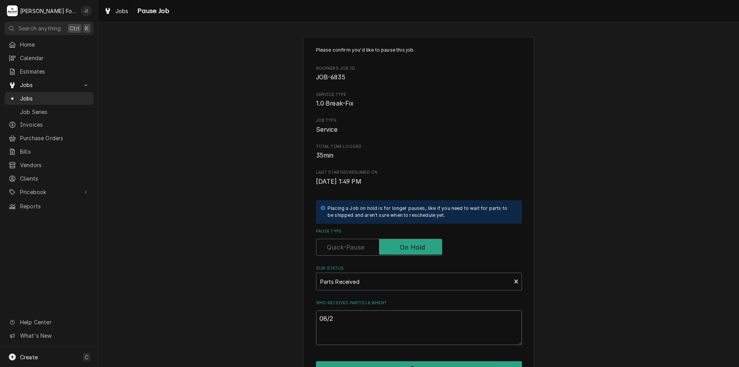
type textarea "08/20"
type textarea "x"
type textarea "08/20/"
type textarea "x"
type textarea "08/20/2"
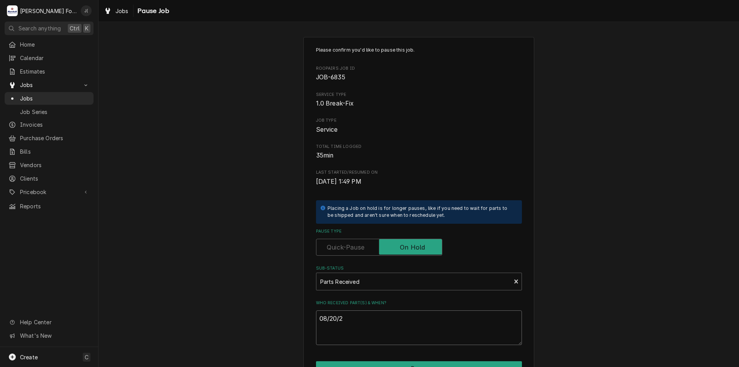
type textarea "x"
type textarea "08/20/20"
type textarea "x"
type textarea "08/20/202"
type textarea "x"
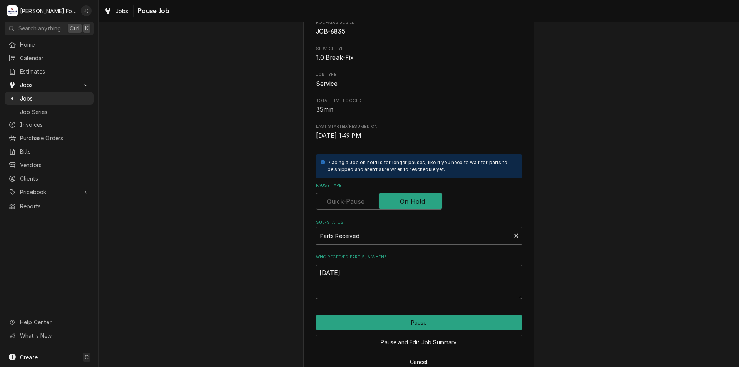
scroll to position [64, 0]
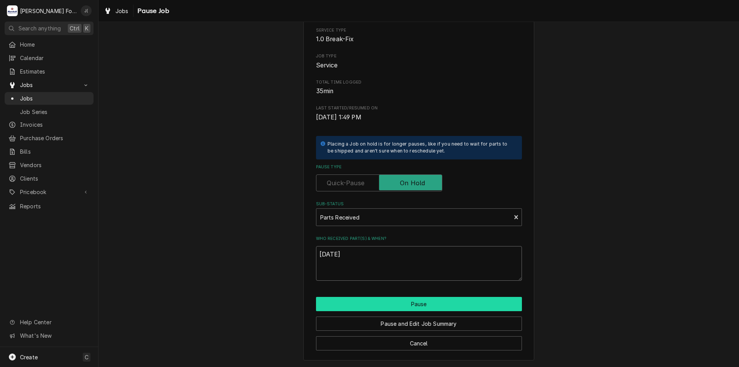
type textarea "[DATE]"
click at [373, 303] on button "Pause" at bounding box center [419, 304] width 206 height 14
type textarea "x"
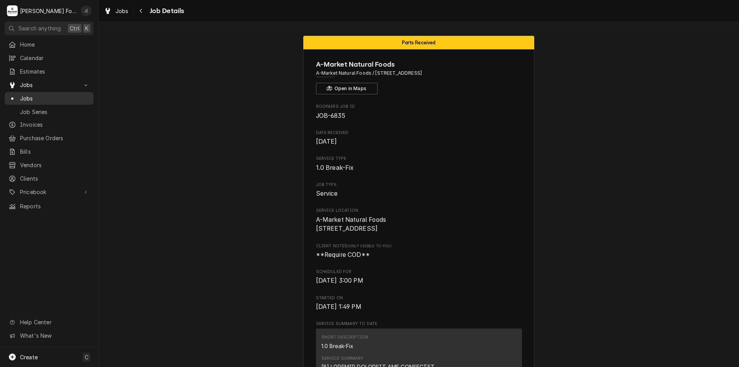
click at [59, 96] on span "Jobs" at bounding box center [55, 98] width 70 height 8
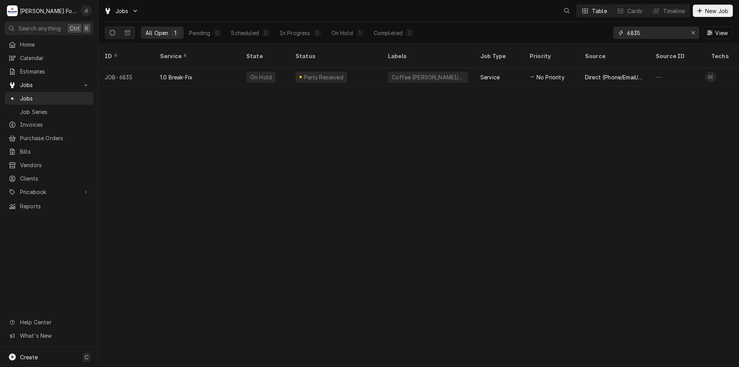
drag, startPoint x: 656, startPoint y: 32, endPoint x: 596, endPoint y: 34, distance: 60.5
click at [609, 37] on div "All Open 1 Pending 0 Scheduled 0 In Progress 0 On Hold 1 Completed 0 6835 View" at bounding box center [419, 33] width 628 height 22
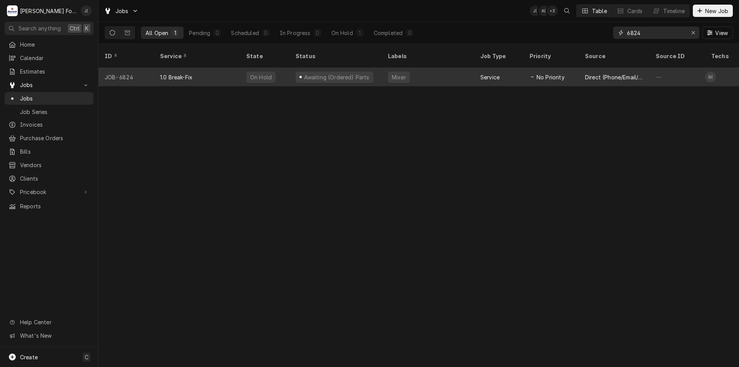
type input "6824"
click at [233, 74] on div "1.0 Break-Fix" at bounding box center [197, 77] width 86 height 18
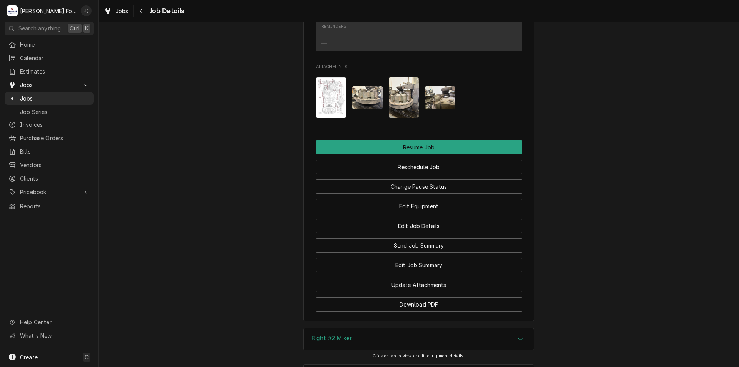
scroll to position [924, 0]
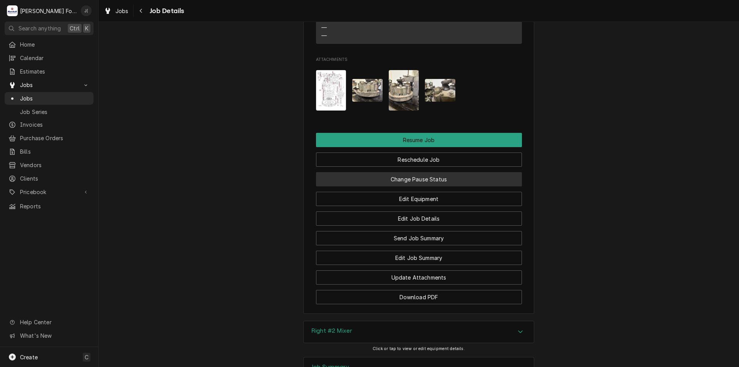
click at [434, 186] on button "Change Pause Status" at bounding box center [419, 179] width 206 height 14
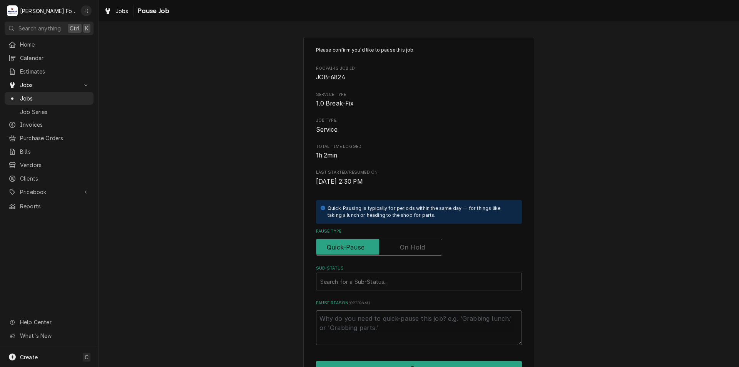
click at [415, 250] on label "Pause Type" at bounding box center [379, 247] width 126 height 17
click at [415, 250] on input "Pause Type" at bounding box center [379, 247] width 119 height 17
checkbox input "true"
drag, startPoint x: 412, startPoint y: 278, endPoint x: 411, endPoint y: 288, distance: 10.0
click at [411, 281] on div "Sub-Status" at bounding box center [418, 281] width 197 height 14
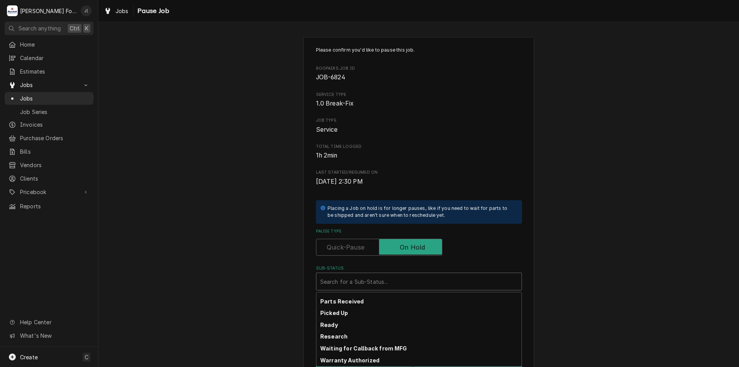
scroll to position [126, 0]
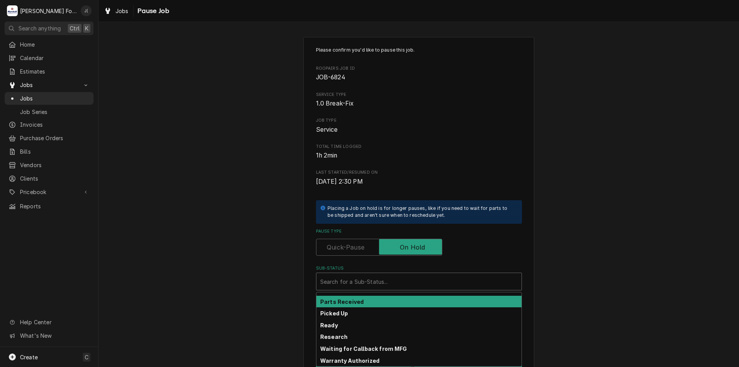
click at [404, 304] on div "Parts Received" at bounding box center [418, 302] width 205 height 12
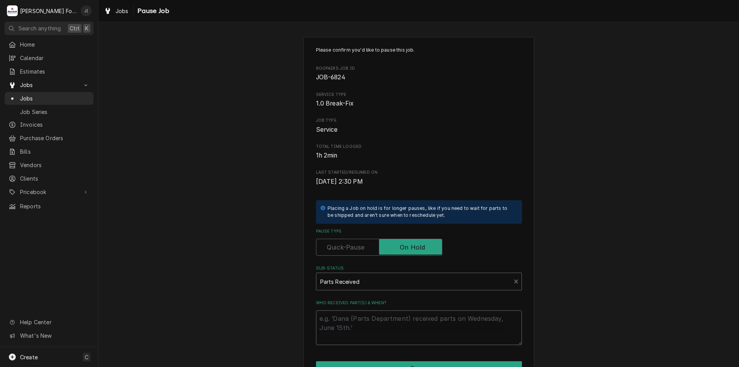
click at [409, 320] on textarea "Who received part(s) & when?" at bounding box center [419, 327] width 206 height 35
type textarea "x"
type textarea "0"
type textarea "x"
type textarea "08"
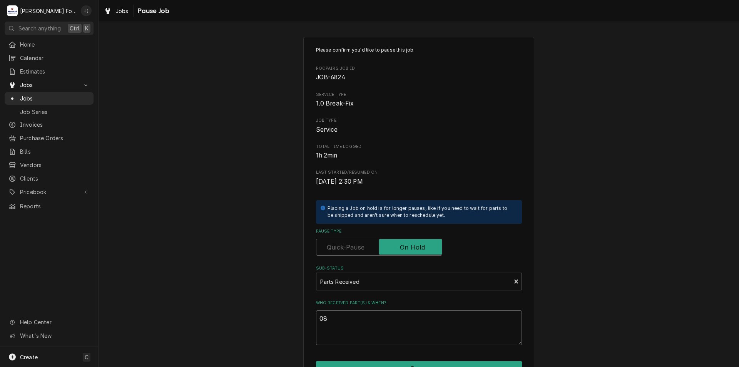
type textarea "x"
type textarea "08/"
type textarea "x"
type textarea "08/2"
type textarea "x"
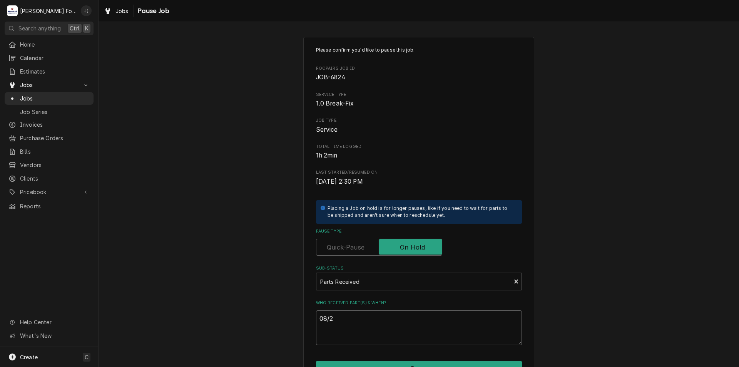
type textarea "08/20"
type textarea "x"
type textarea "08/20/"
type textarea "x"
type textarea "08/20/2"
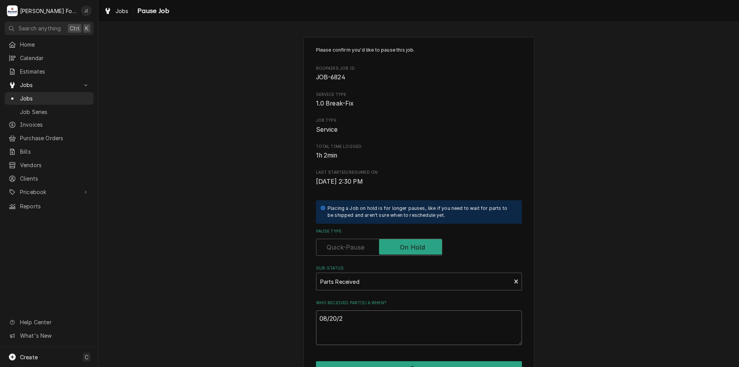
type textarea "x"
type textarea "08/20/20"
type textarea "x"
type textarea "08/20/202"
type textarea "x"
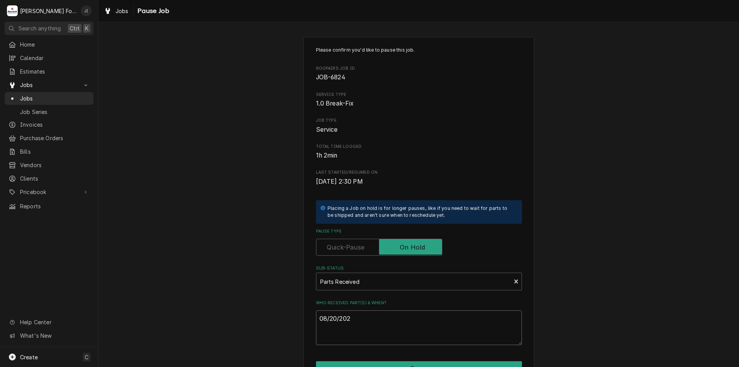
type textarea "08/20/2024"
type textarea "x"
type textarea "08/20/202"
type textarea "x"
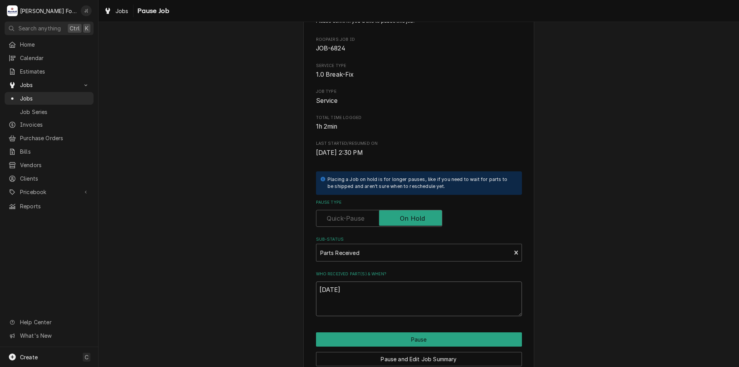
scroll to position [64, 0]
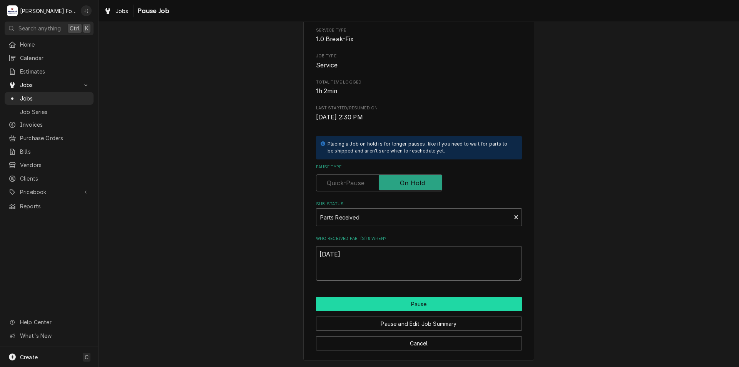
type textarea "[DATE]"
click at [383, 301] on button "Pause" at bounding box center [419, 304] width 206 height 14
type textarea "x"
